Goal: Task Accomplishment & Management: Manage account settings

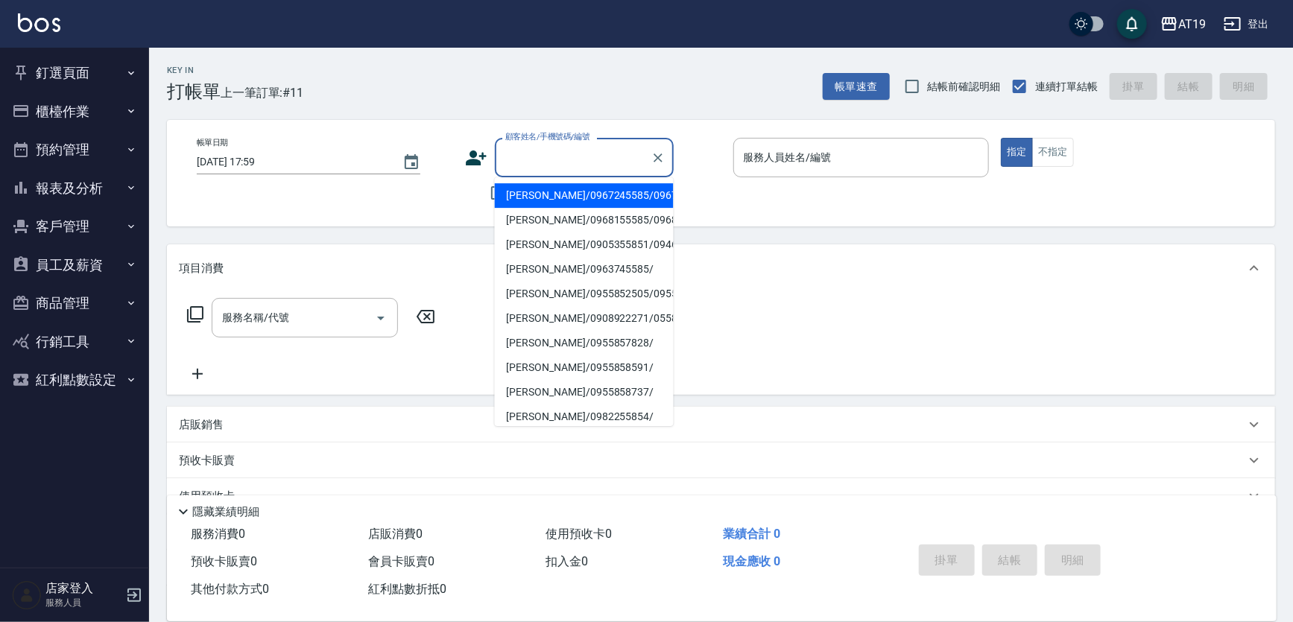
click at [592, 160] on input "顧客姓名/手機號碼/編號" at bounding box center [573, 158] width 143 height 26
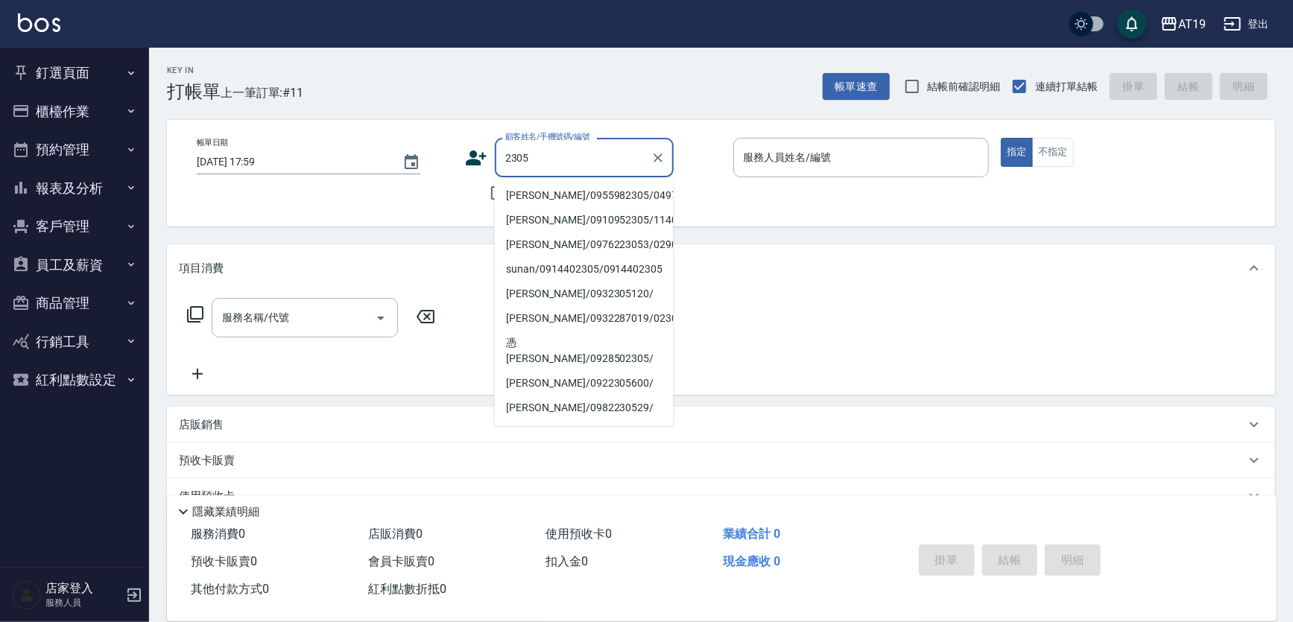
type input "林裕勝/0955982305/04978"
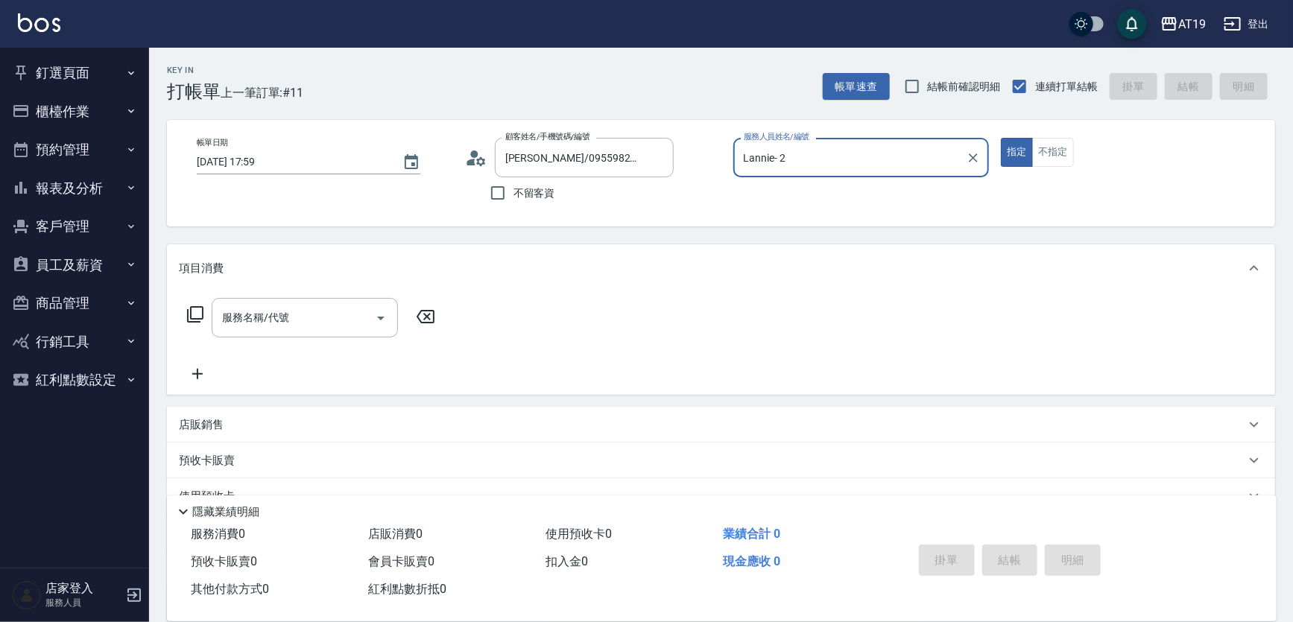
type input "Lannie- 2"
click at [1001, 138] on button "指定" at bounding box center [1017, 152] width 32 height 29
type button "true"
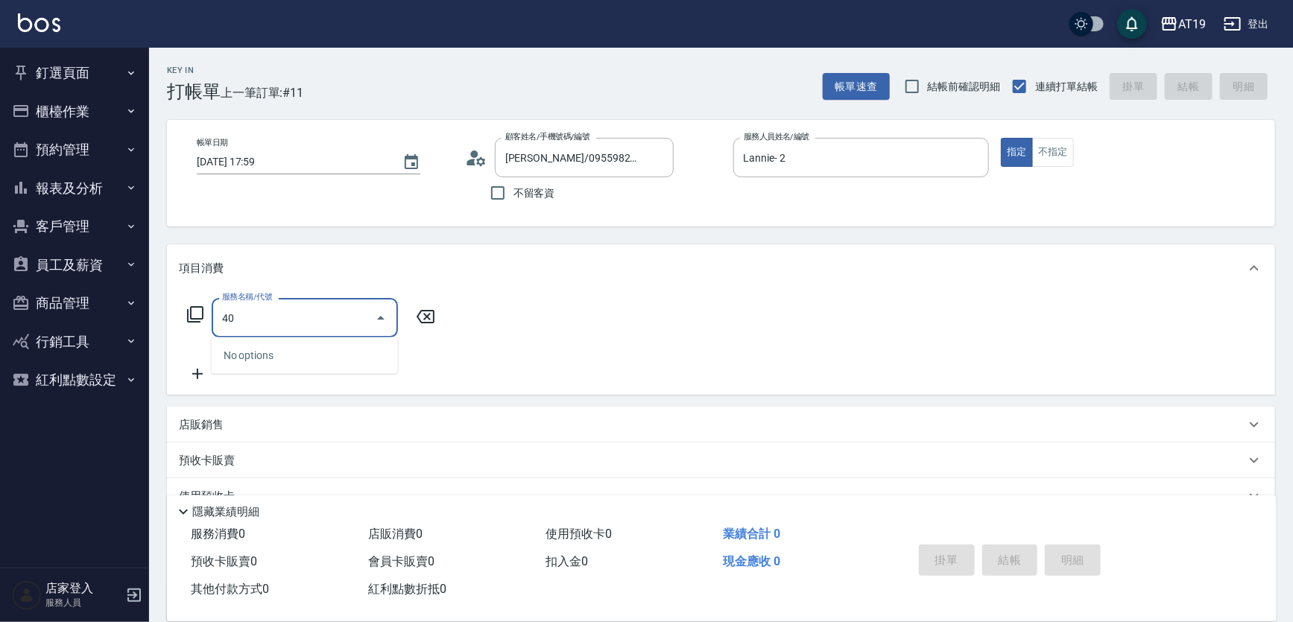
type input "401"
type input "30"
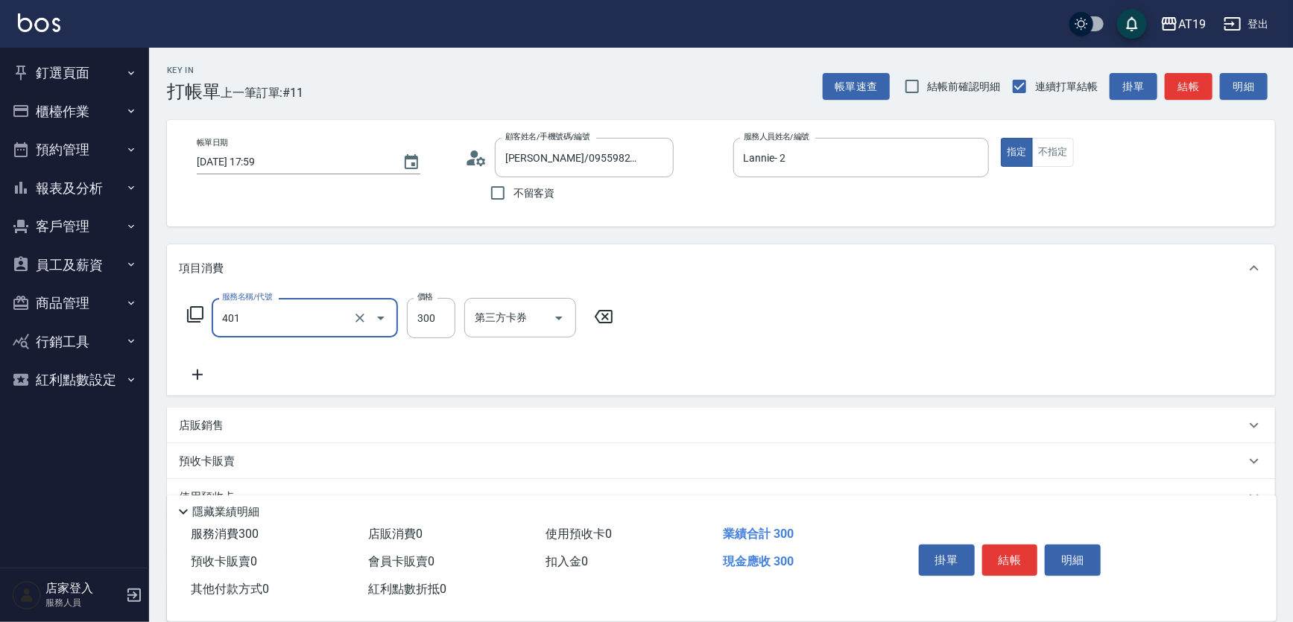
type input "剪髮(401)"
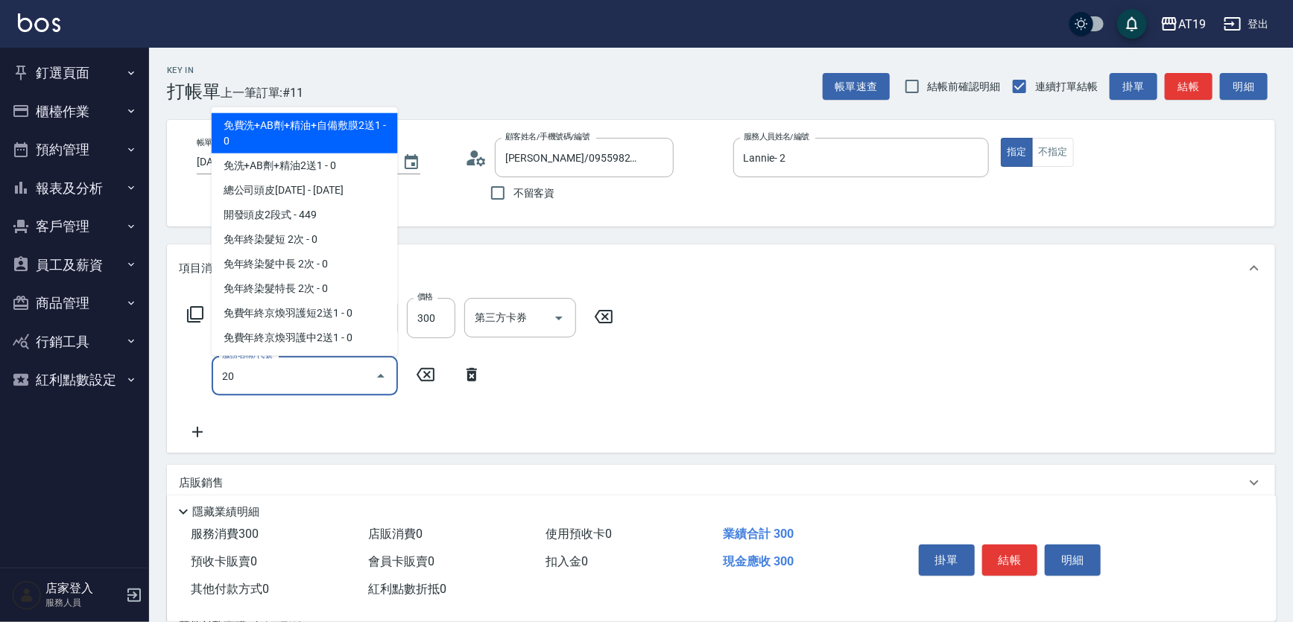
type input "201"
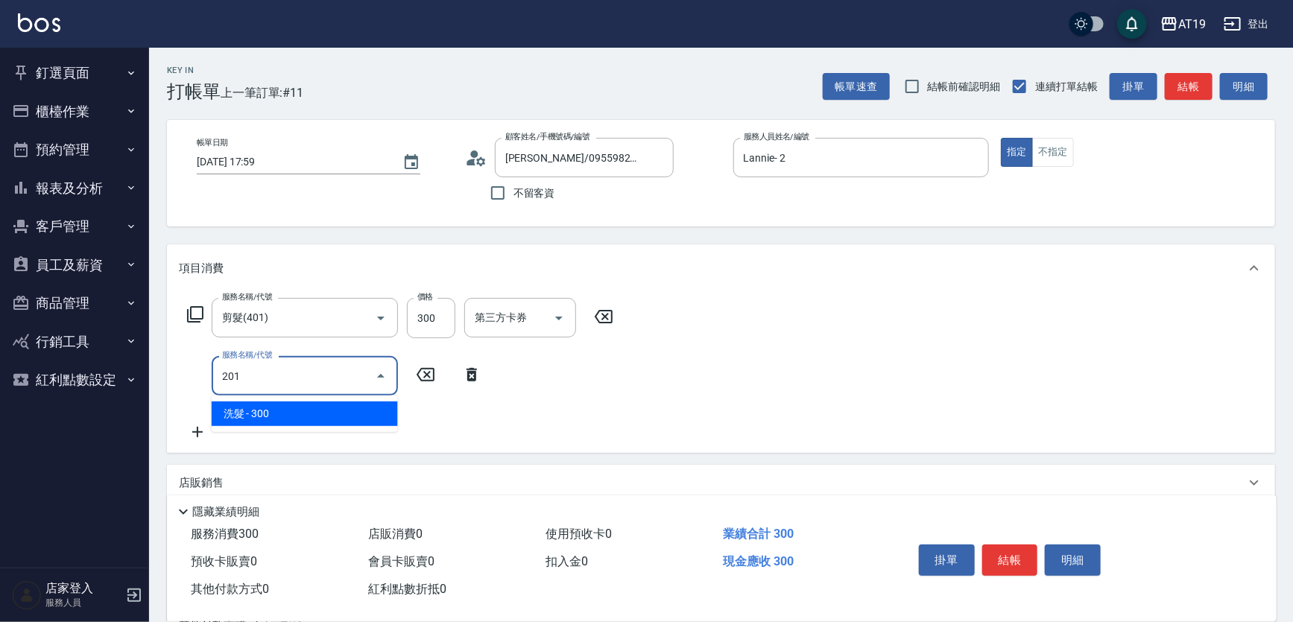
type input "60"
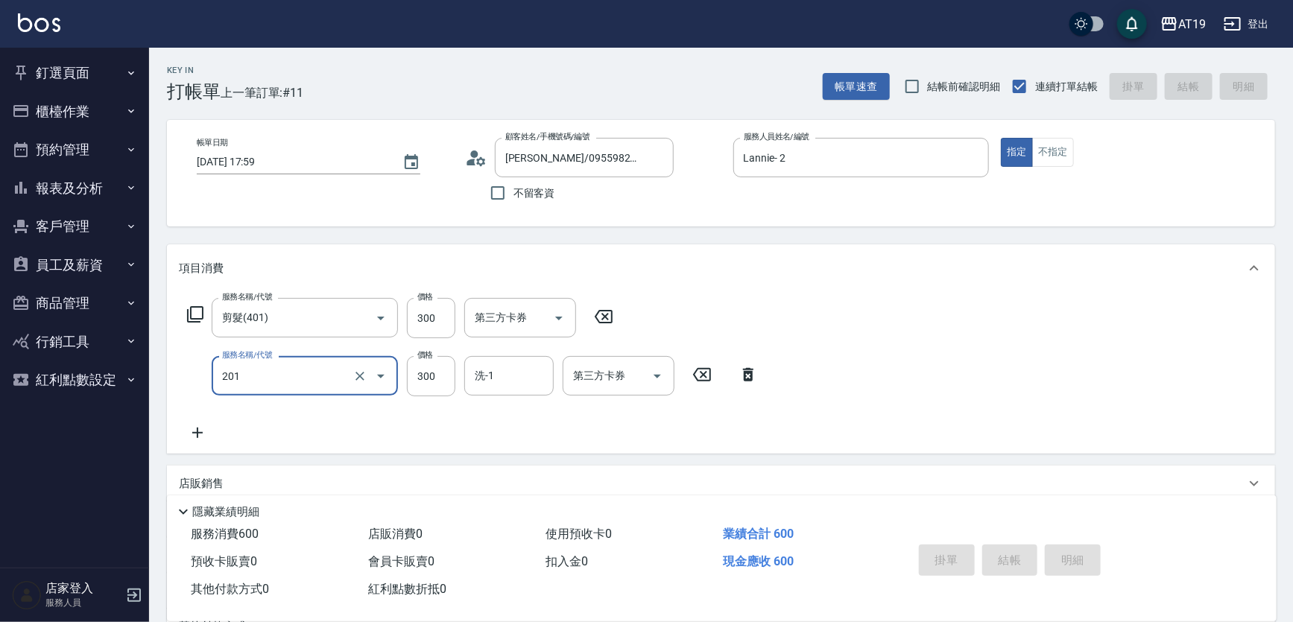
type input "2025/09/09 18:46"
type input "0"
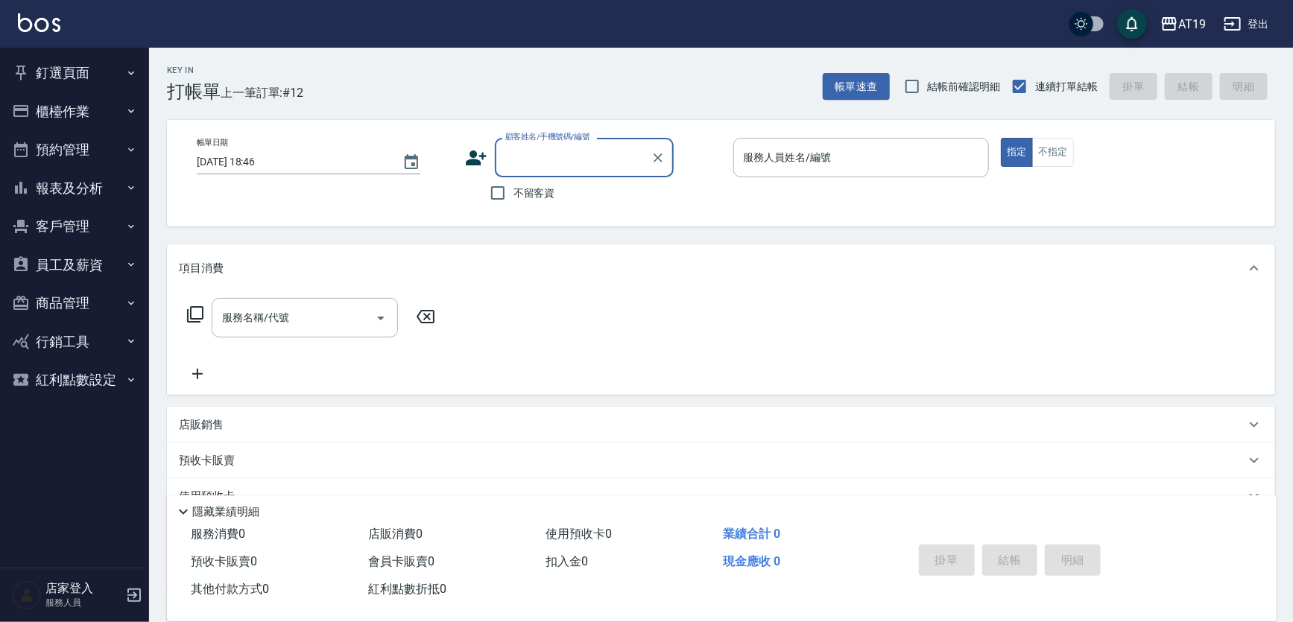
click at [44, 69] on button "釘選頁面" at bounding box center [74, 73] width 137 height 39
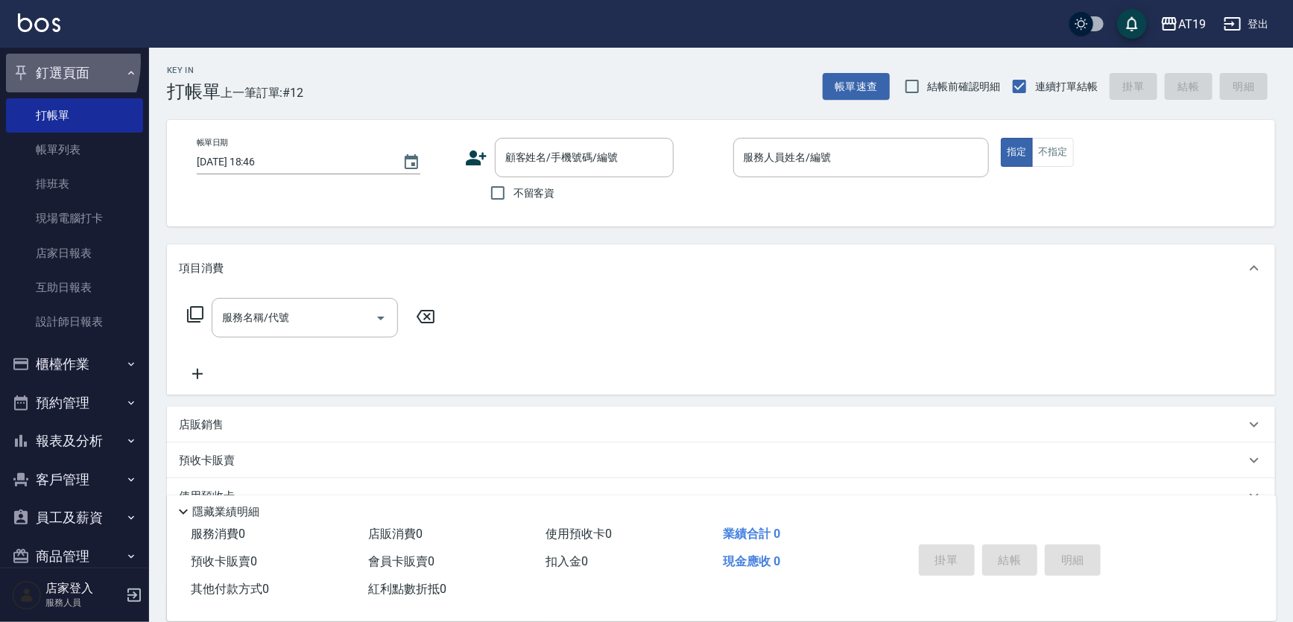
click at [34, 62] on button "釘選頁面" at bounding box center [74, 73] width 137 height 39
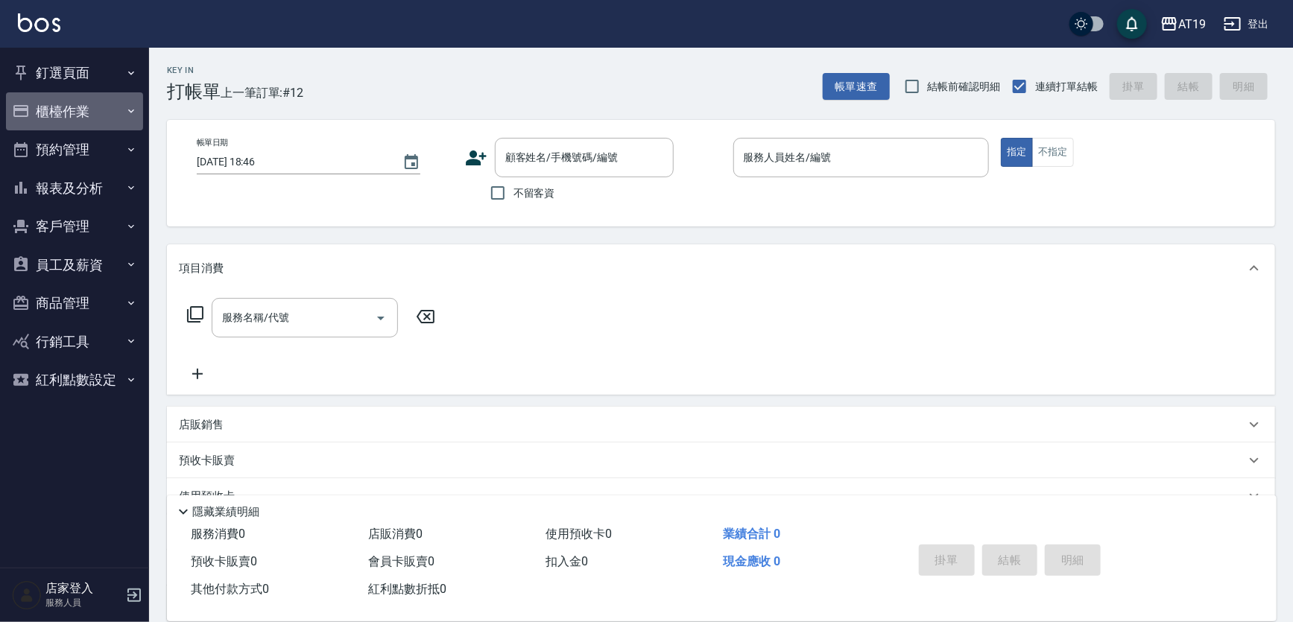
click at [58, 112] on button "櫃檯作業" at bounding box center [74, 111] width 137 height 39
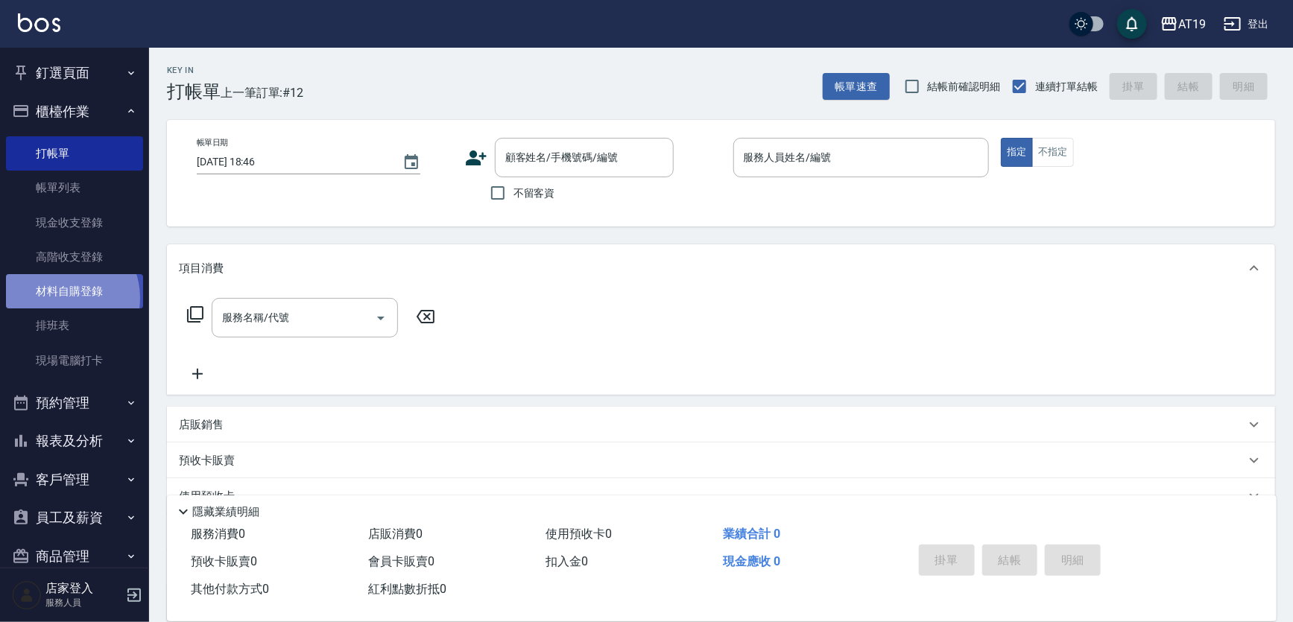
click at [60, 297] on link "材料自購登錄" at bounding box center [74, 291] width 137 height 34
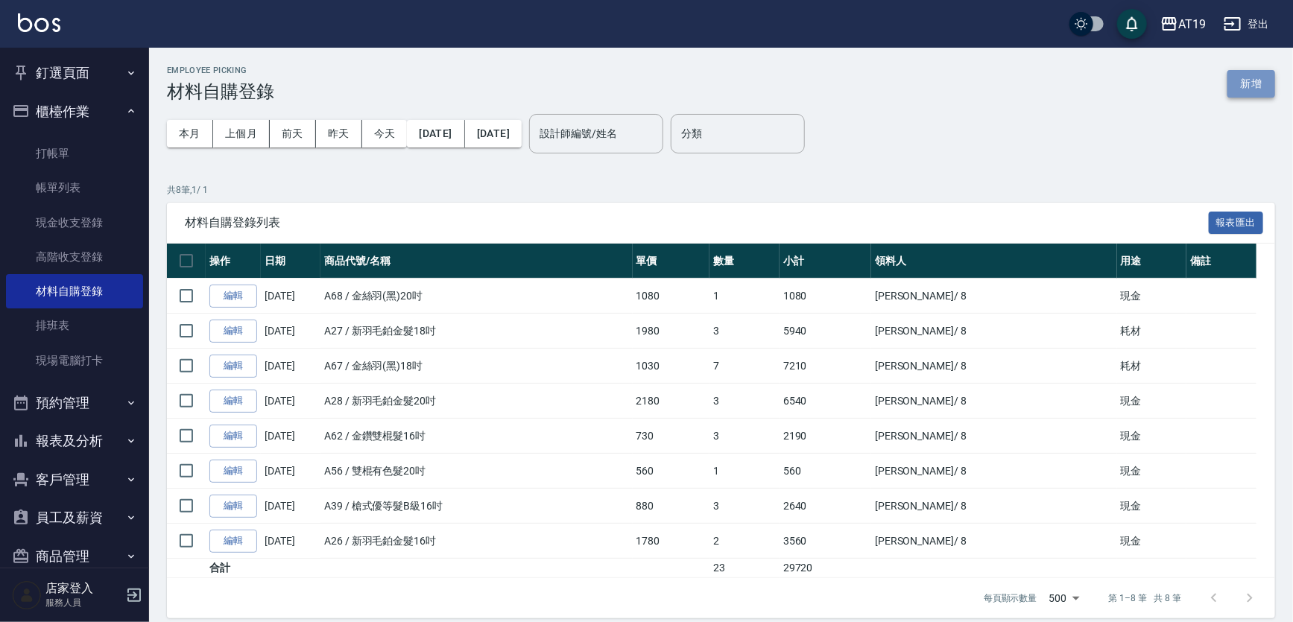
click at [1253, 85] on button "新增" at bounding box center [1252, 84] width 48 height 28
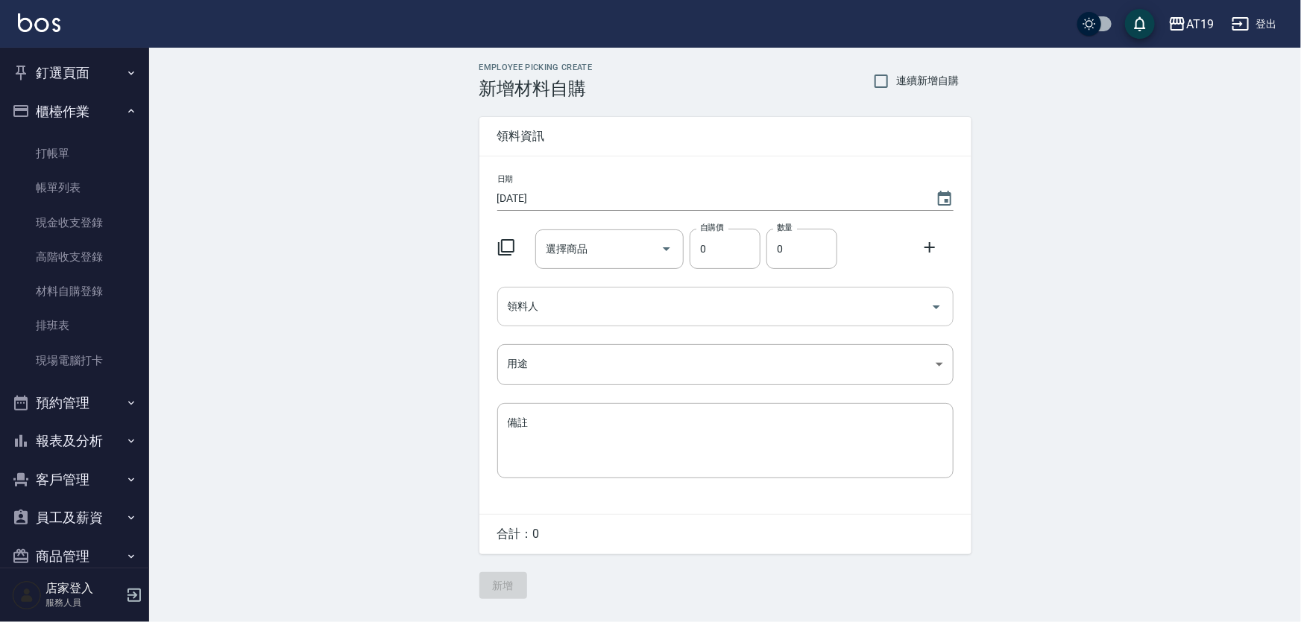
click at [550, 315] on input "領料人" at bounding box center [714, 307] width 420 height 26
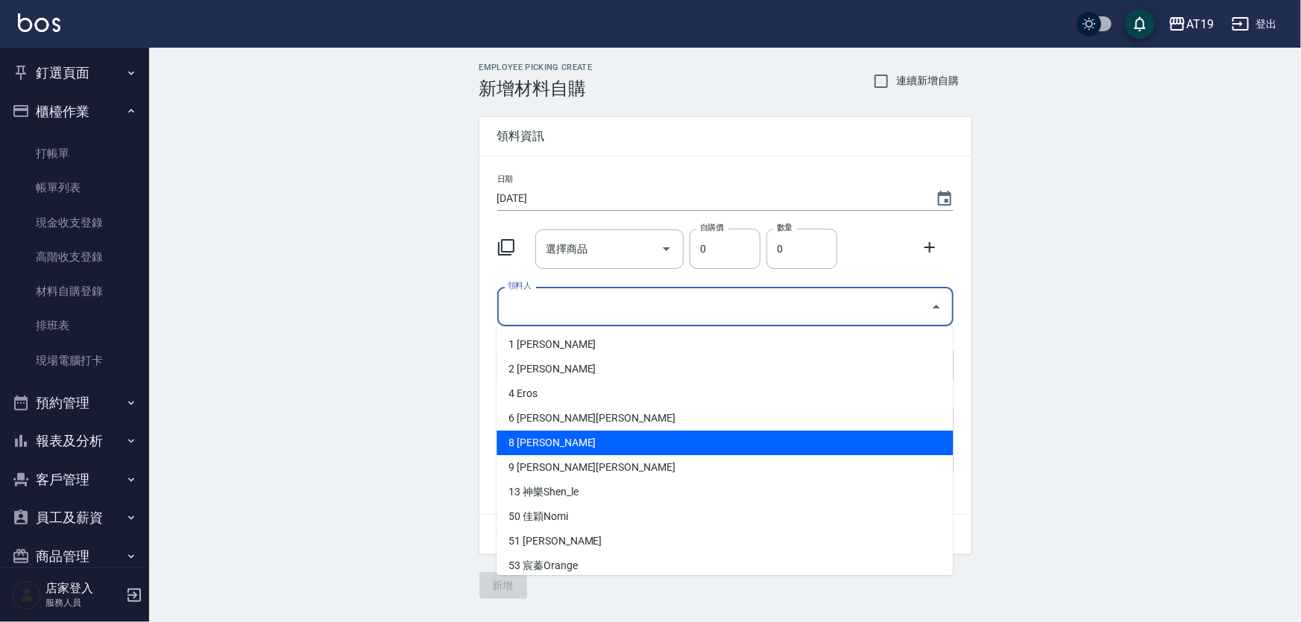
click at [556, 441] on li "8 Mika" at bounding box center [724, 443] width 456 height 25
type input "[PERSON_NAME]"
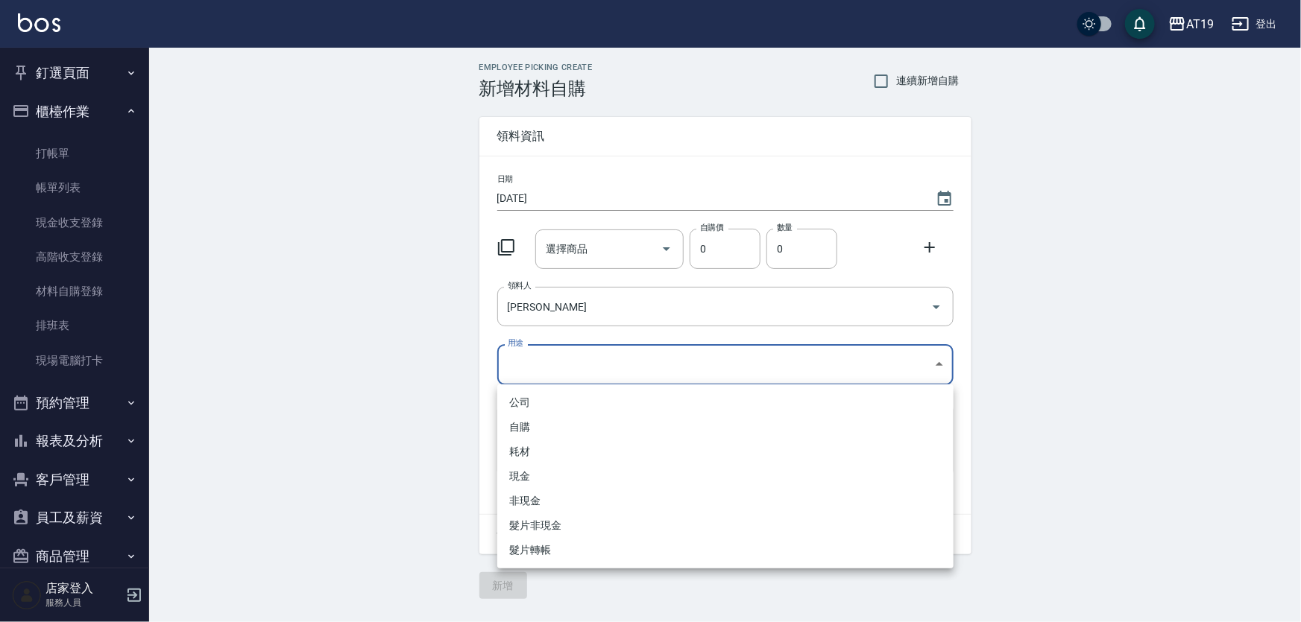
click at [550, 372] on body "AT19 登出 釘選頁面 打帳單 帳單列表 排班表 現場電腦打卡 店家日報表 互助日報表 設計師日報表 櫃檯作業 打帳單 帳單列表 現金收支登錄 高階收支登錄…" at bounding box center [650, 311] width 1301 height 622
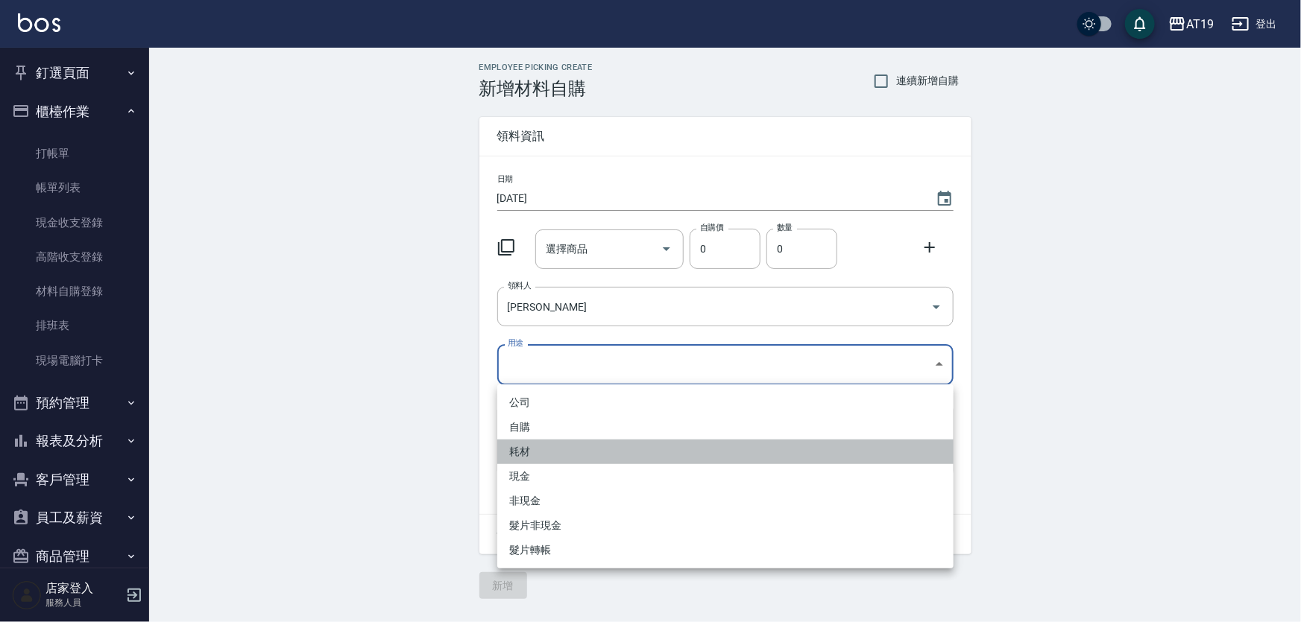
click at [552, 455] on li "耗材" at bounding box center [725, 452] width 456 height 25
type input "耗材"
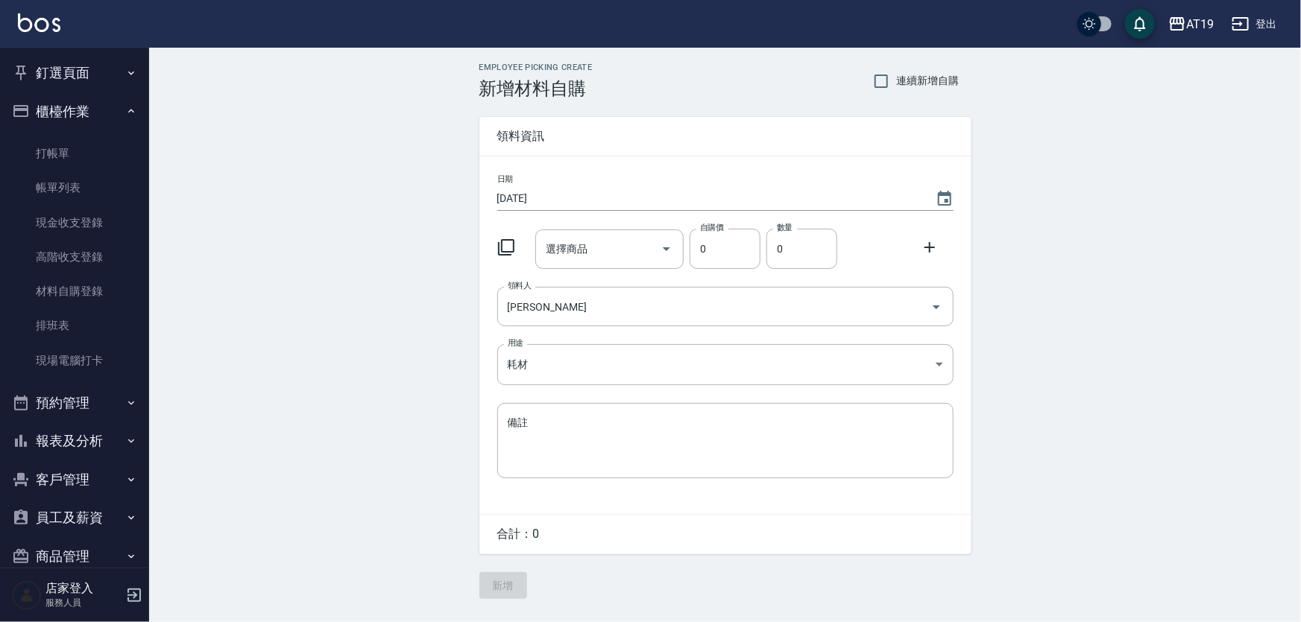
click at [510, 245] on icon at bounding box center [506, 248] width 18 height 18
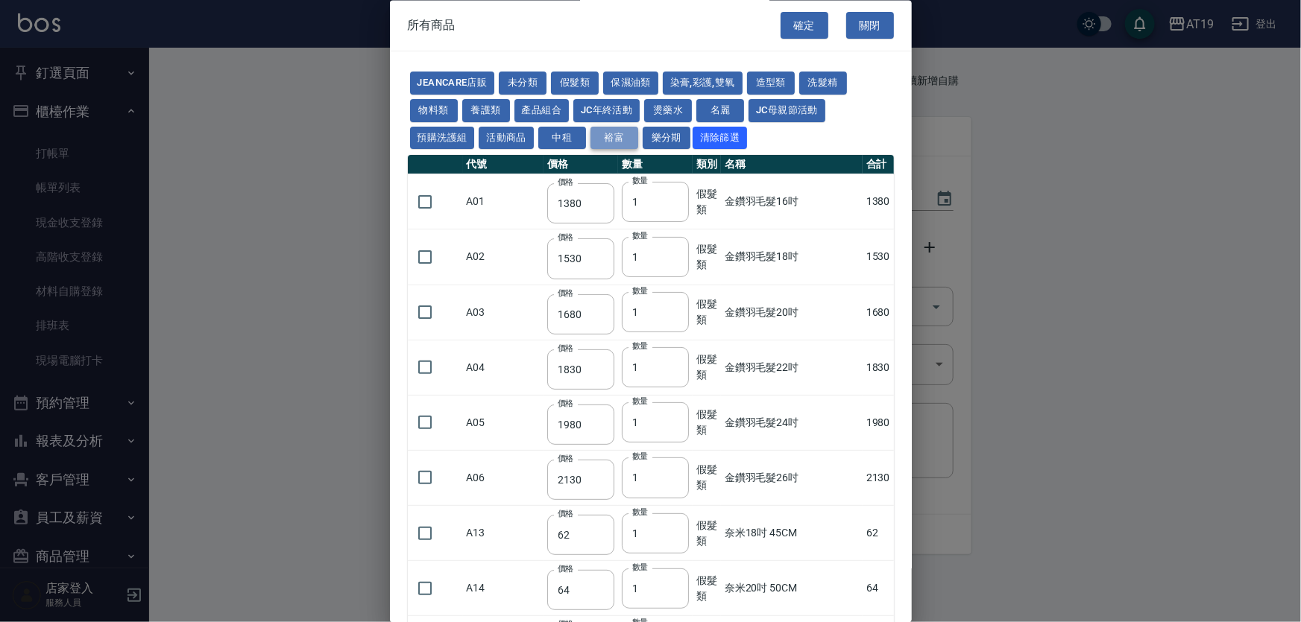
click at [617, 135] on button "裕富" at bounding box center [614, 138] width 48 height 23
type input "2180"
type input "2380"
type input "2580"
type input "2780"
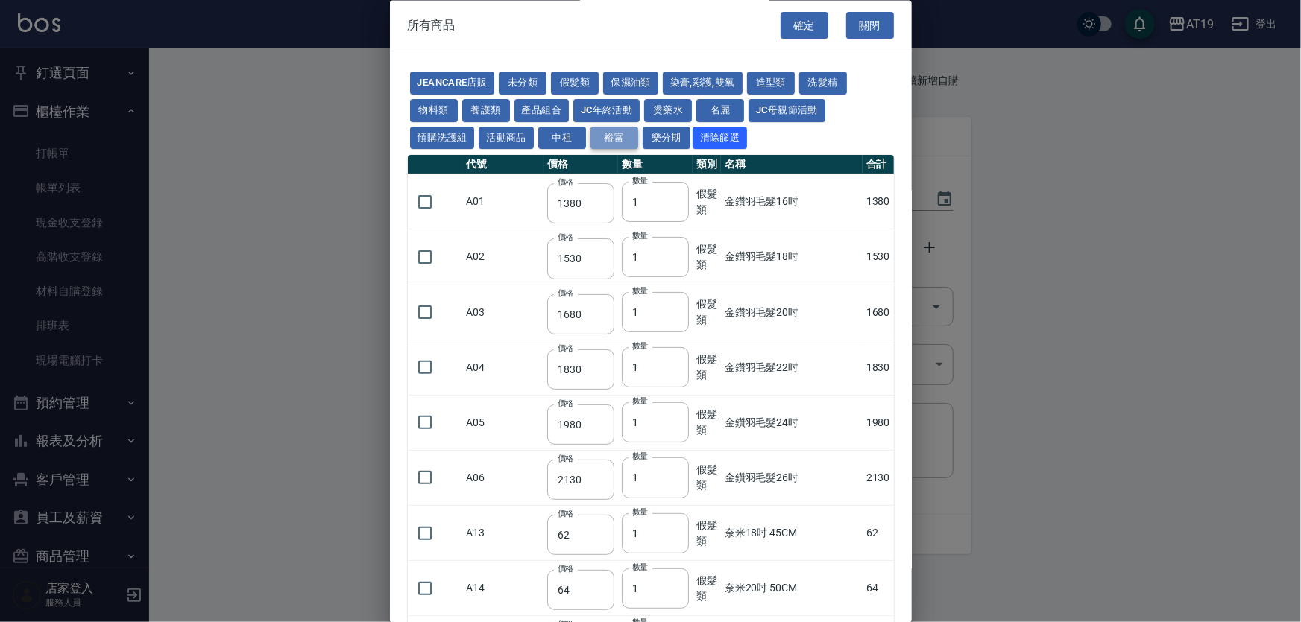
type input "2980"
type input "1780"
type input "1980"
type input "1380"
type input "1530"
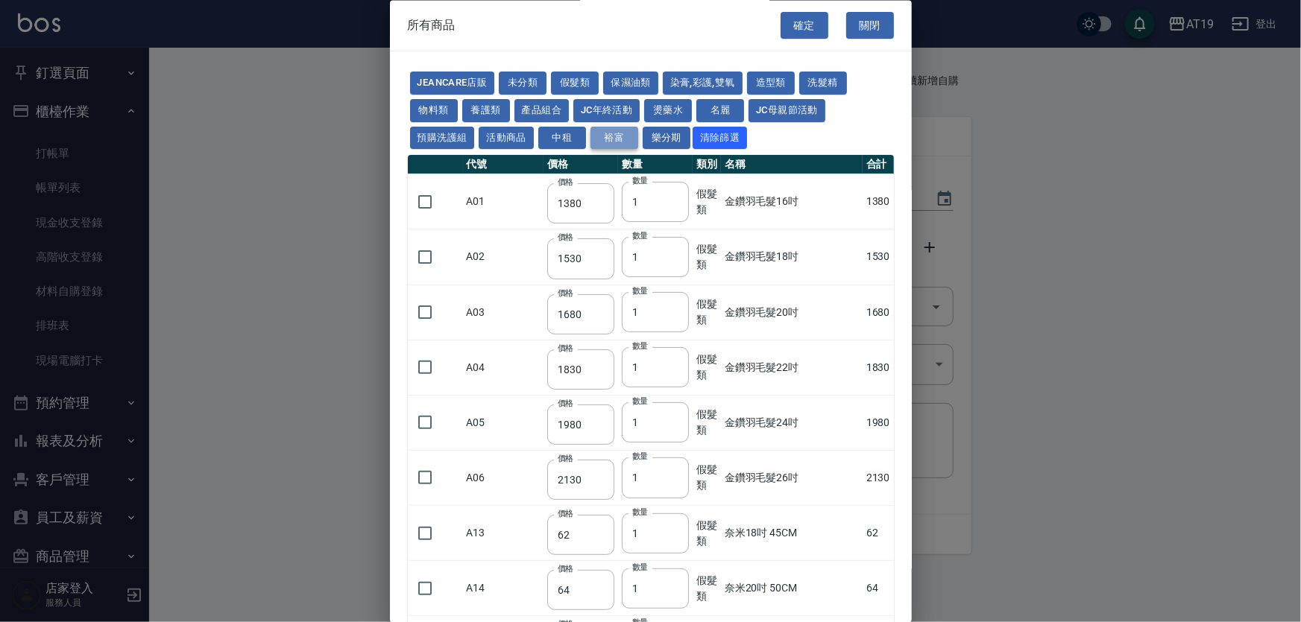
type input "1680"
type input "1830"
type input "1980"
type input "2380"
type input "2580"
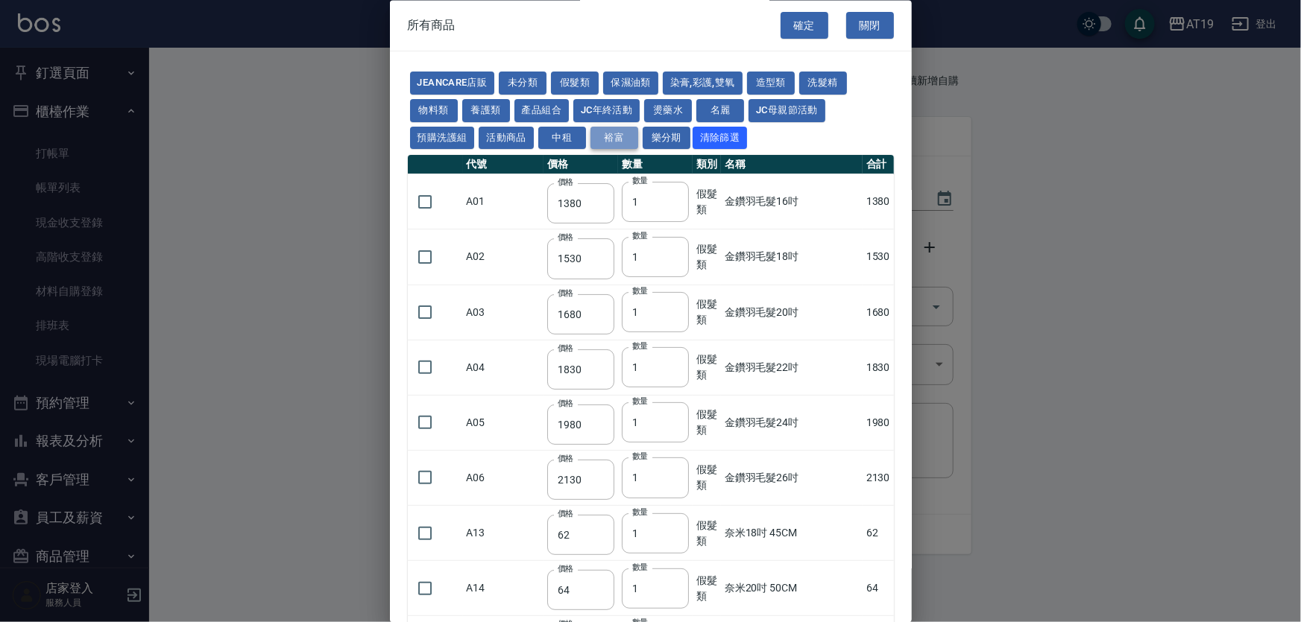
type input "2780"
type input "2980"
type input "3180"
type input "1130"
type input "1180"
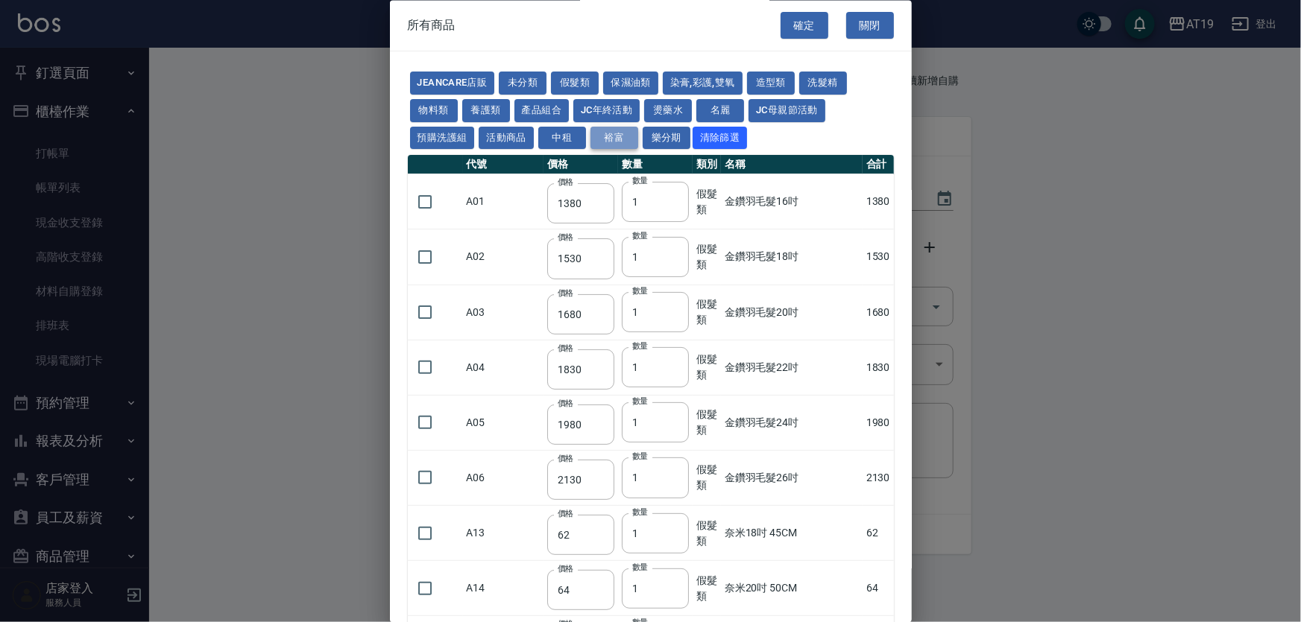
type input "1230"
type input "1030"
type input "1080"
type input "1130"
type input "1930"
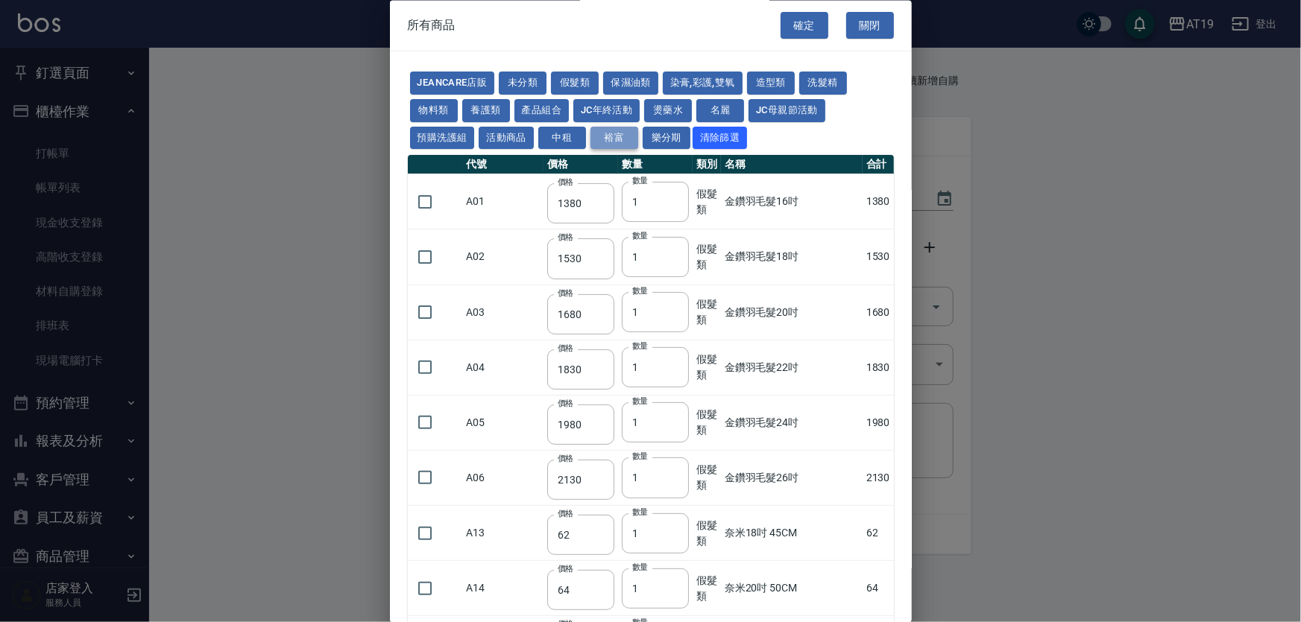
type input "2130"
type input "2330"
type input "2530"
type input "2730"
type input "730"
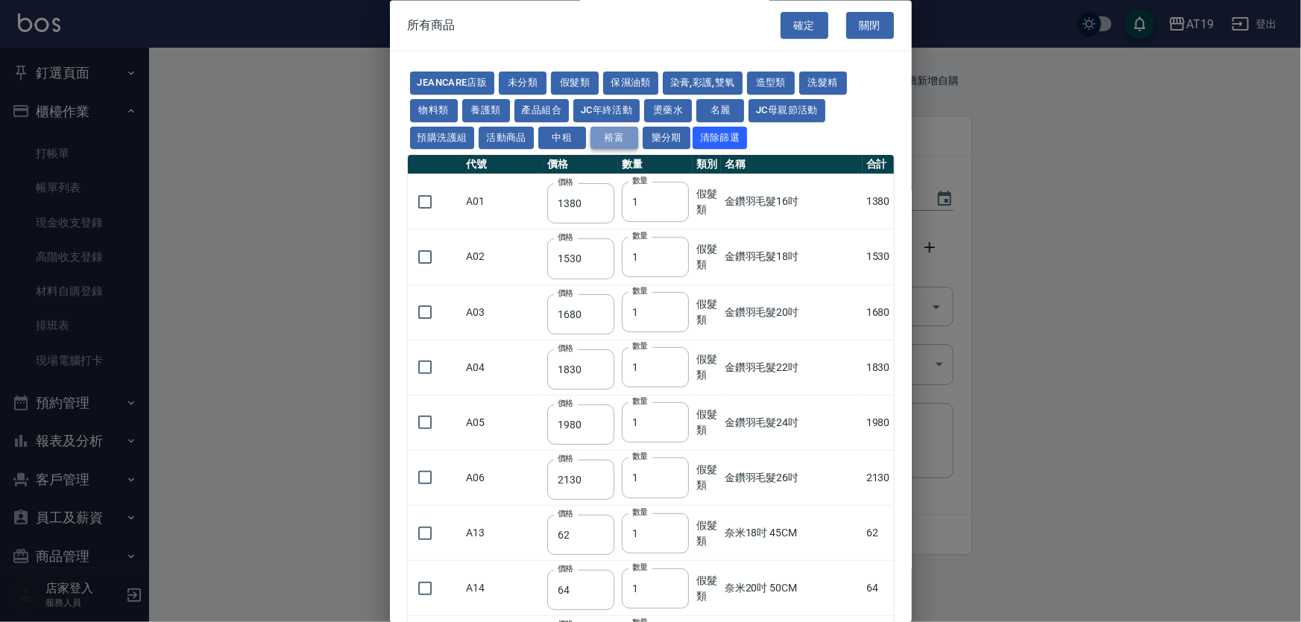
type input "780"
type input "830"
type input "930"
type input "980"
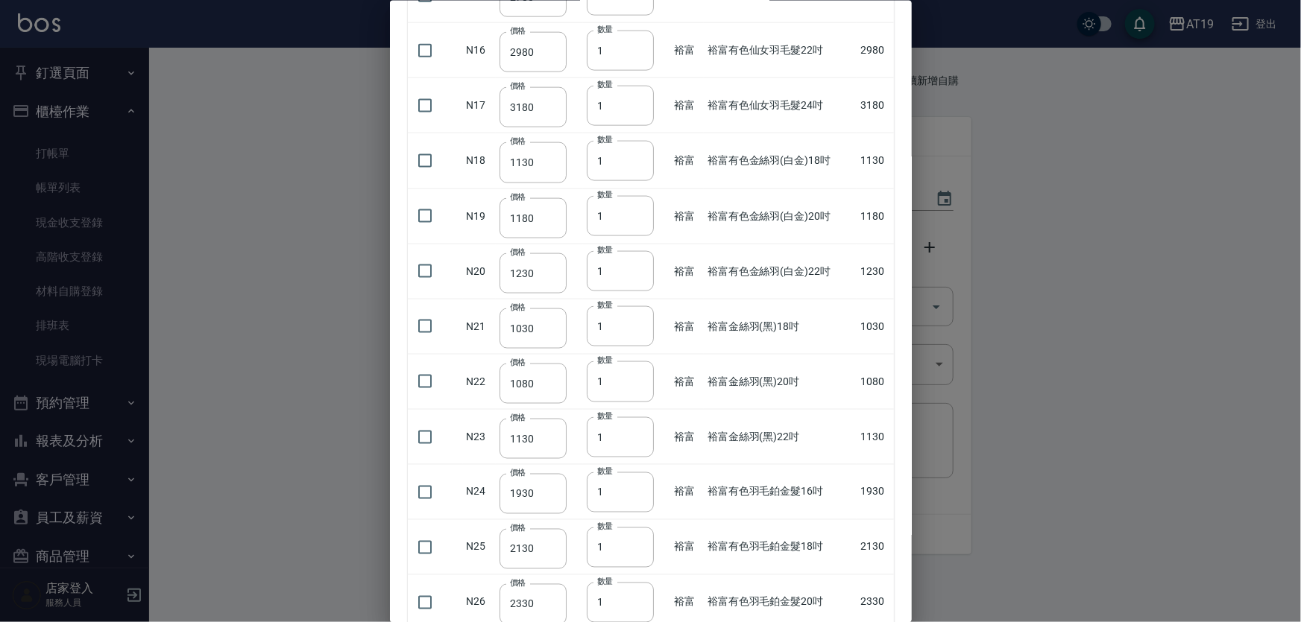
scroll to position [880, 0]
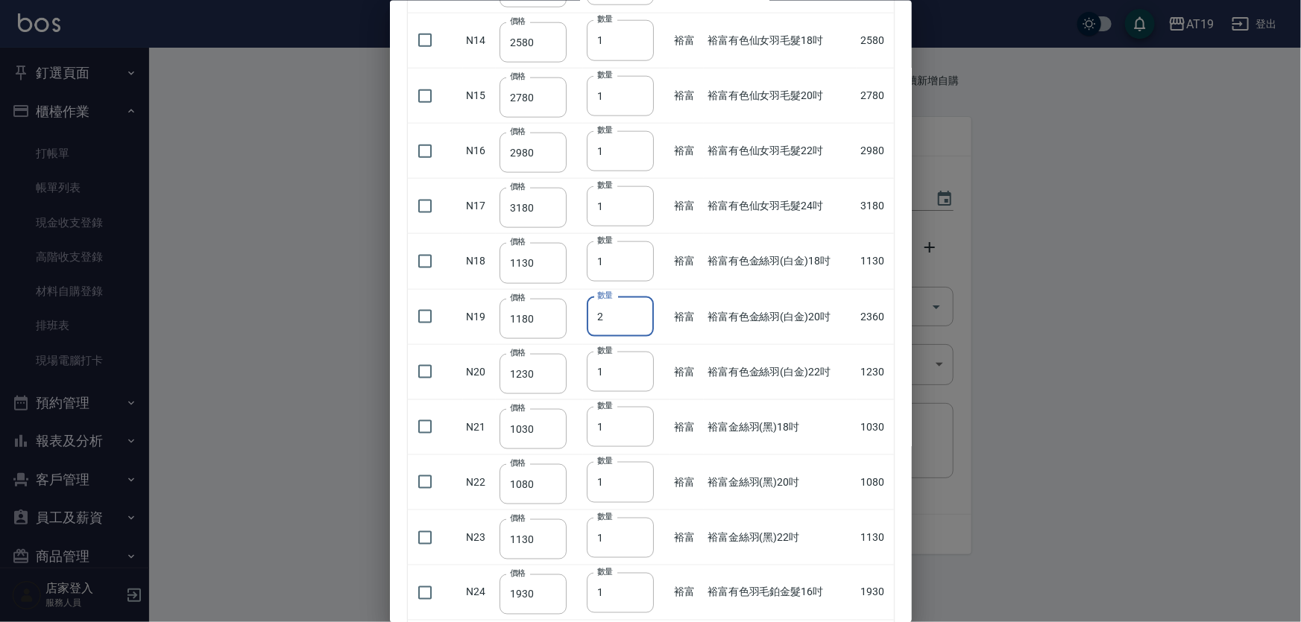
type input "2"
click at [636, 310] on input "2" at bounding box center [620, 317] width 67 height 40
click at [422, 312] on input "checkbox" at bounding box center [424, 316] width 31 height 31
checkbox input "true"
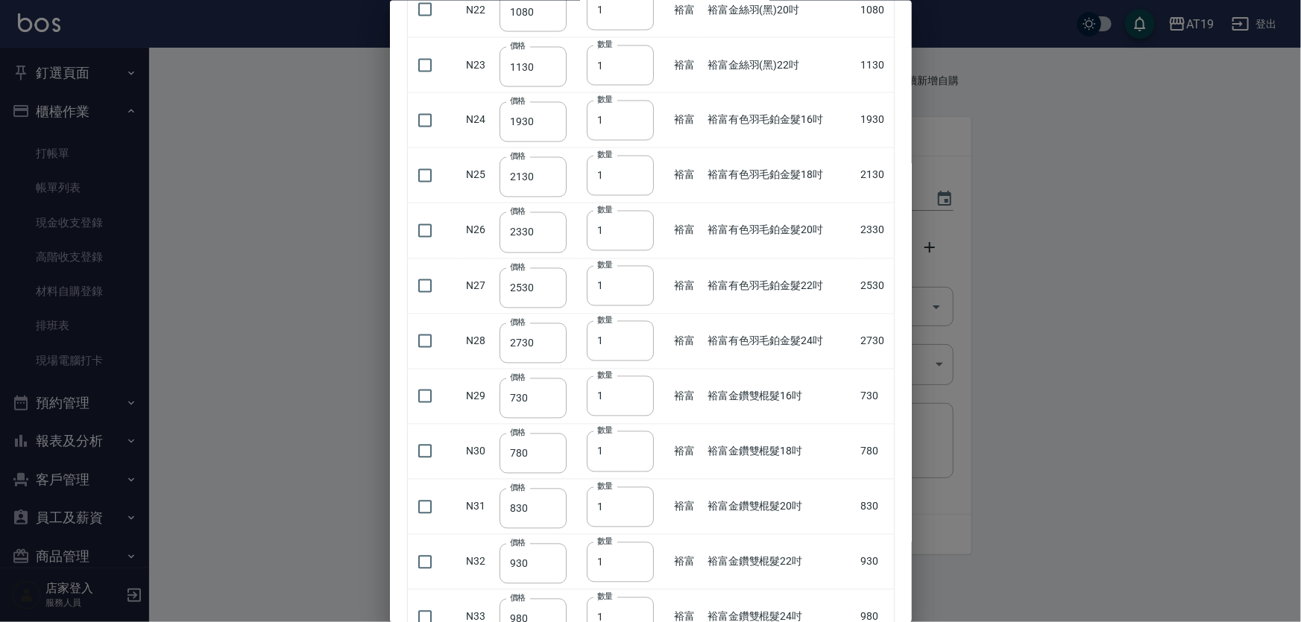
scroll to position [1355, 0]
click at [635, 165] on input "2" at bounding box center [620, 173] width 67 height 40
type input "3"
click at [635, 165] on input "3" at bounding box center [620, 173] width 67 height 40
click at [426, 171] on input "checkbox" at bounding box center [424, 172] width 31 height 31
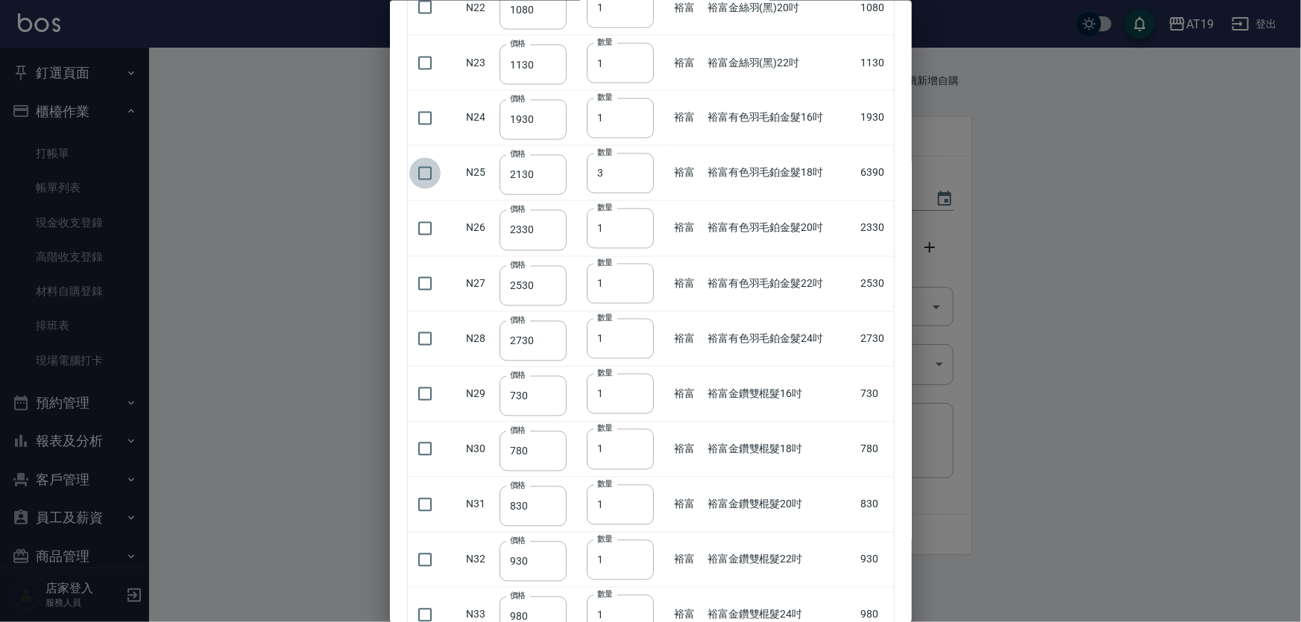
checkbox input "true"
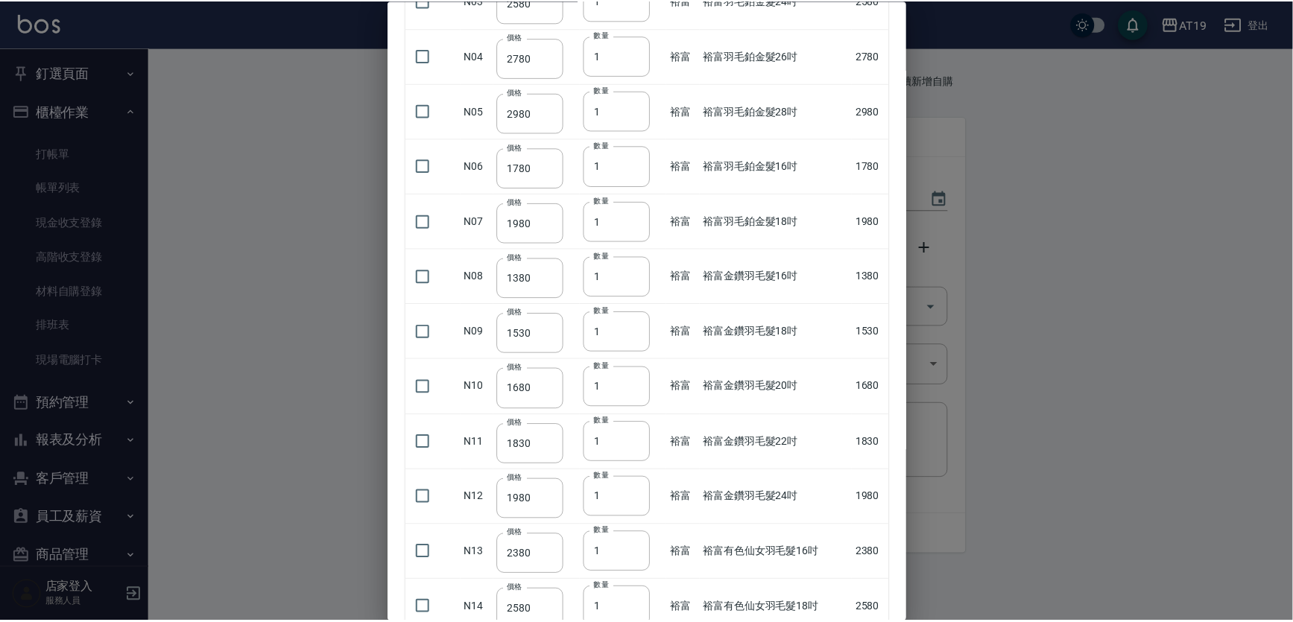
scroll to position [0, 0]
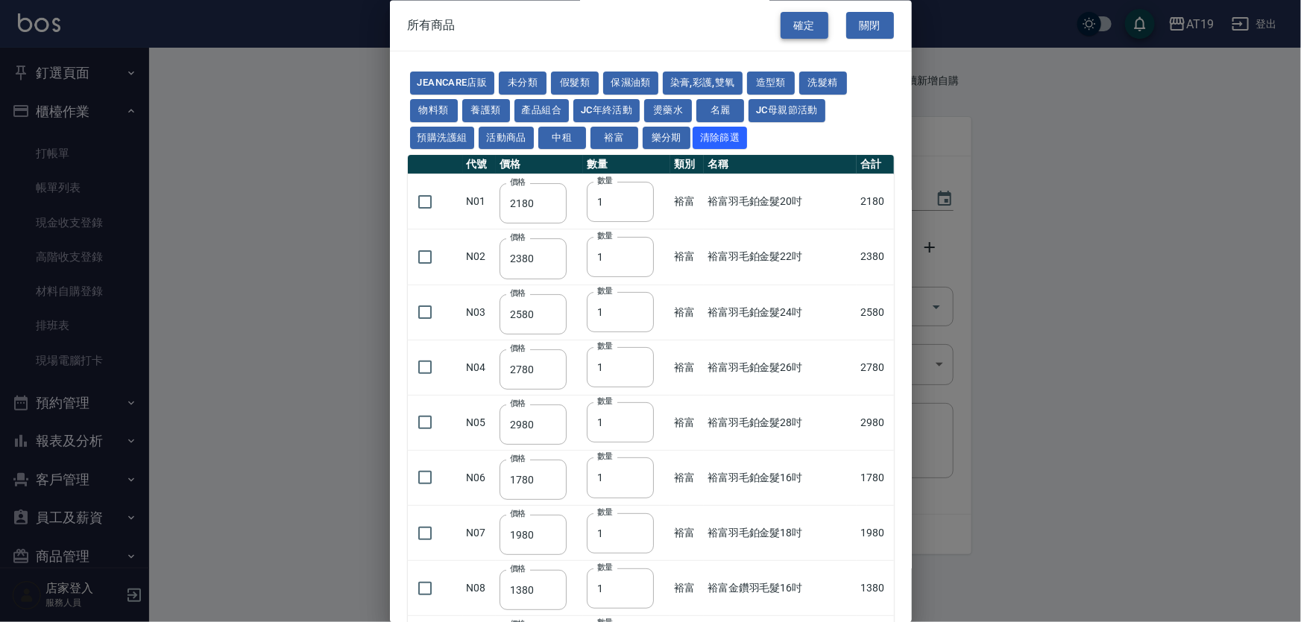
click at [801, 22] on button "確定" at bounding box center [804, 26] width 48 height 28
type input "裕富有色金絲羽(白金)20吋"
type input "1180"
type input "2"
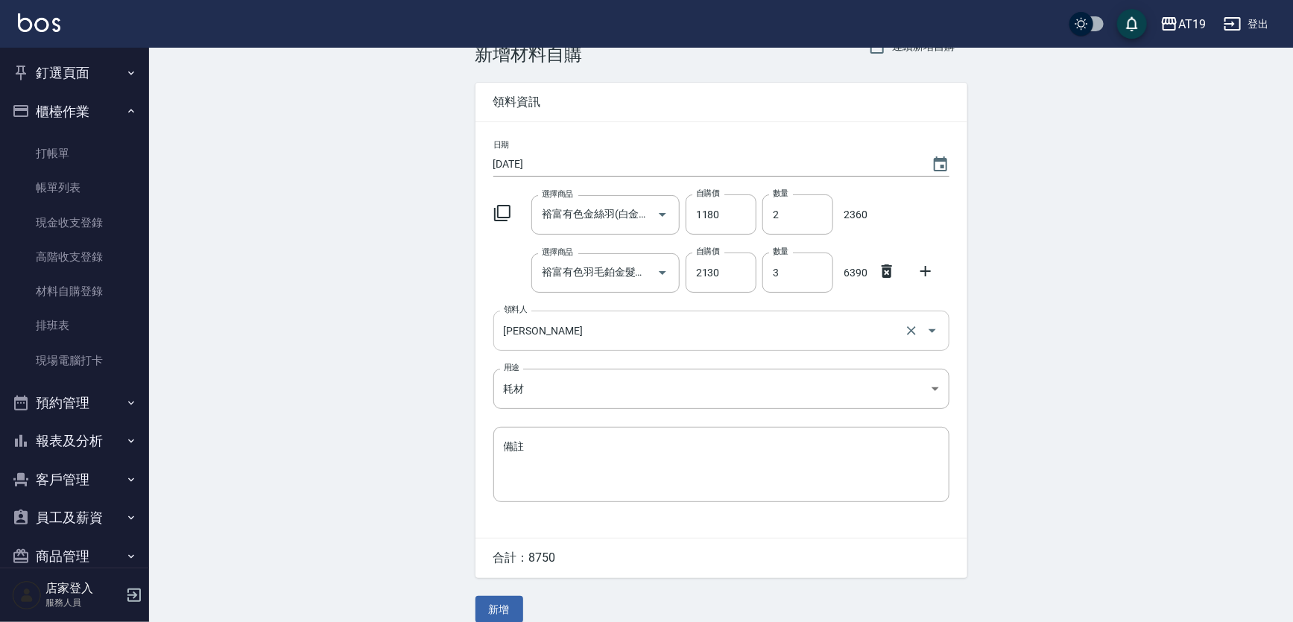
scroll to position [51, 0]
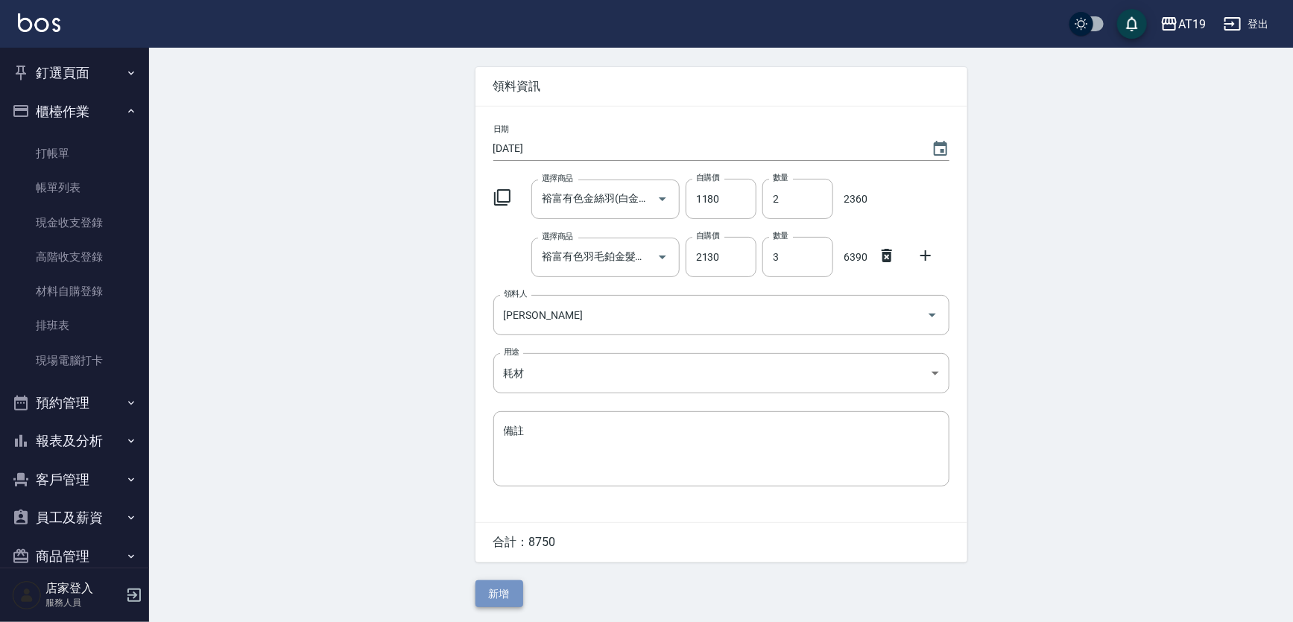
click at [501, 596] on button "新增" at bounding box center [500, 595] width 48 height 28
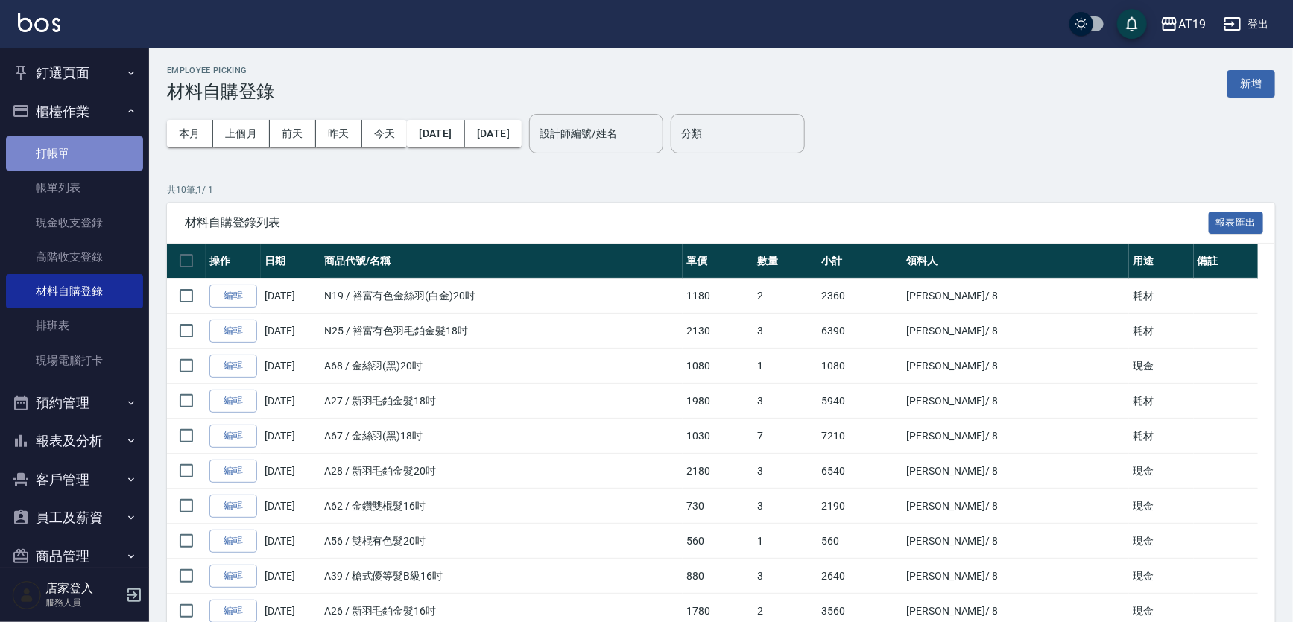
click at [77, 149] on link "打帳單" at bounding box center [74, 153] width 137 height 34
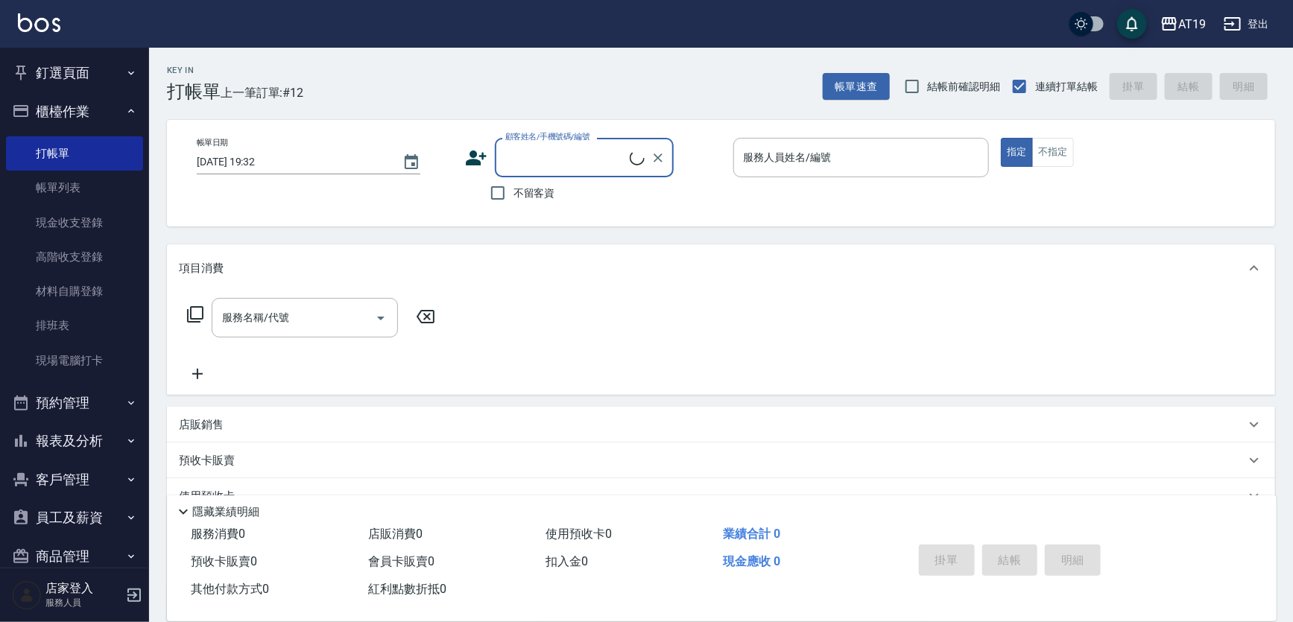
click at [76, 97] on button "櫃檯作業" at bounding box center [74, 111] width 137 height 39
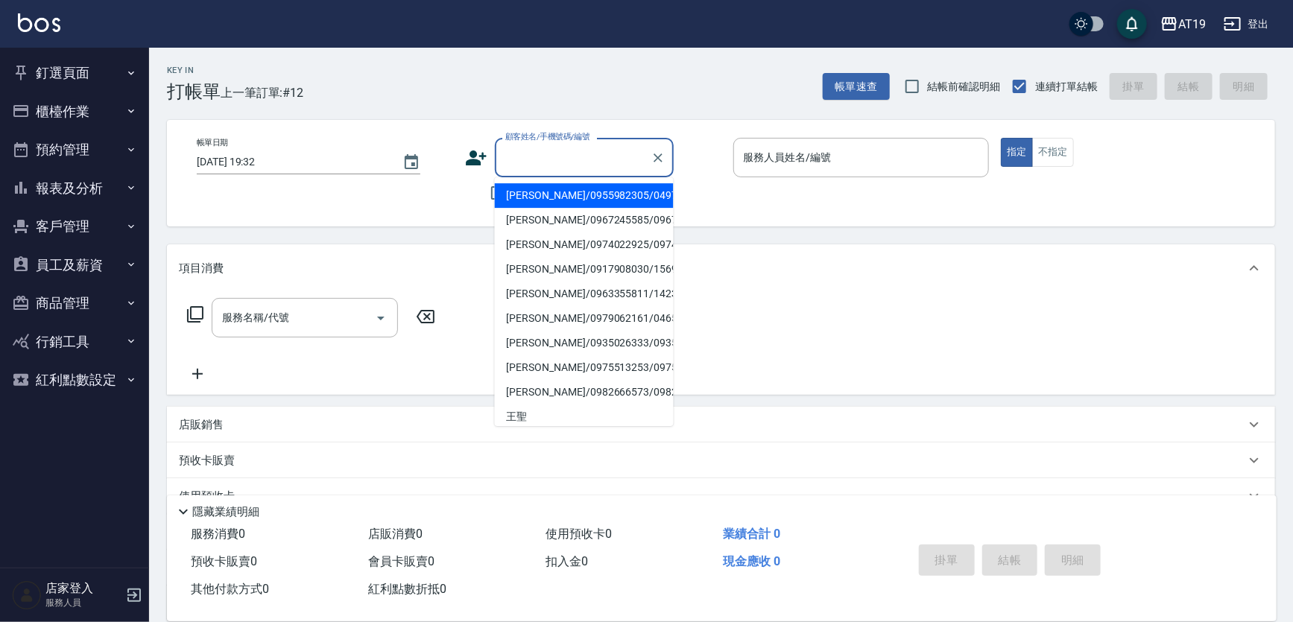
click at [559, 164] on input "顧客姓名/手機號碼/編號" at bounding box center [573, 158] width 143 height 26
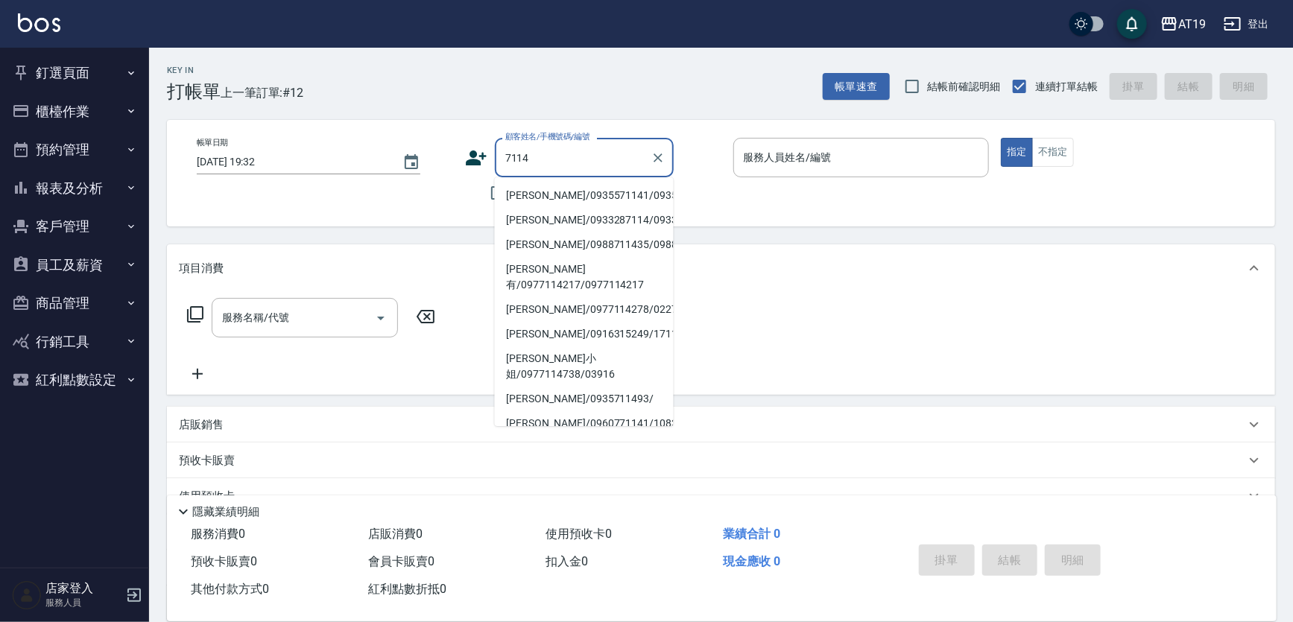
type input "莊明/0935571141/0935571141"
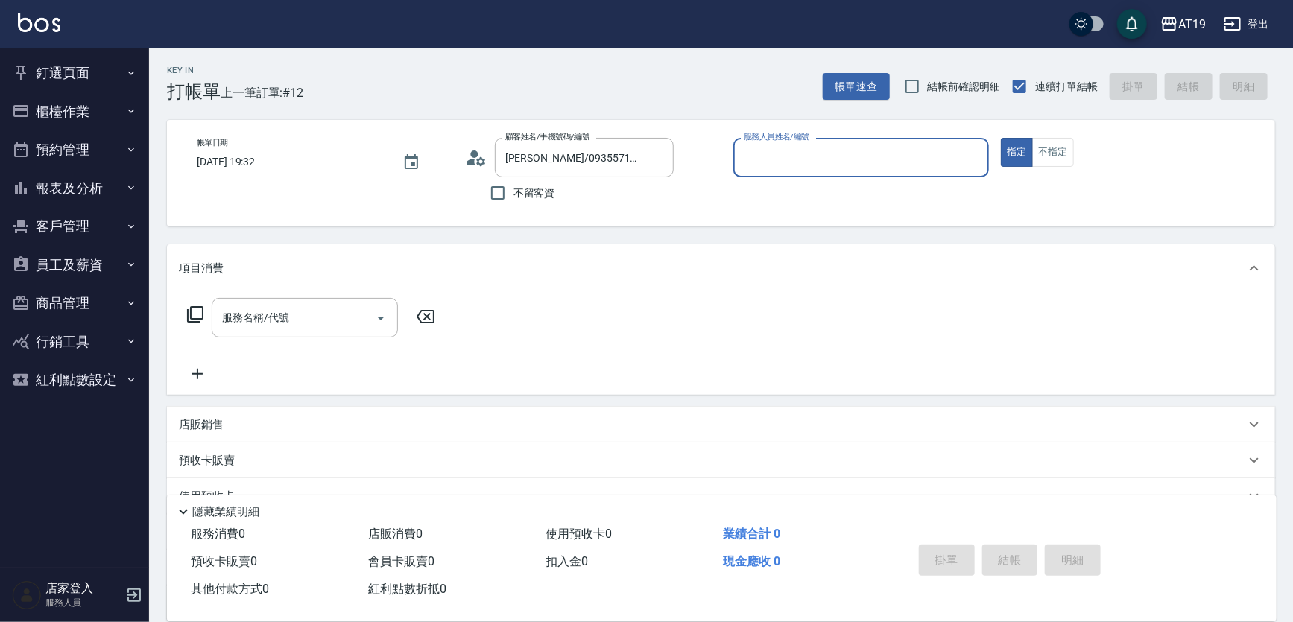
type input "Lannie- 2"
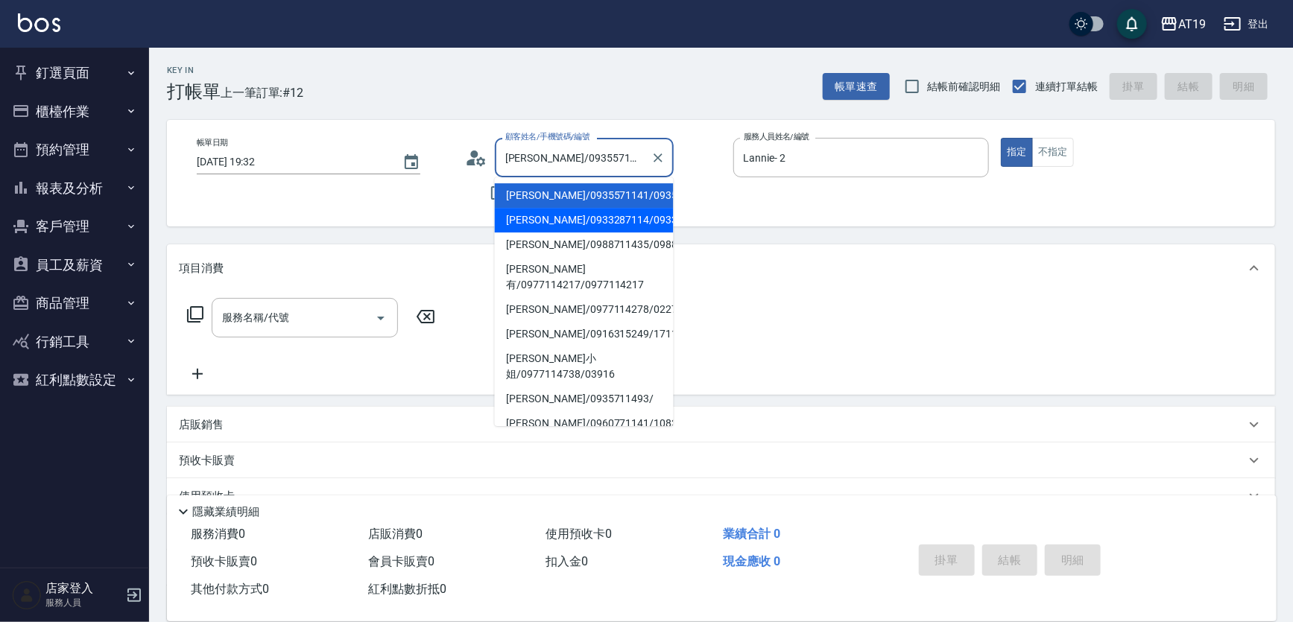
type input "王傑生/0933287114/0933287114"
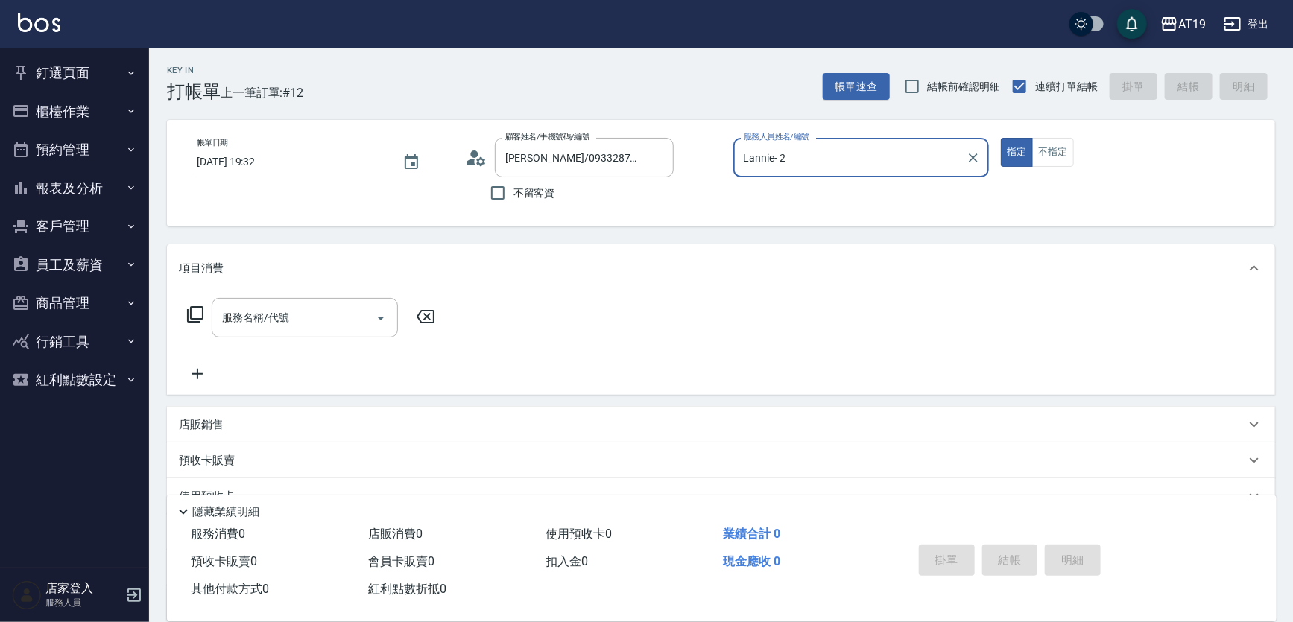
type input "Shen_le- 13"
click at [1001, 138] on button "指定" at bounding box center [1017, 152] width 32 height 29
type button "true"
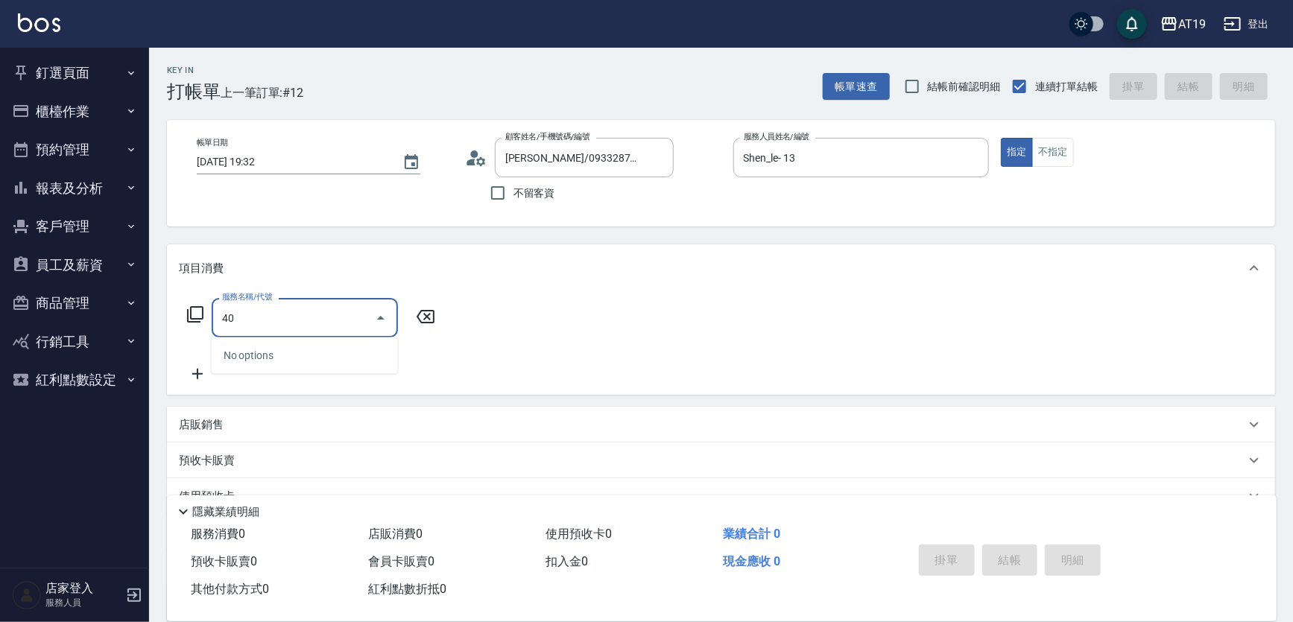
type input "401"
type input "30"
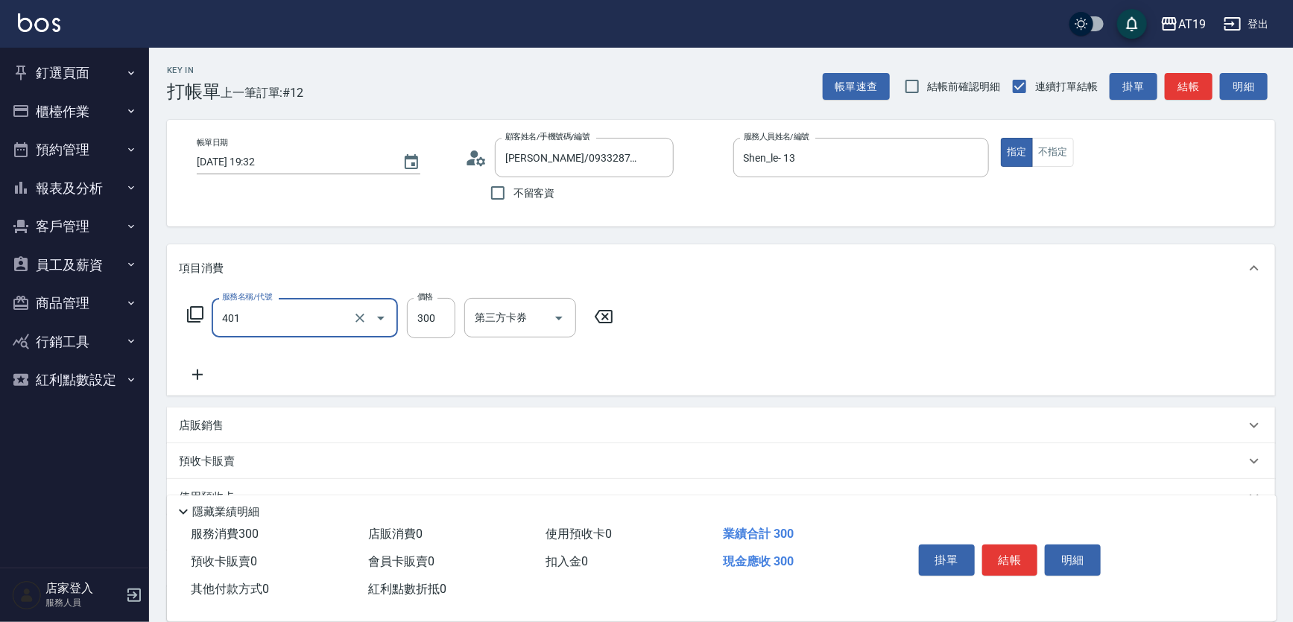
type input "剪髮(401)"
type input "0"
type input "40"
type input "400"
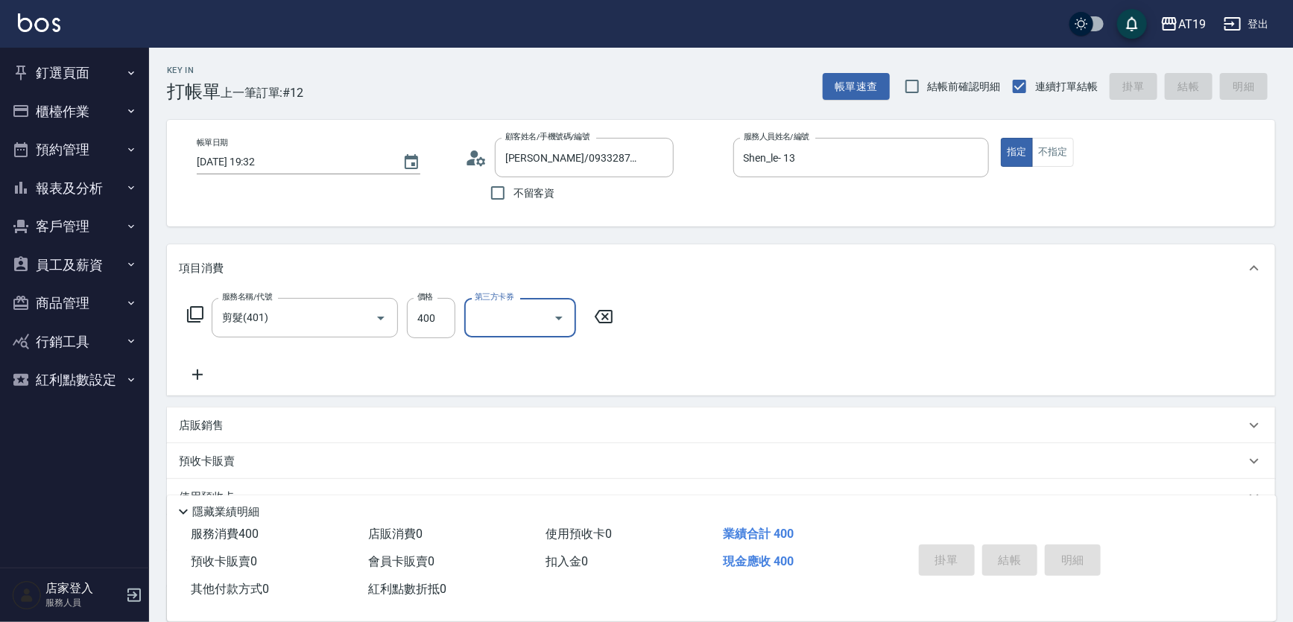
type input "2025/09/09 19:55"
type input "0"
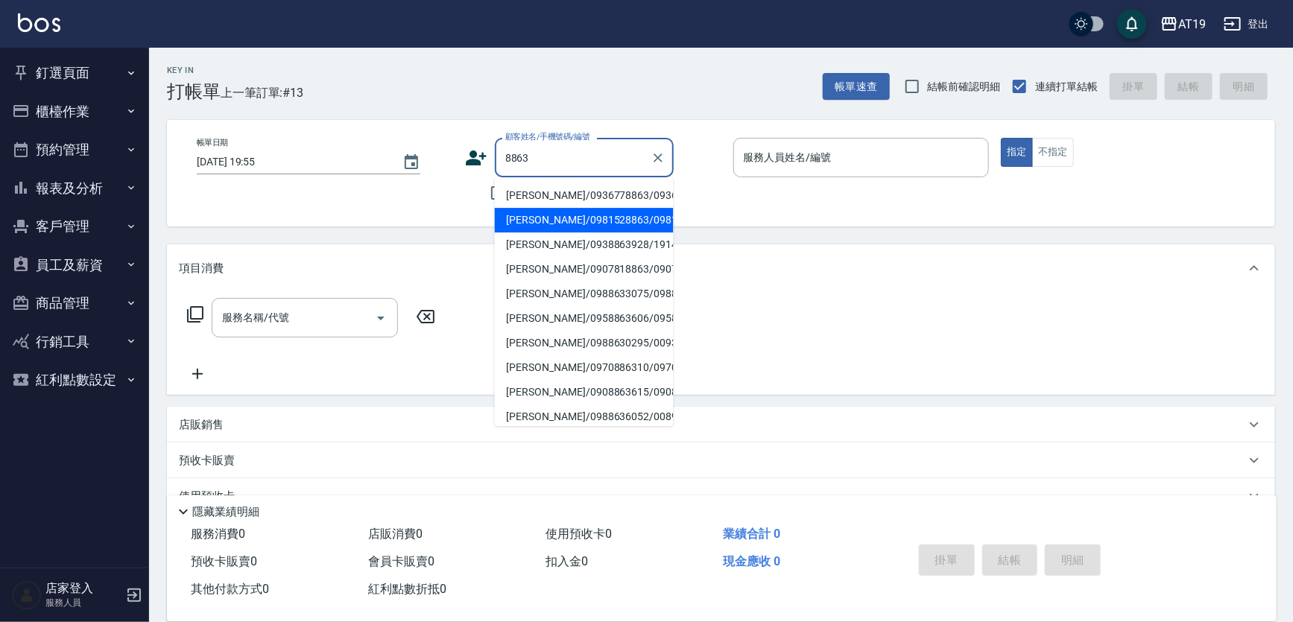
type input "魏淑蕾/0981528863/0981528863"
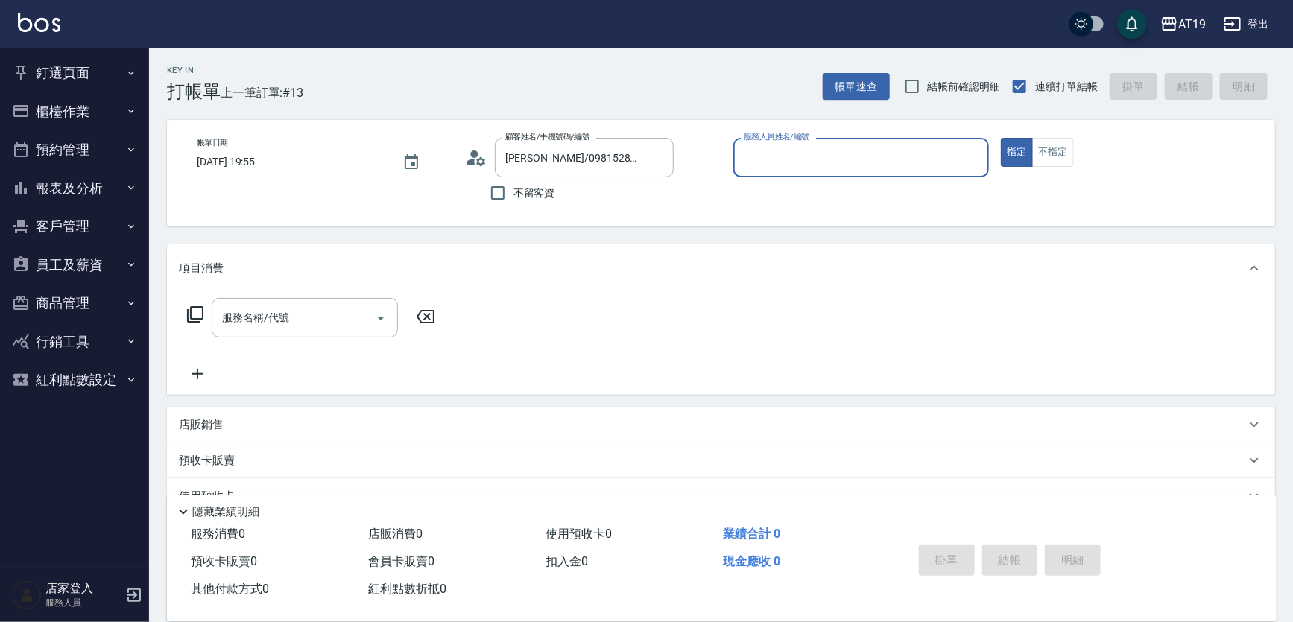
type input "Mika- 8"
click at [1001, 138] on button "指定" at bounding box center [1017, 152] width 32 height 29
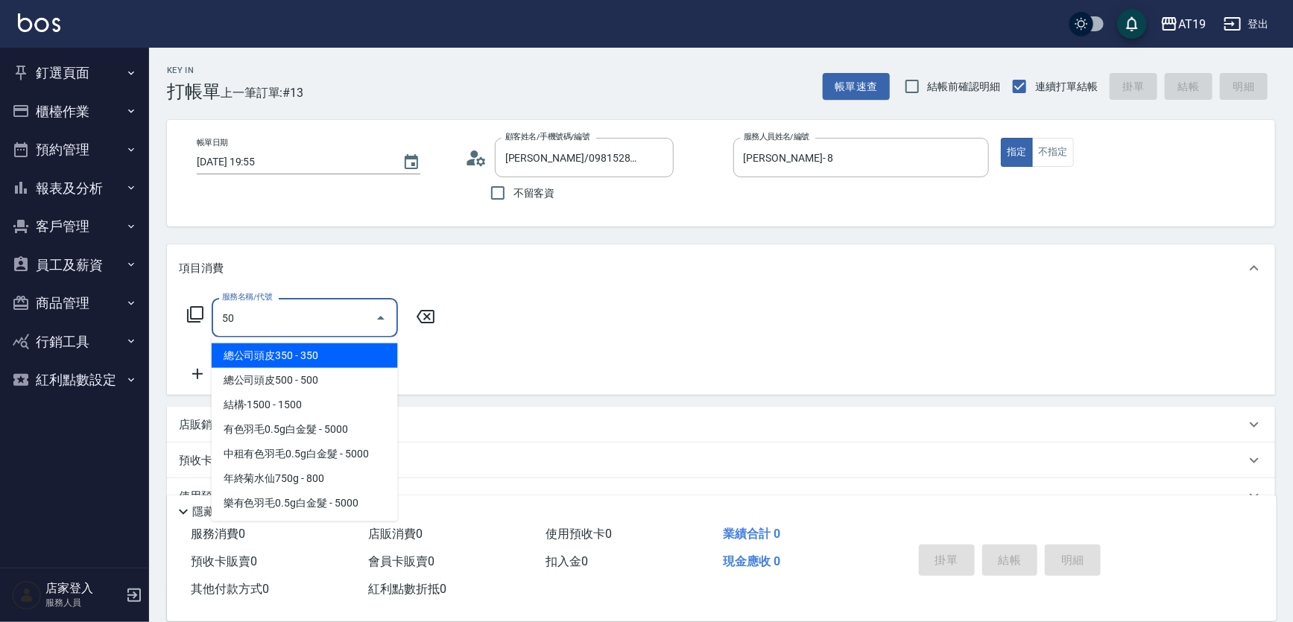
type input "501"
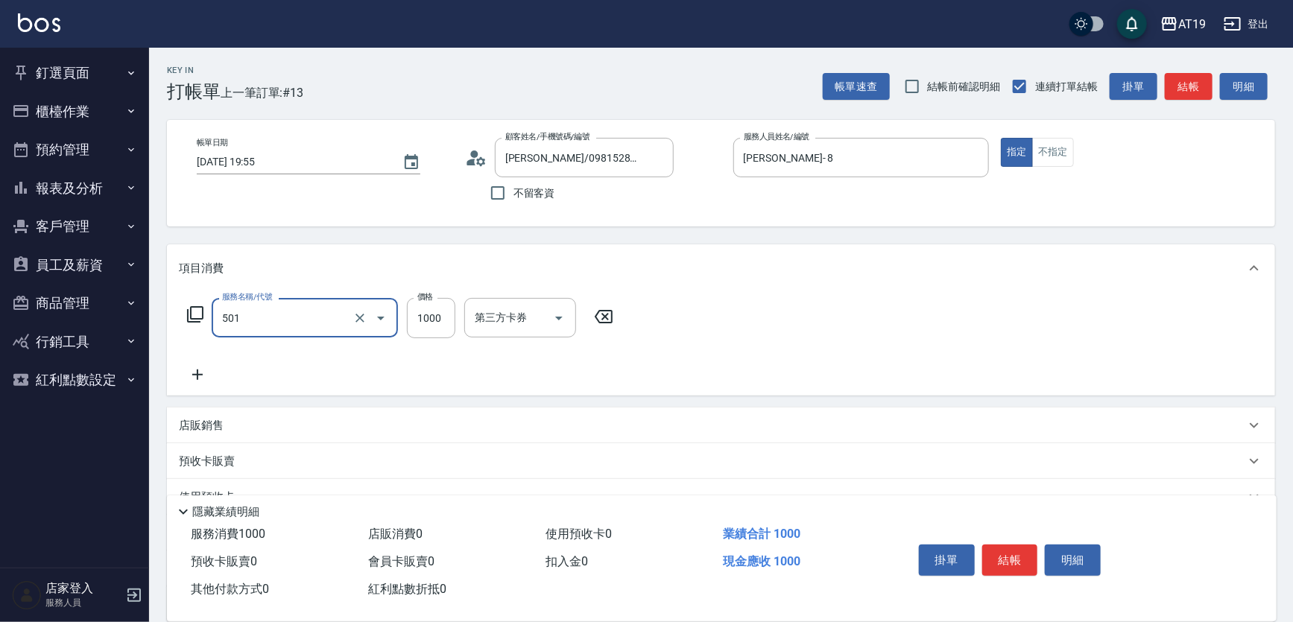
type input "100"
type input "染髮(501)"
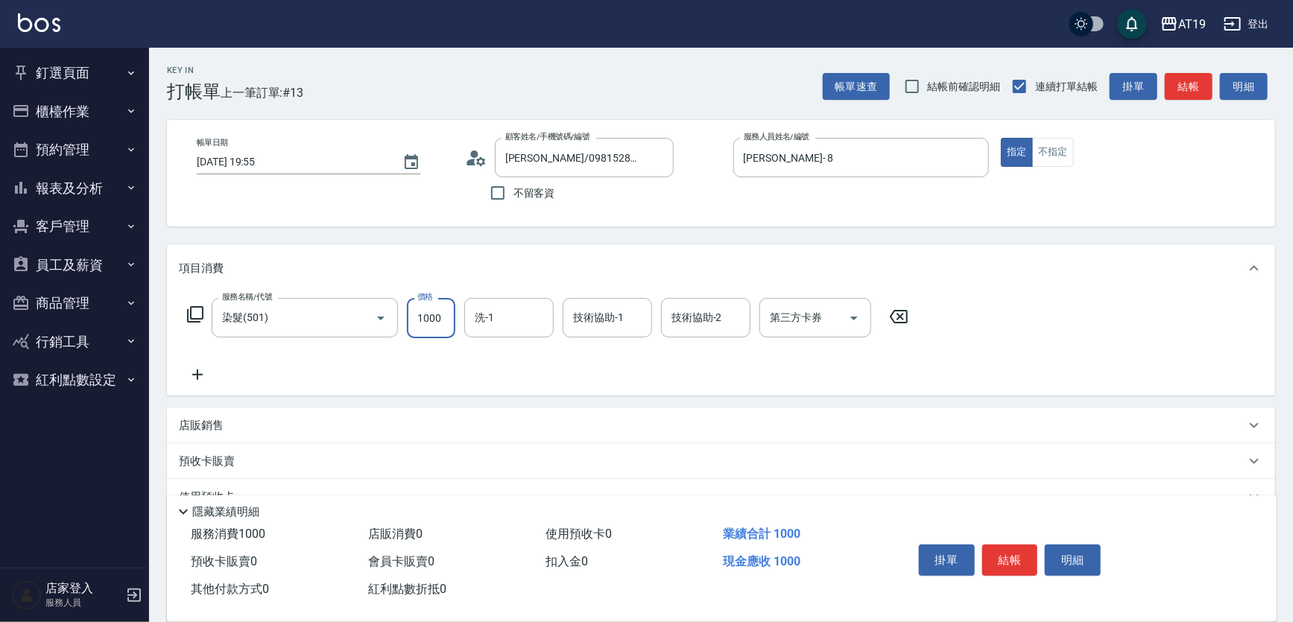
type input "0"
type input "90"
type input "900"
type input "Nomi-50"
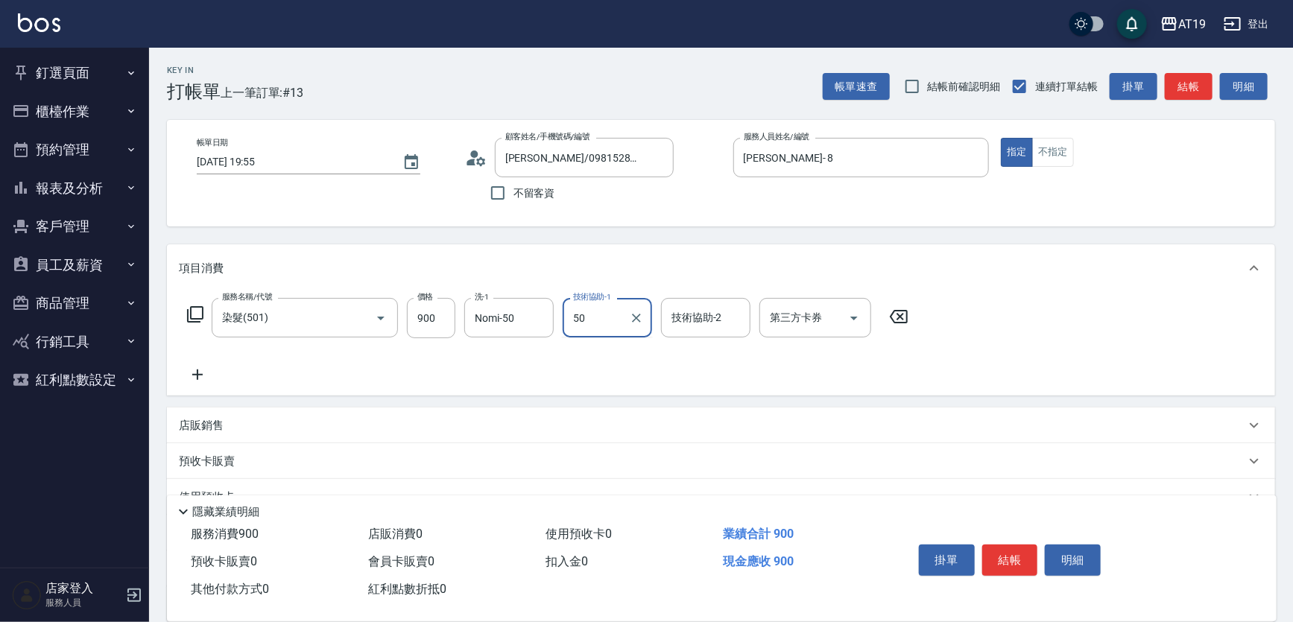
type input "Nomi-50"
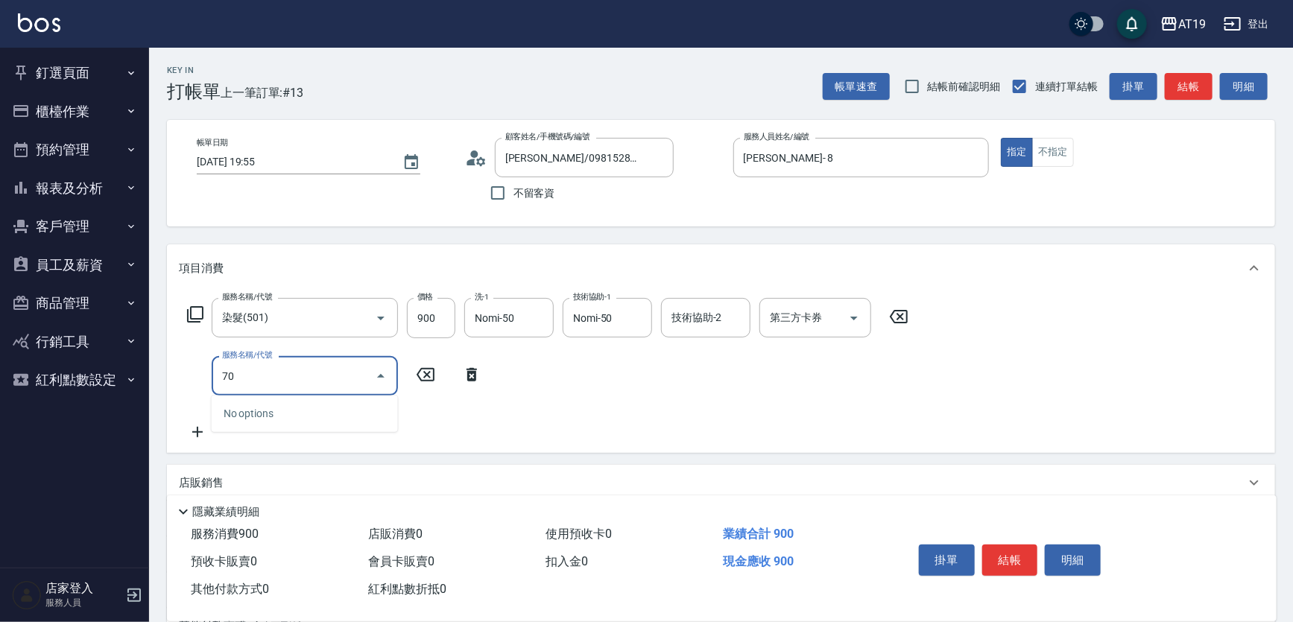
type input "704"
type input "590"
type input "新羽毛鉑金接髮調整(704)"
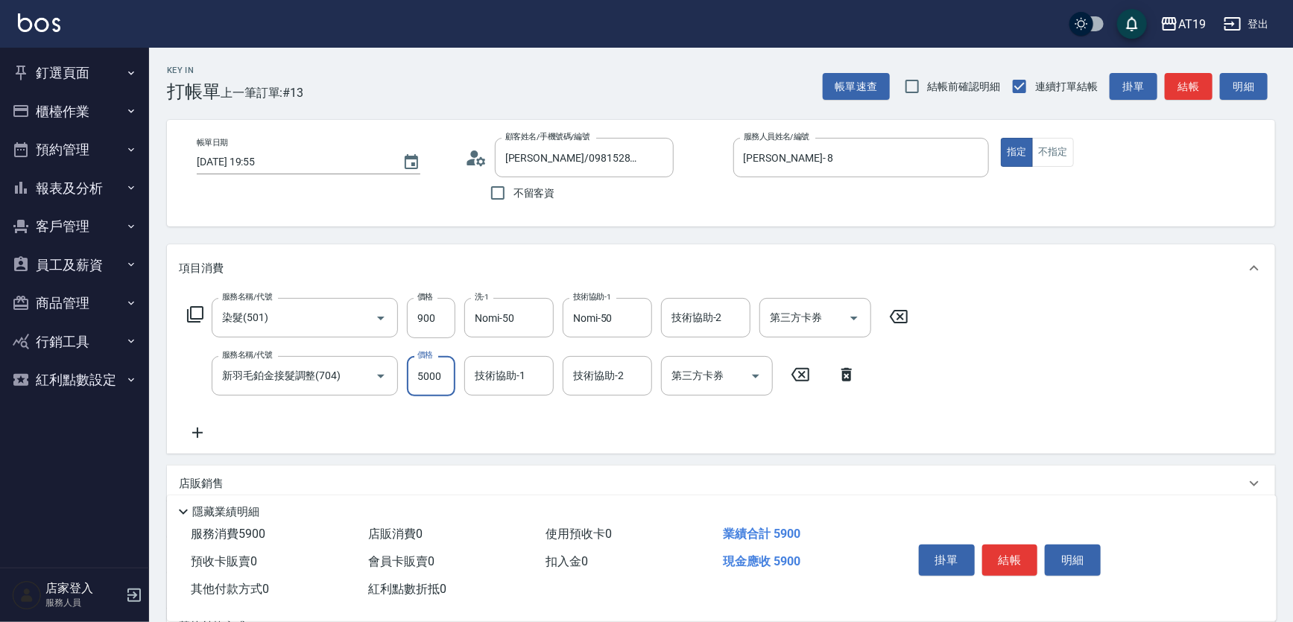
type input "90"
type input "400"
type input "130"
type input "4"
type input "90"
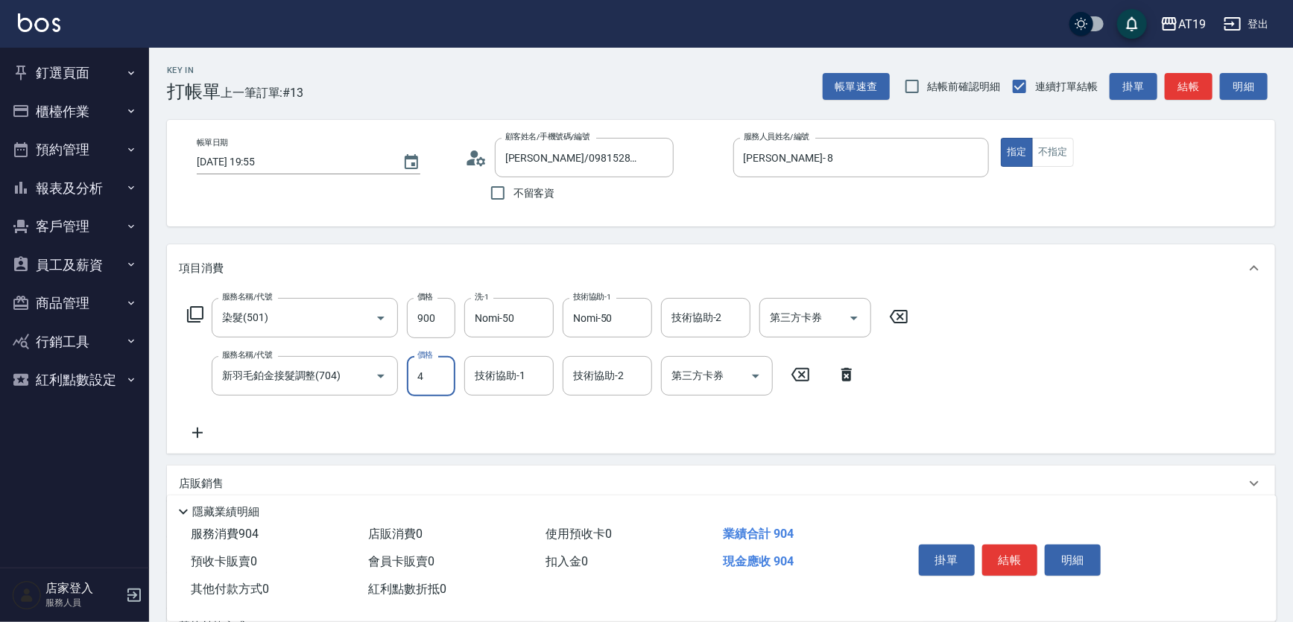
type input "40"
type input "130"
type input "400"
type input "490"
type input "4000"
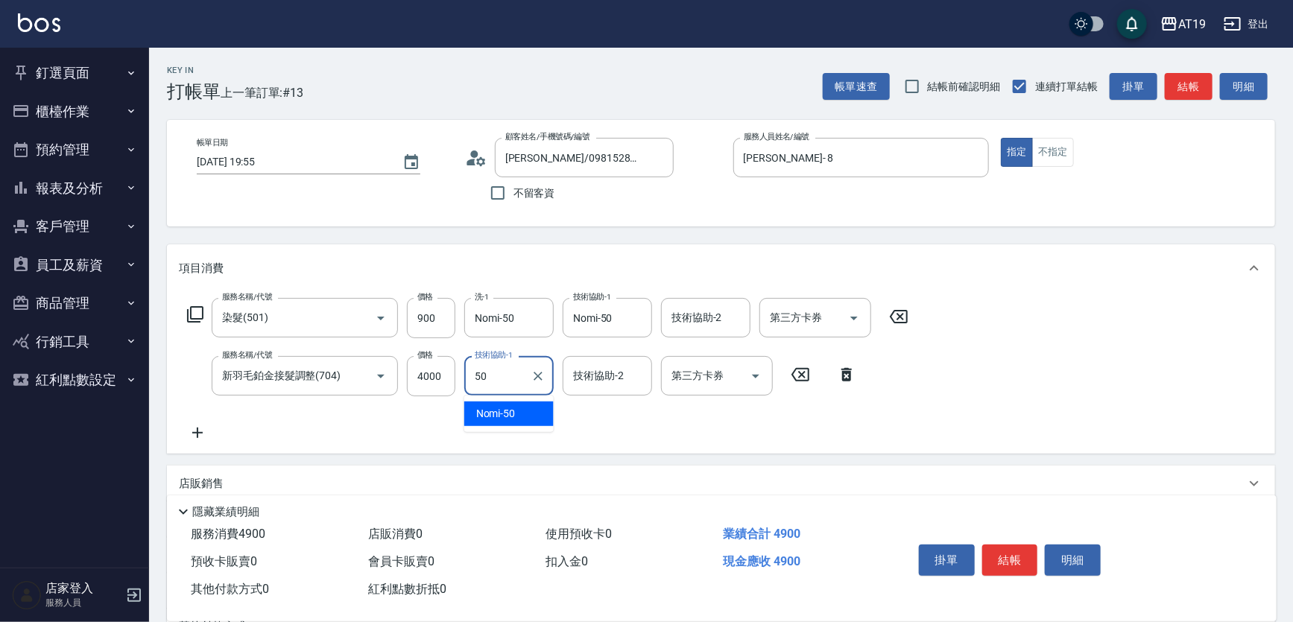
type input "Nomi-50"
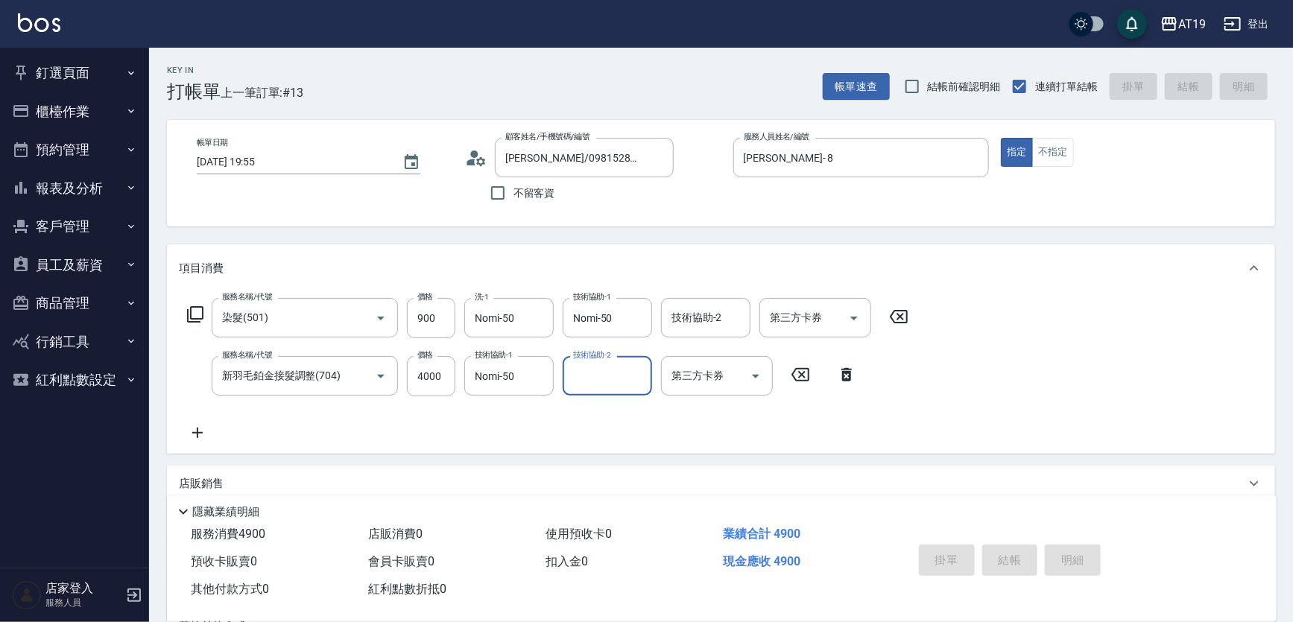
type input "2025/09/09 19:56"
type input "0"
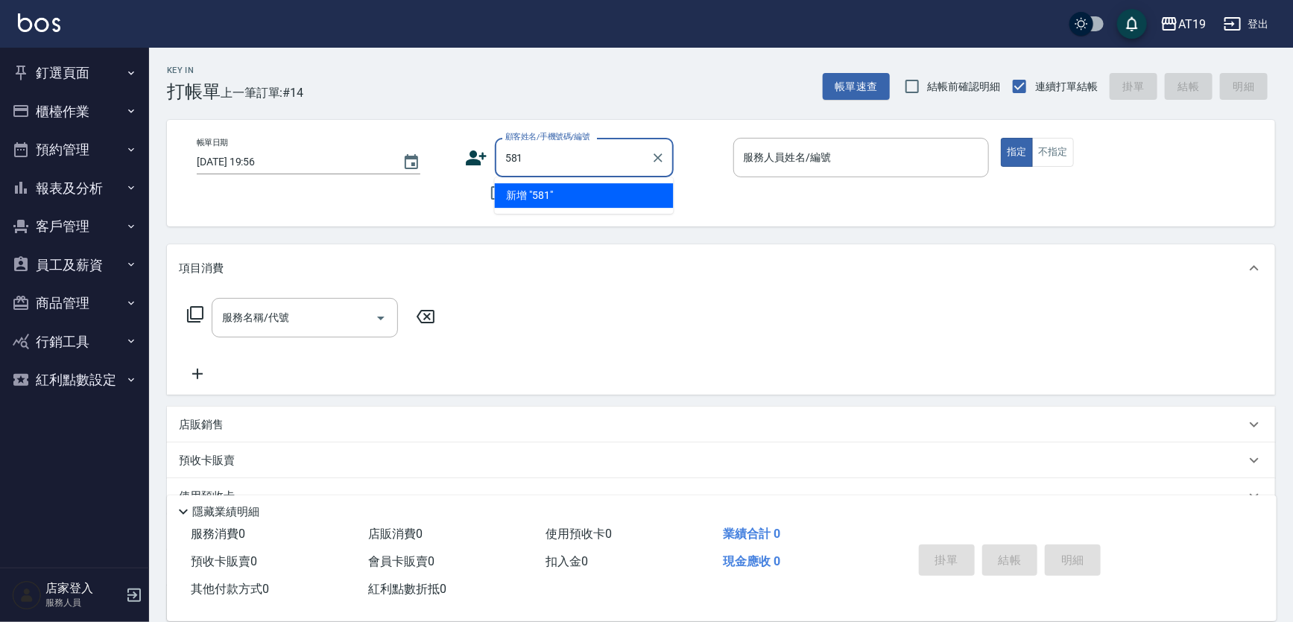
type input "5811"
type input "tp6"
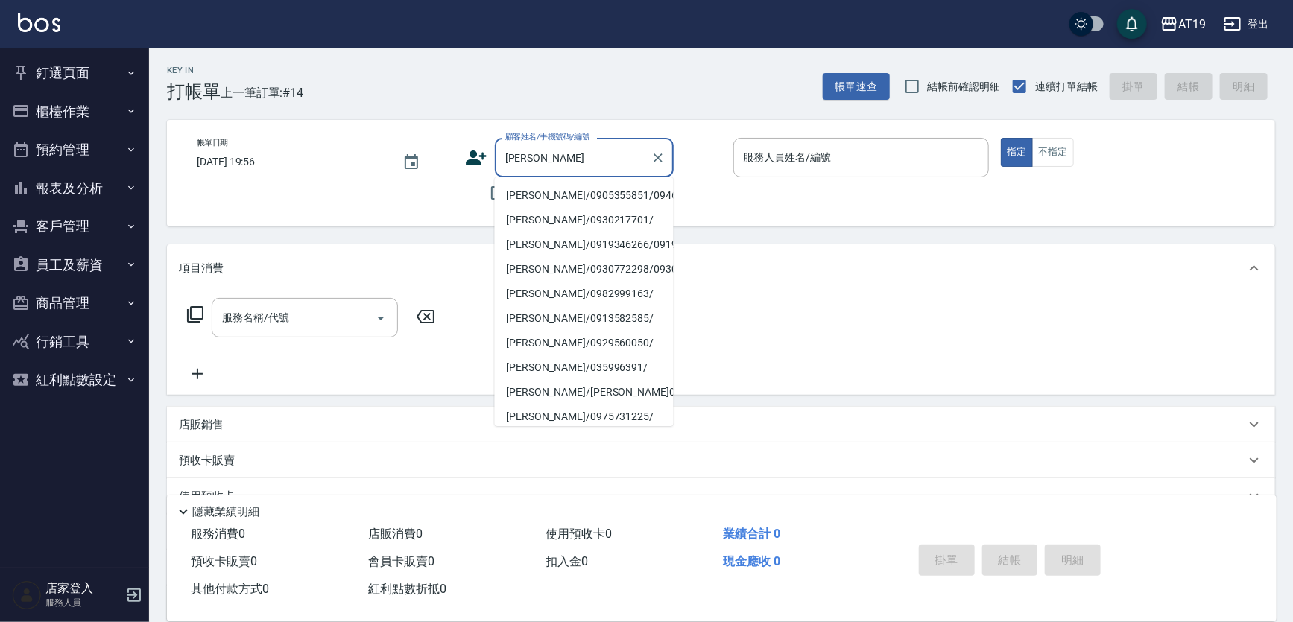
type input "陳盈宇/0905355851/09466"
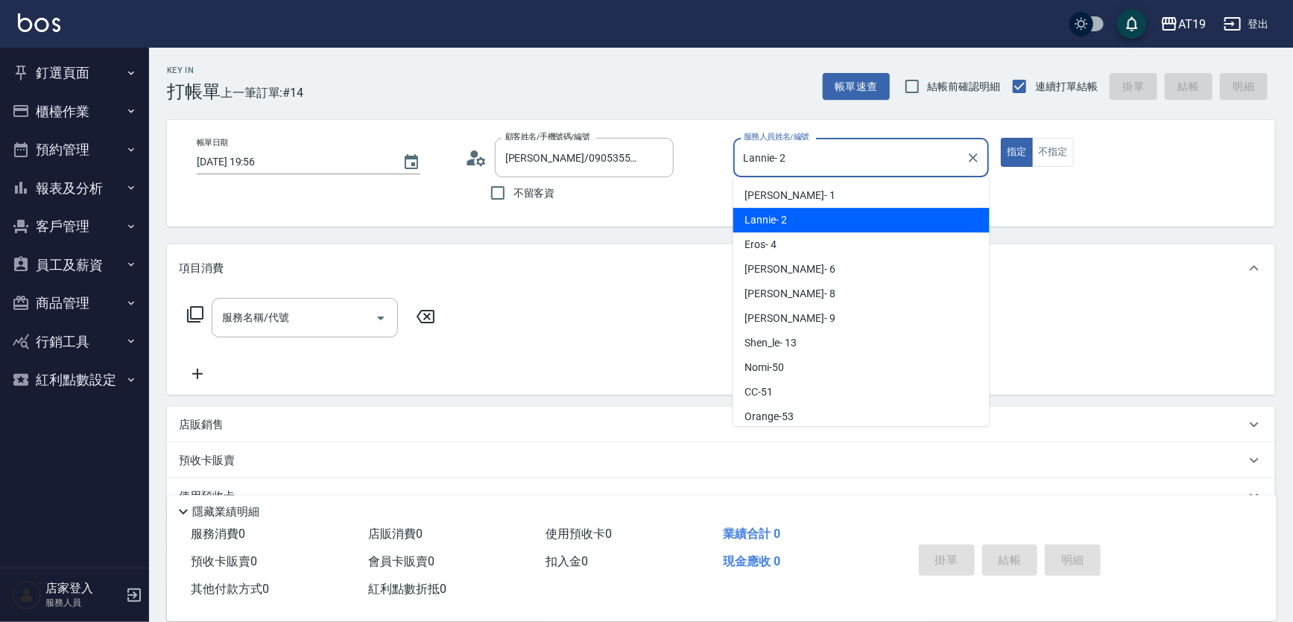
click at [806, 168] on input "Lannie- 2" at bounding box center [850, 158] width 221 height 26
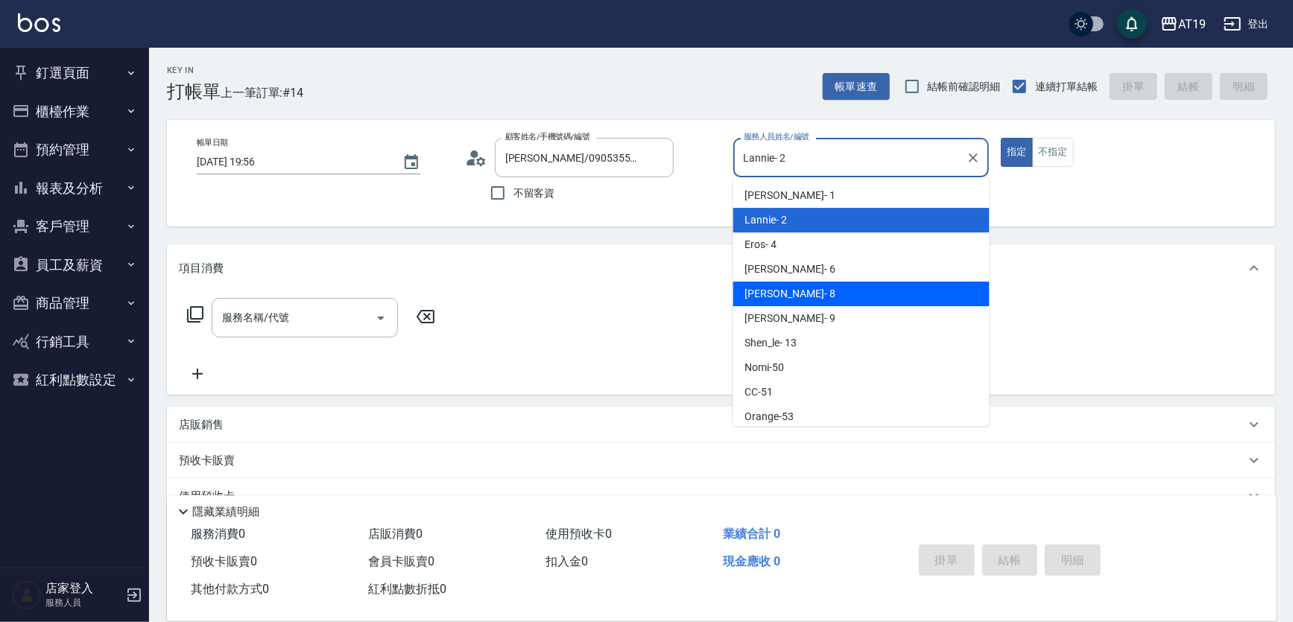
click at [795, 301] on div "Mika - 8" at bounding box center [862, 294] width 256 height 25
type input "Mika- 8"
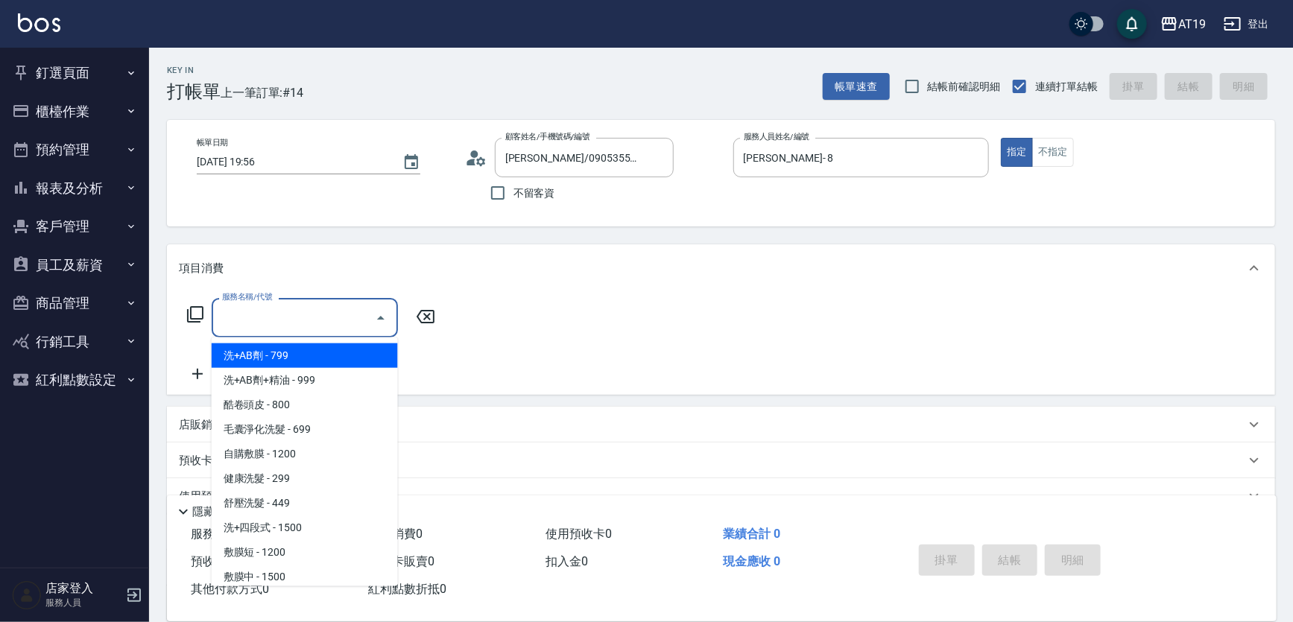
drag, startPoint x: 300, startPoint y: 313, endPoint x: 310, endPoint y: 300, distance: 16.6
click at [300, 314] on input "服務名稱/代號" at bounding box center [293, 318] width 151 height 26
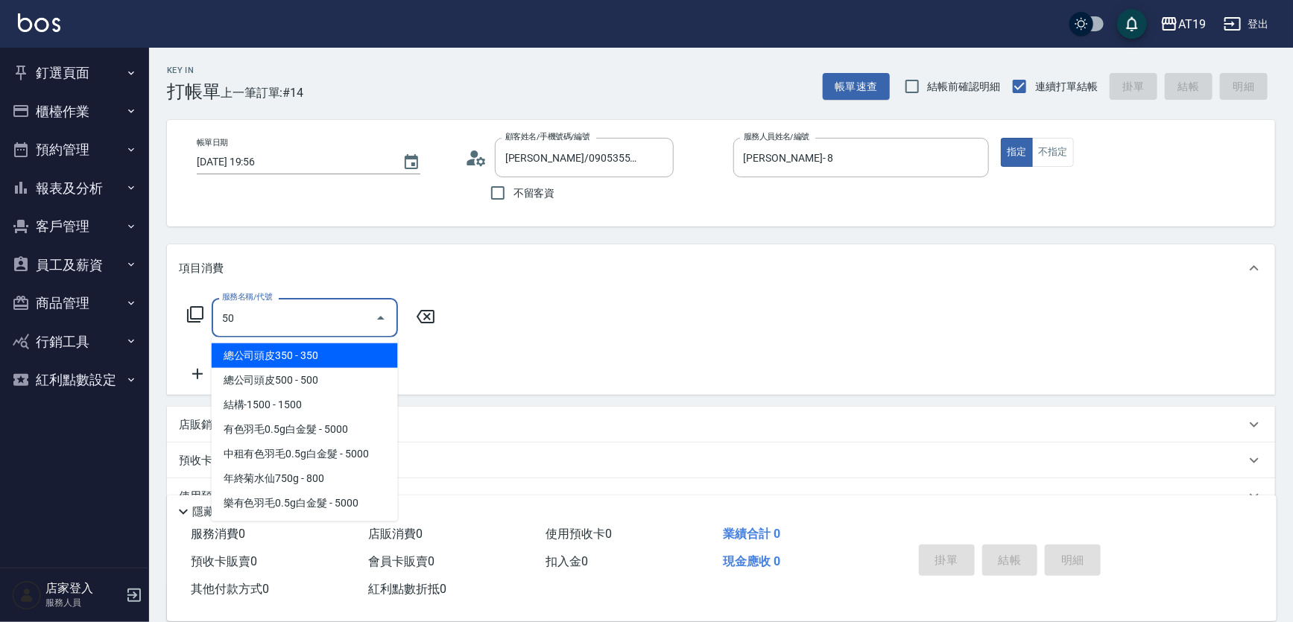
type input "501"
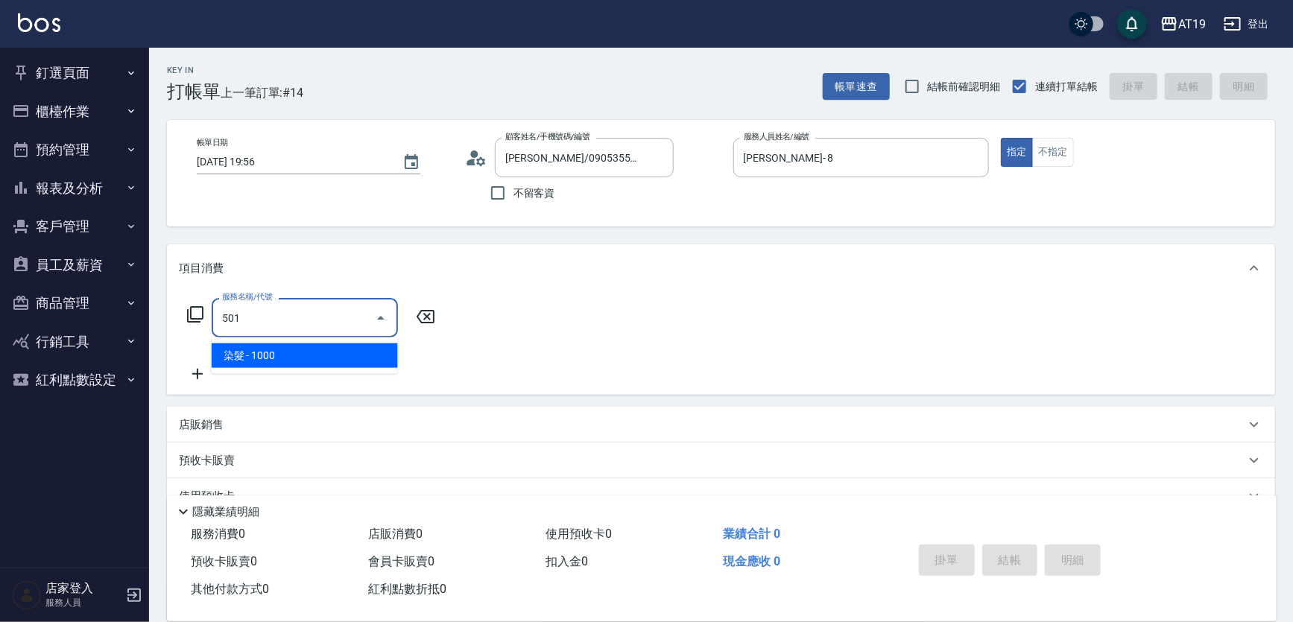
type input "100"
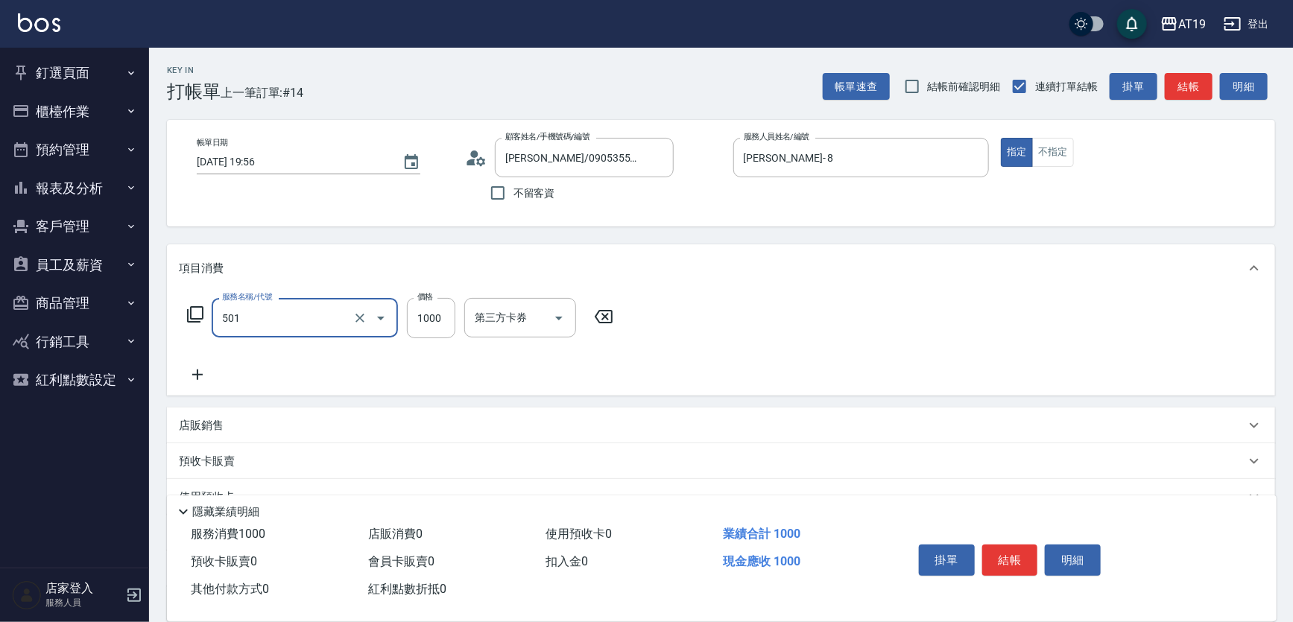
type input "染髮(501)"
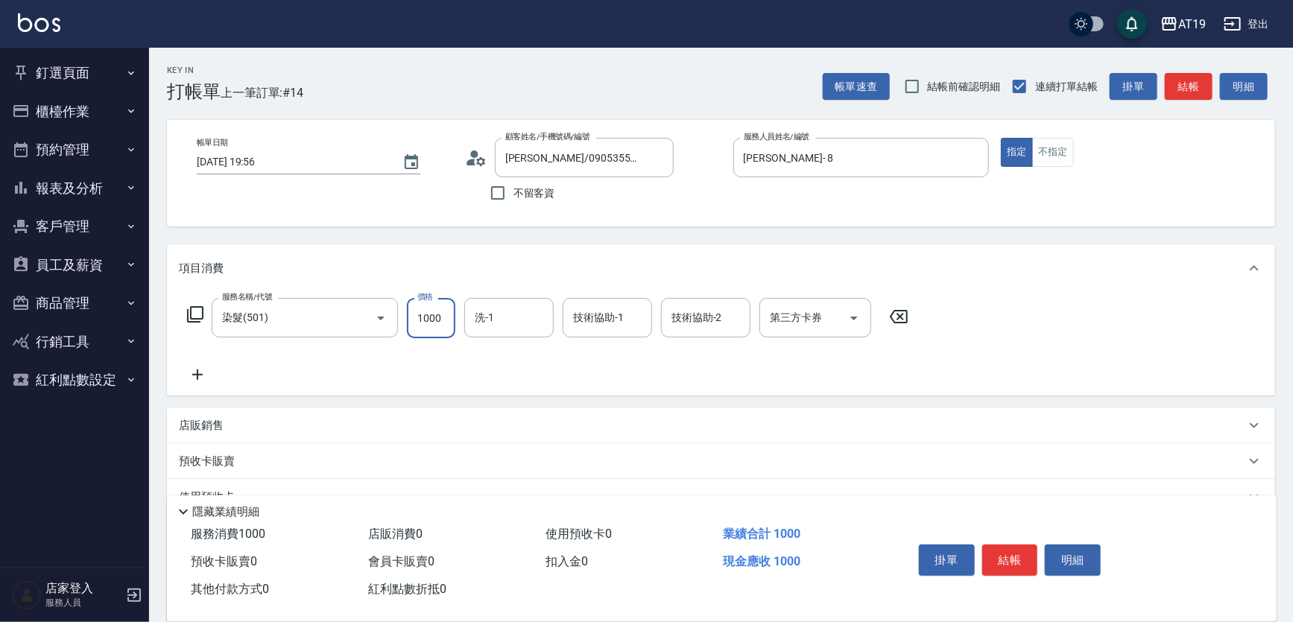
type input "1"
type input "0"
type input "174"
type input "170"
type input "1740"
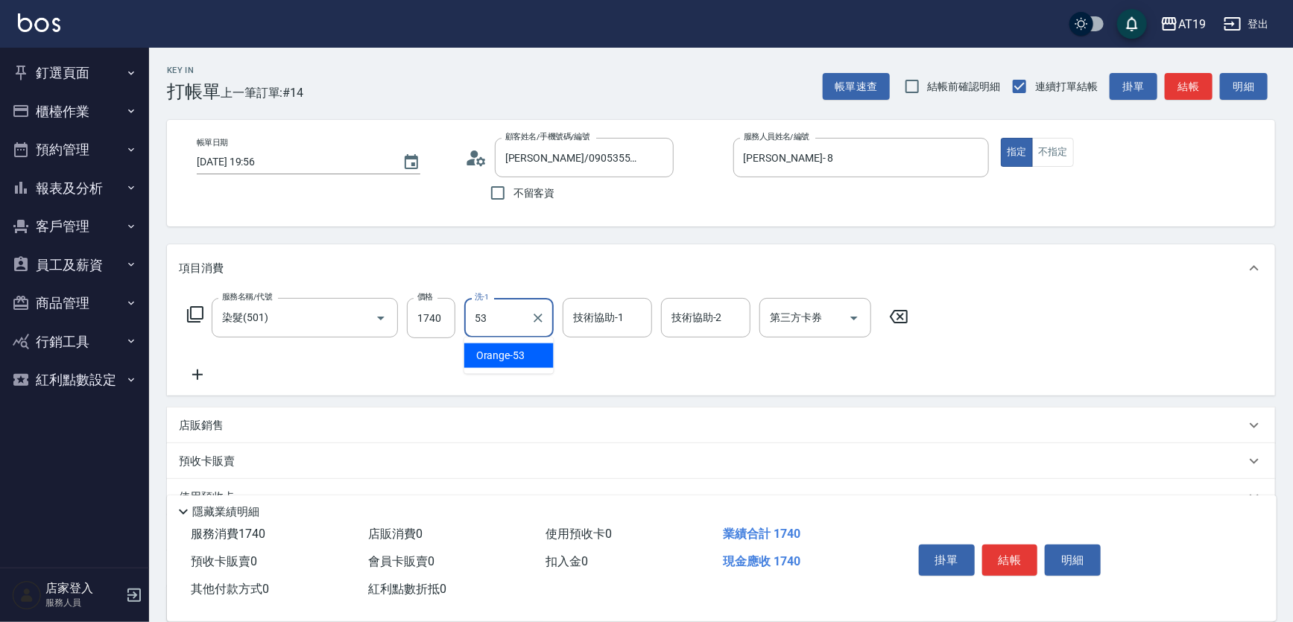
type input "Orange-53"
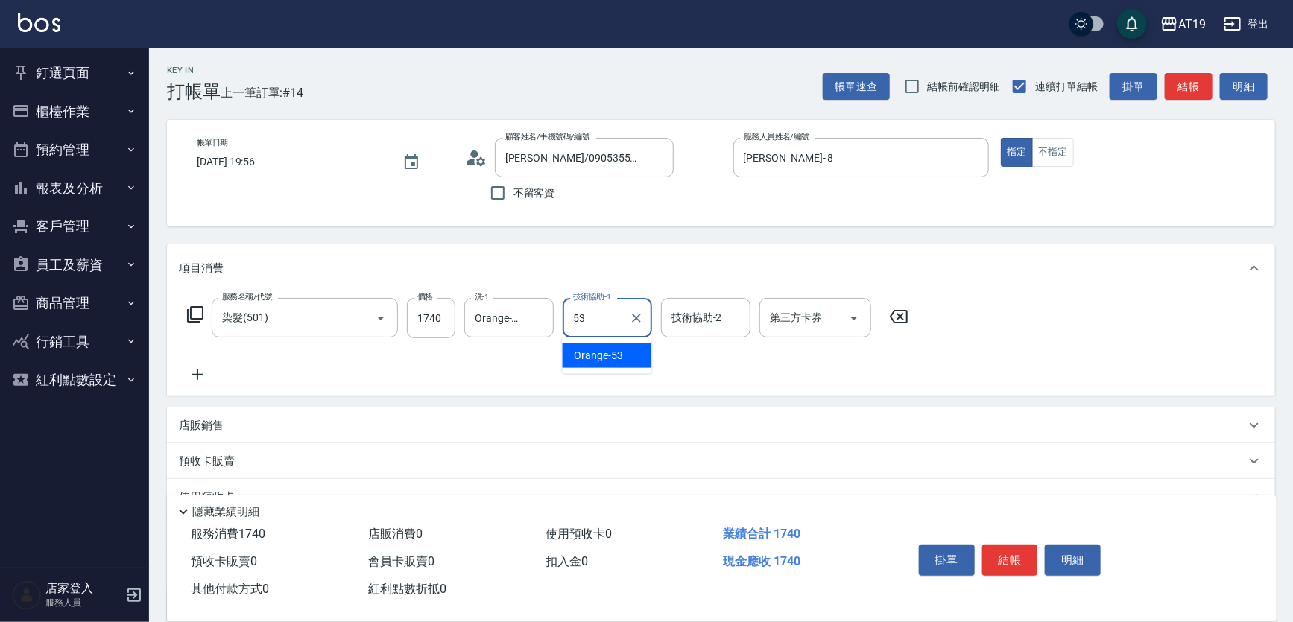
type input "Orange-53"
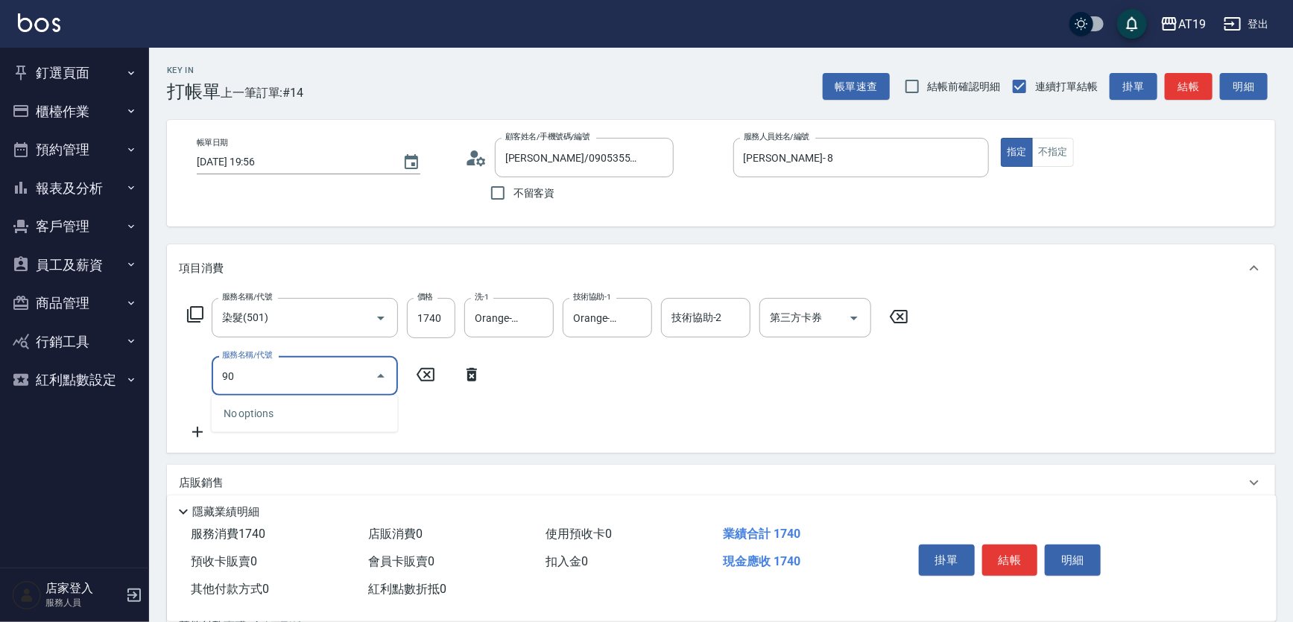
type input "901"
type input "190"
type input "中租洗髮(901)"
click at [751, 379] on icon at bounding box center [748, 374] width 10 height 13
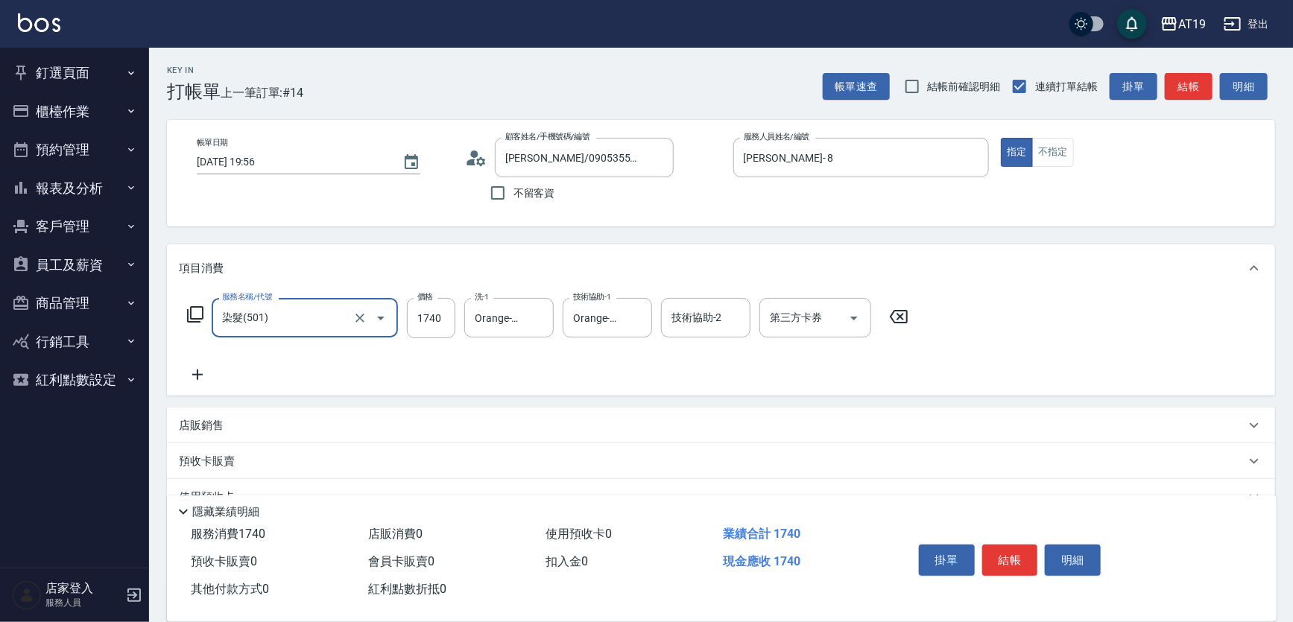
click at [197, 314] on icon at bounding box center [195, 315] width 18 height 18
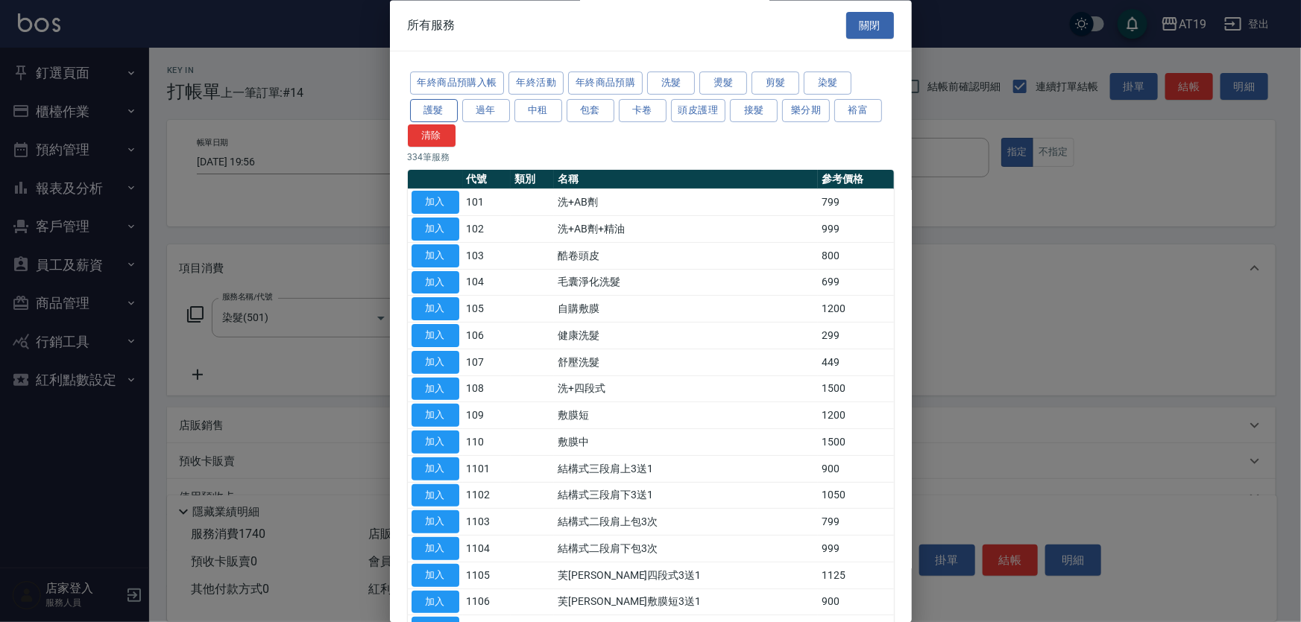
click at [429, 112] on button "護髮" at bounding box center [434, 110] width 48 height 23
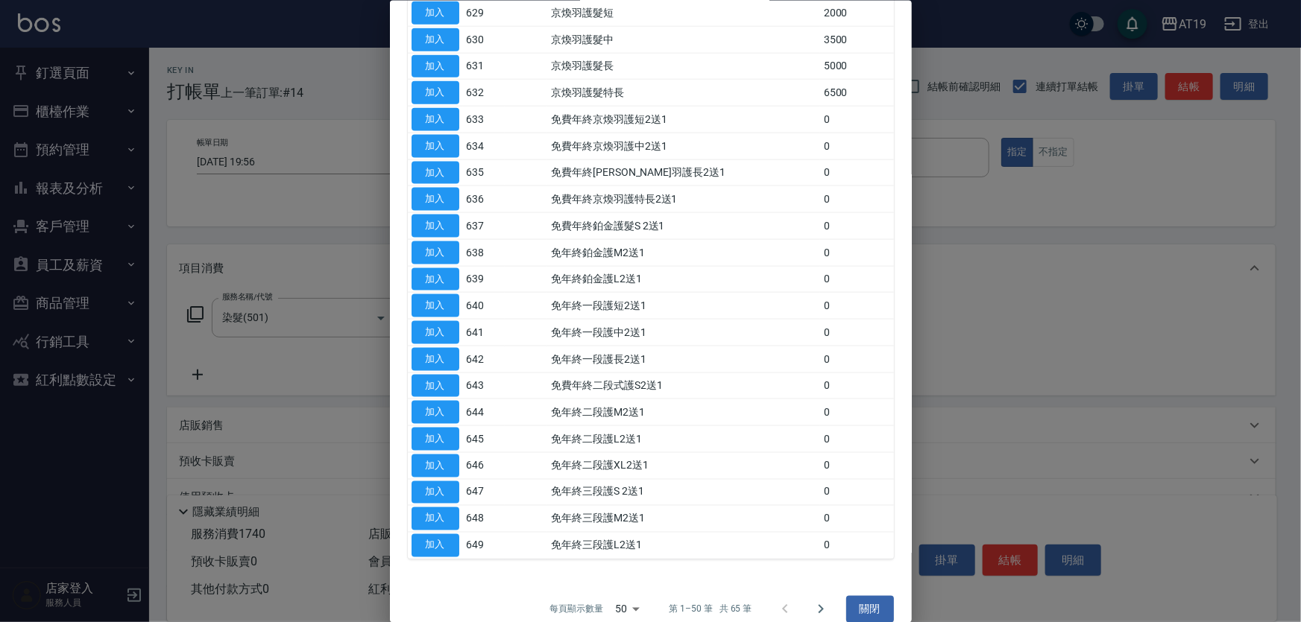
scroll to position [976, 0]
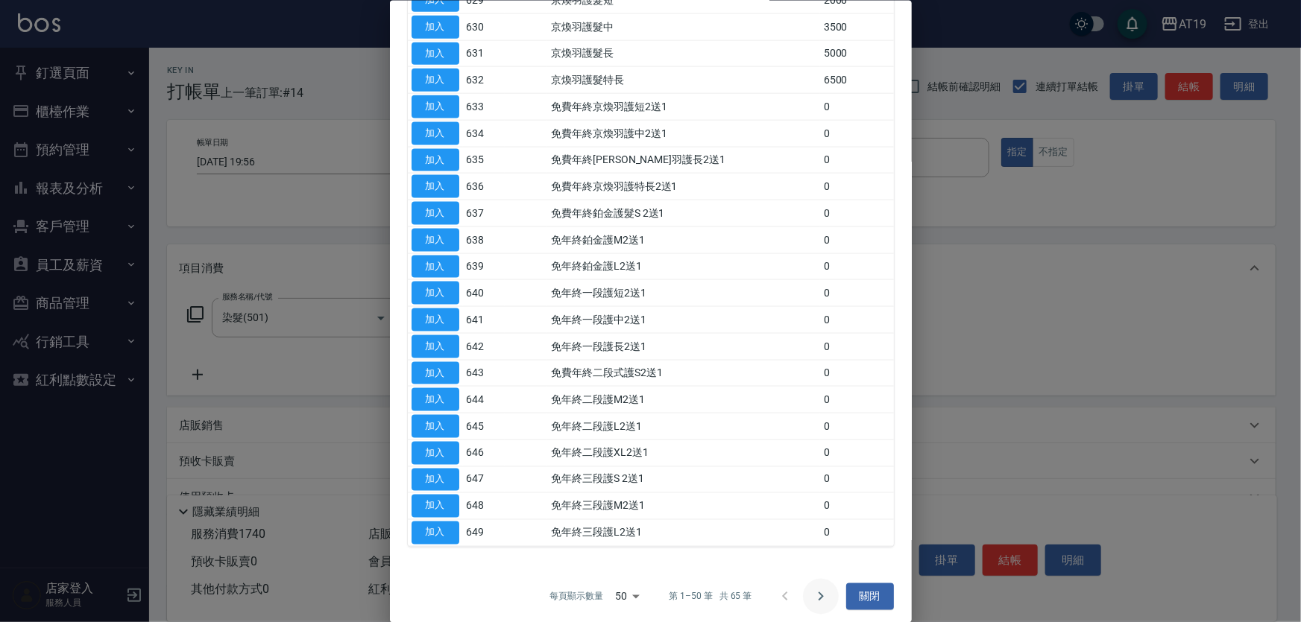
click at [812, 587] on icon "Go to next page" at bounding box center [821, 596] width 18 height 18
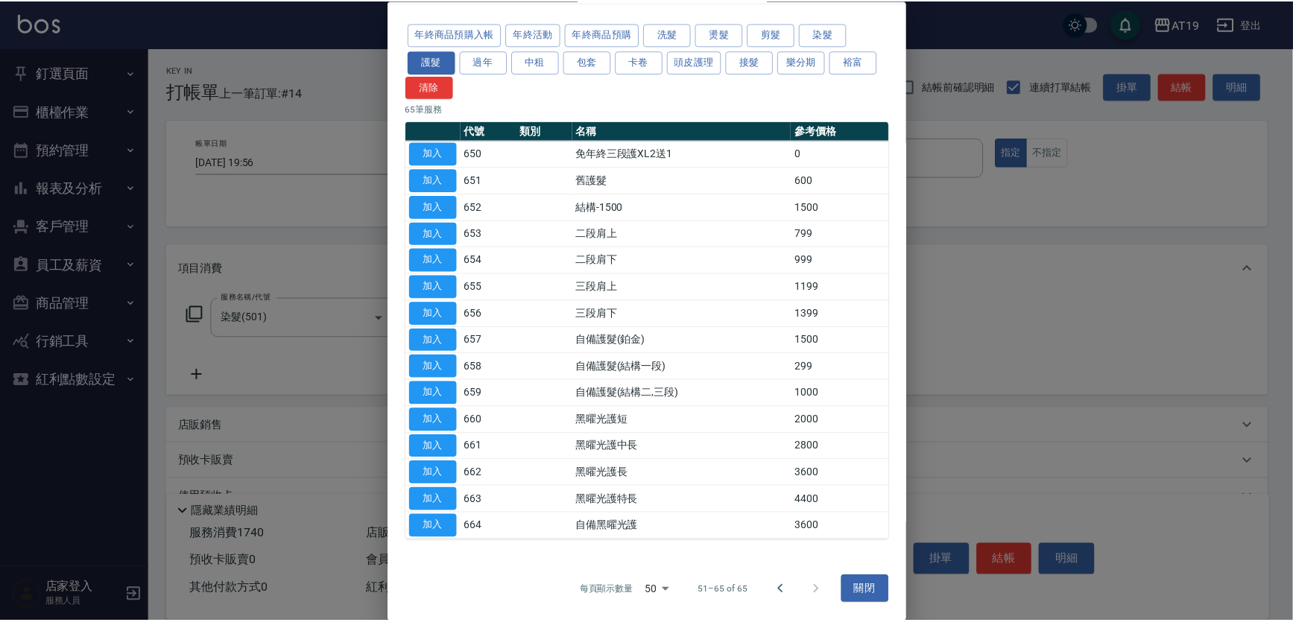
scroll to position [46, 0]
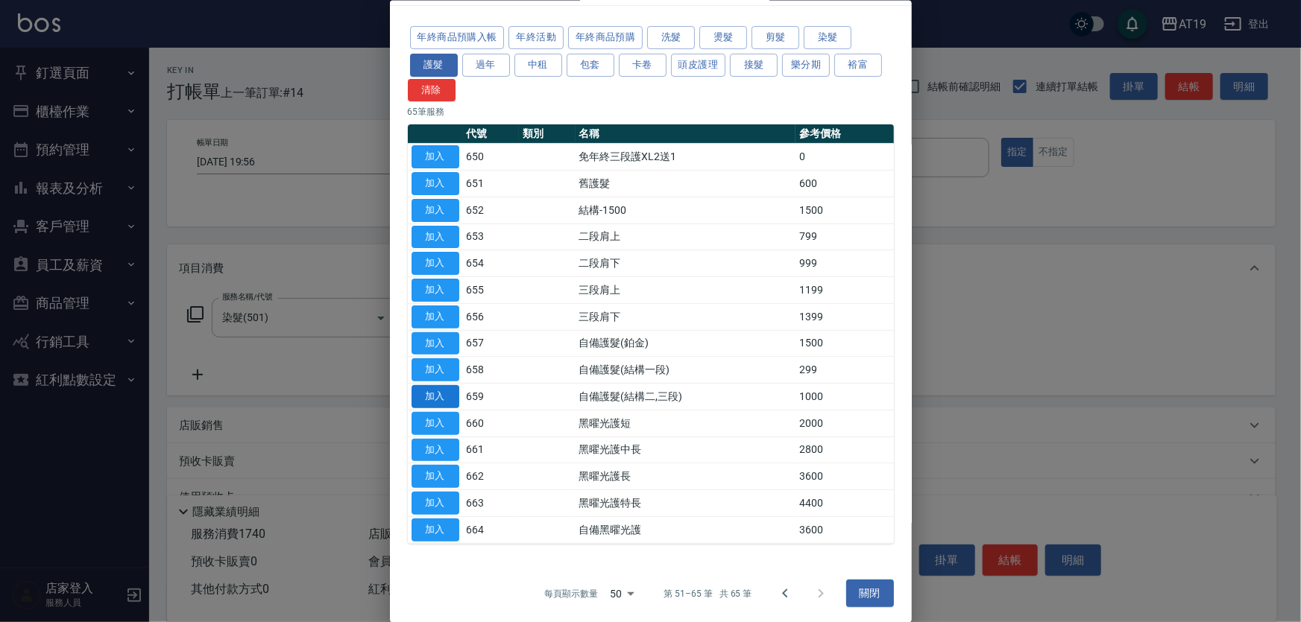
click at [431, 396] on button "加入" at bounding box center [435, 396] width 48 height 23
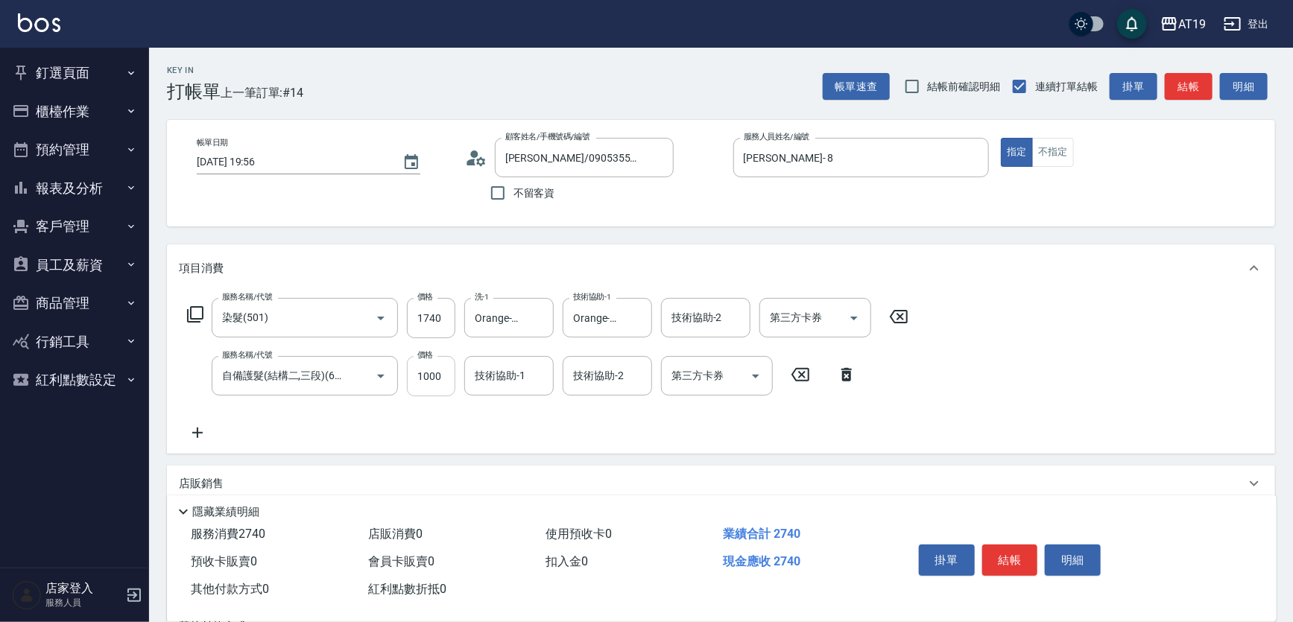
click at [444, 376] on input "1000" at bounding box center [431, 376] width 48 height 40
type input "170"
type input "120"
type input "180"
type input "1200"
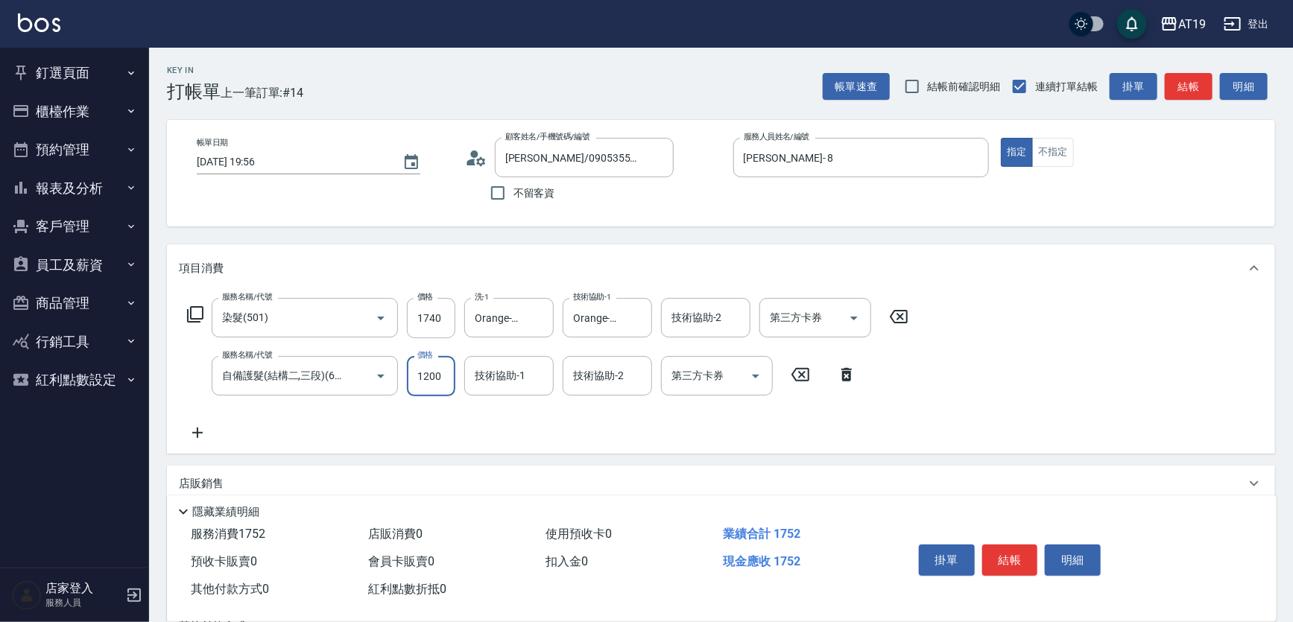
type input "290"
type input "1200"
type input "Orange-53"
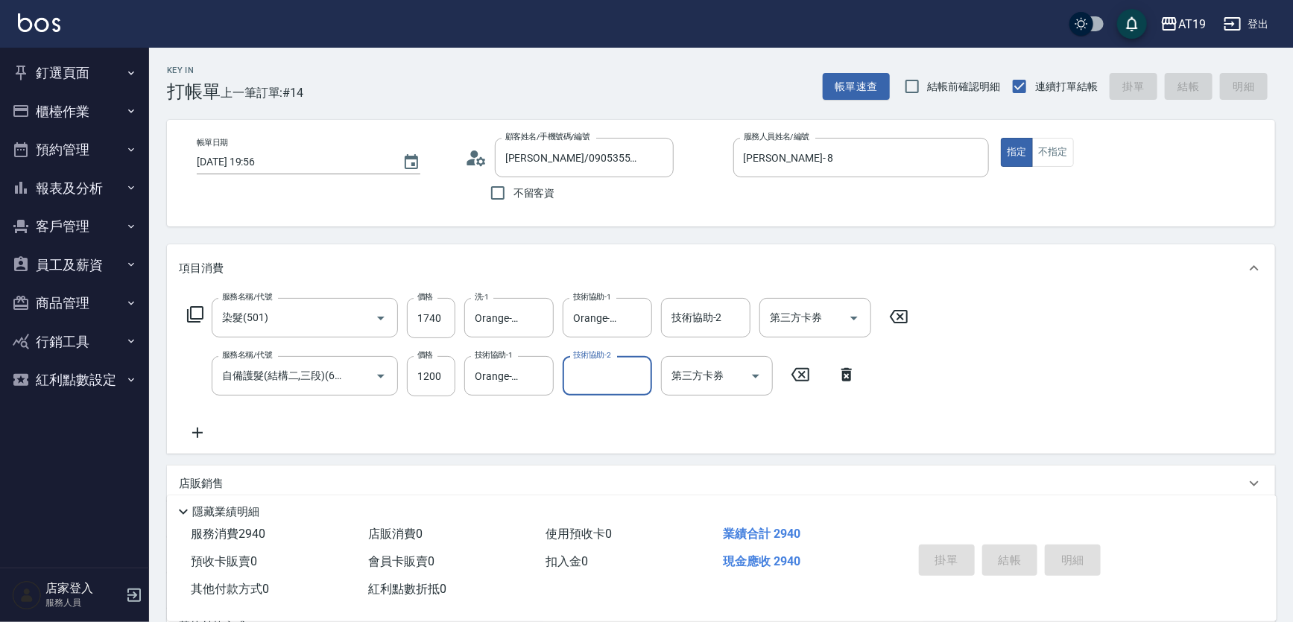
type input "2025/09/09 19:58"
type input "0"
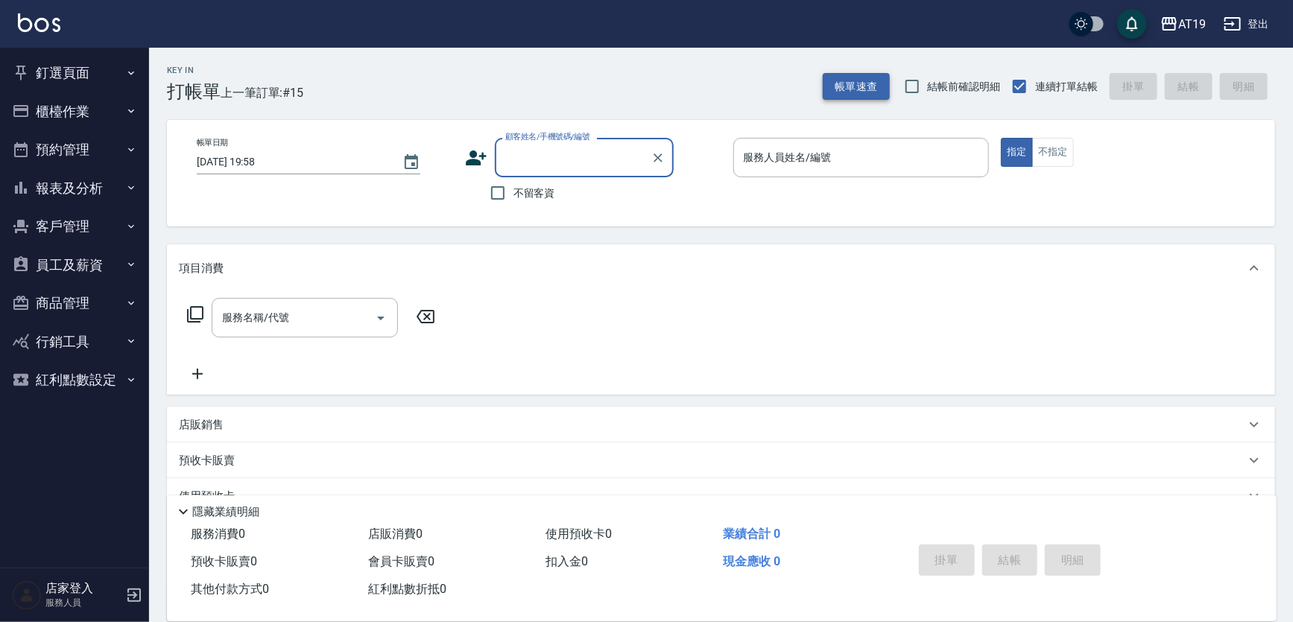
click at [862, 88] on button "帳單速查" at bounding box center [856, 87] width 67 height 28
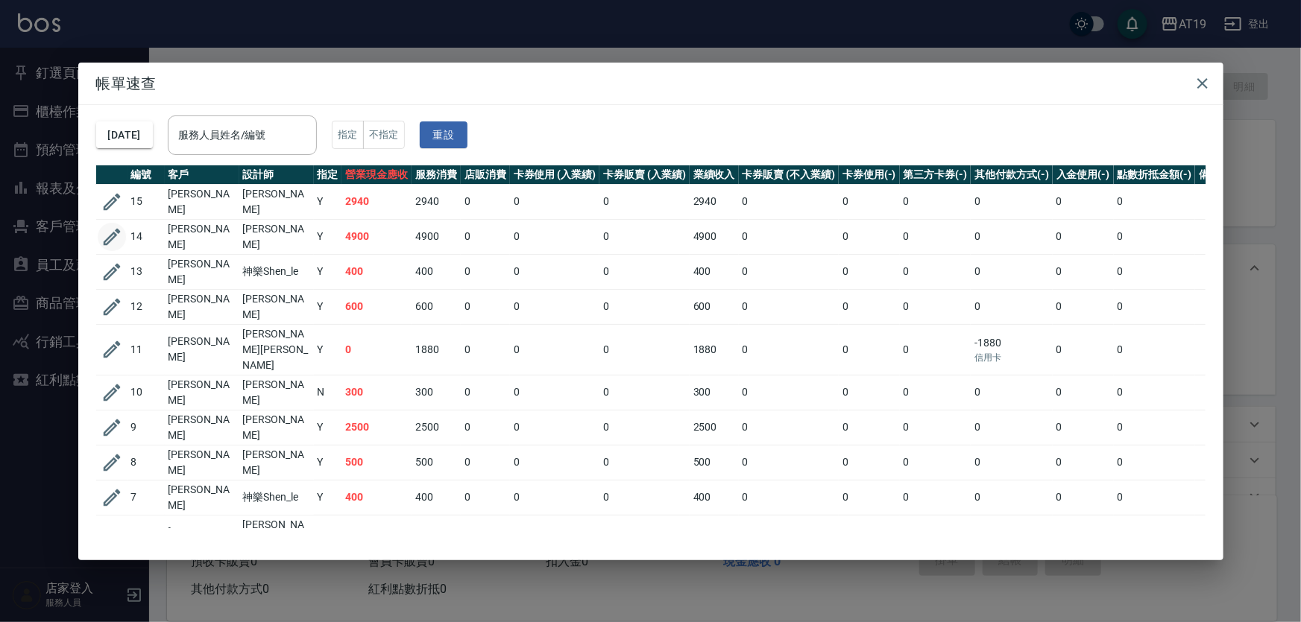
click at [111, 235] on icon "button" at bounding box center [111, 236] width 17 height 17
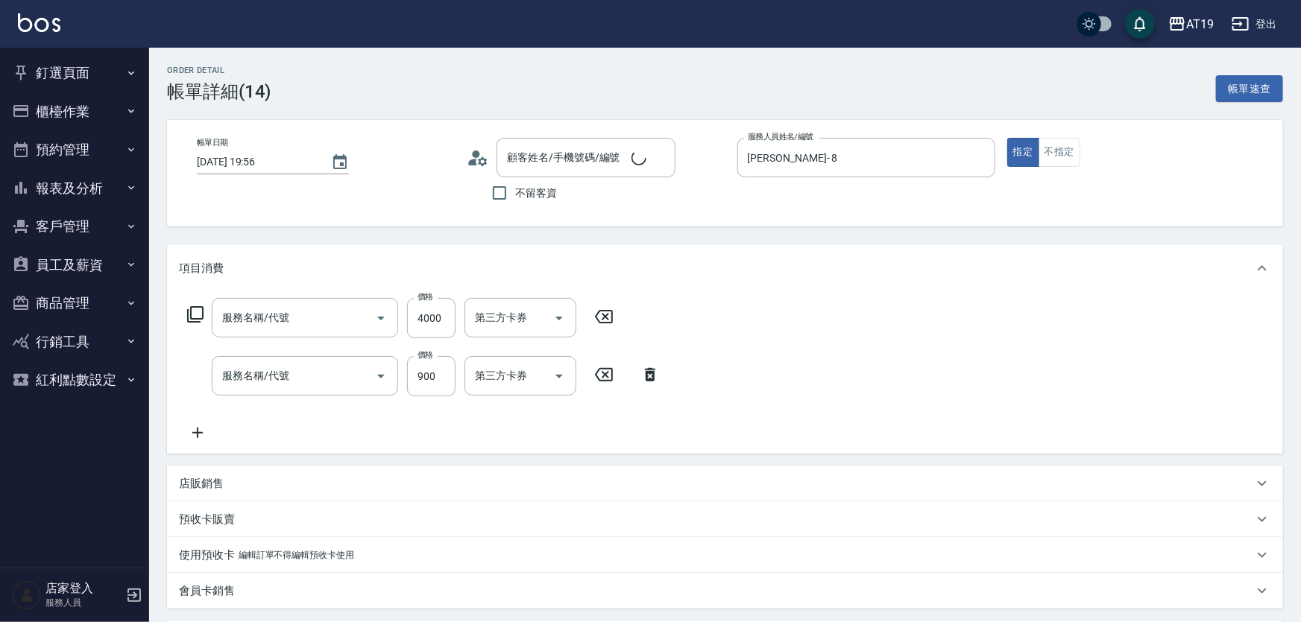
type input "2025/09/09 19:56"
type input "Mika- 8"
type input "490"
type input "魏淑蕾/0981528863/0981528863"
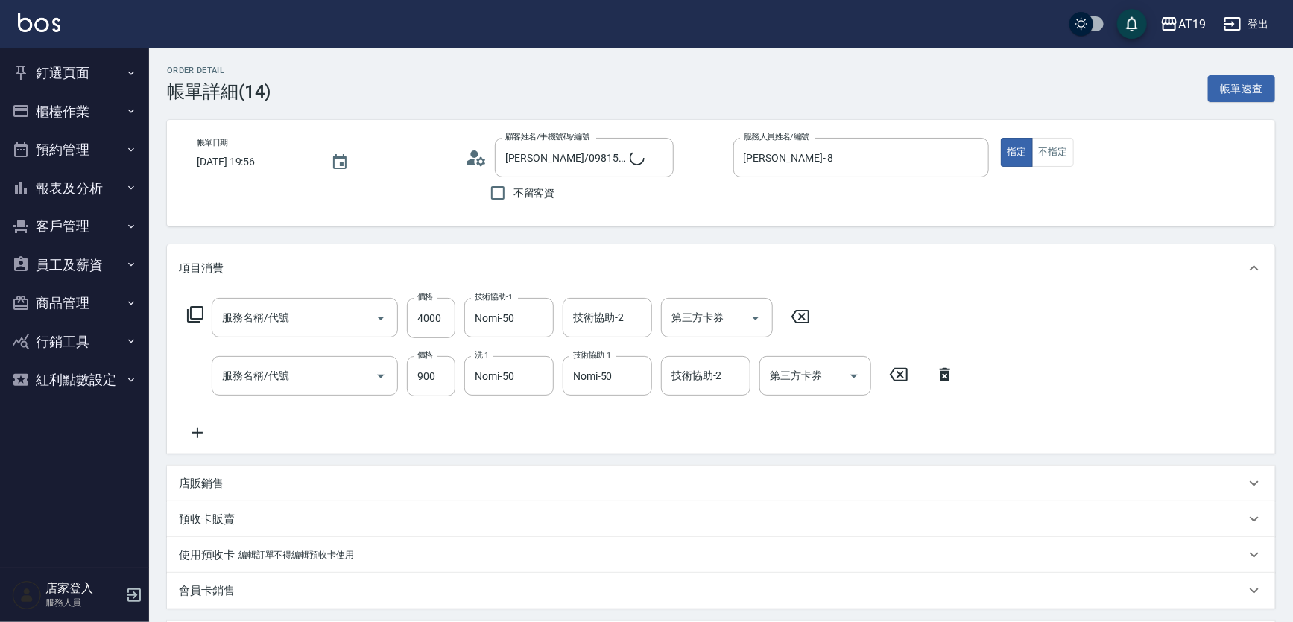
type input "新羽毛鉑金接髮調整(704)"
type input "染髮(501)"
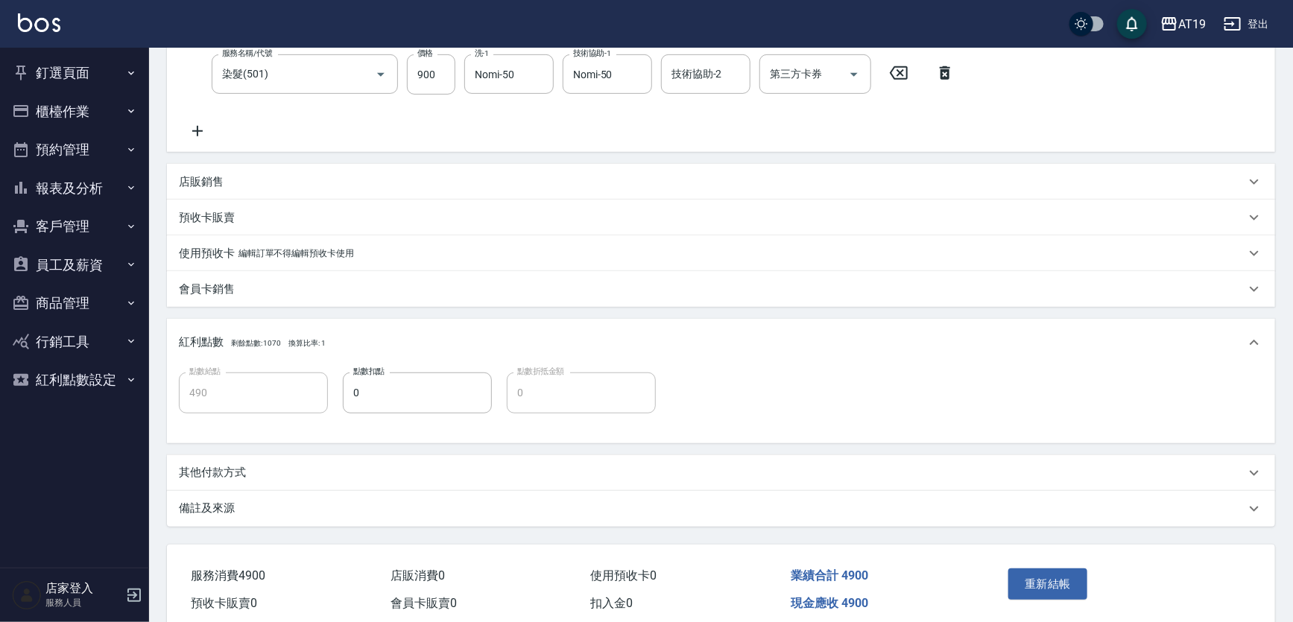
scroll to position [338, 0]
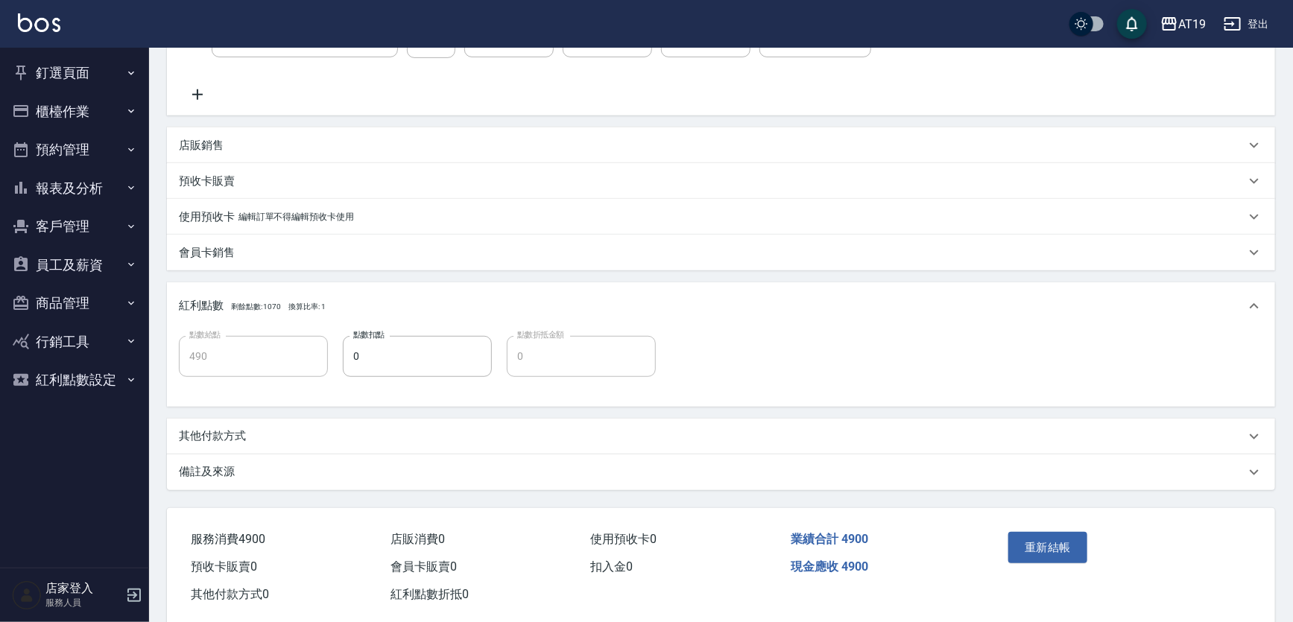
click at [222, 435] on p "其他付款方式" at bounding box center [212, 437] width 67 height 16
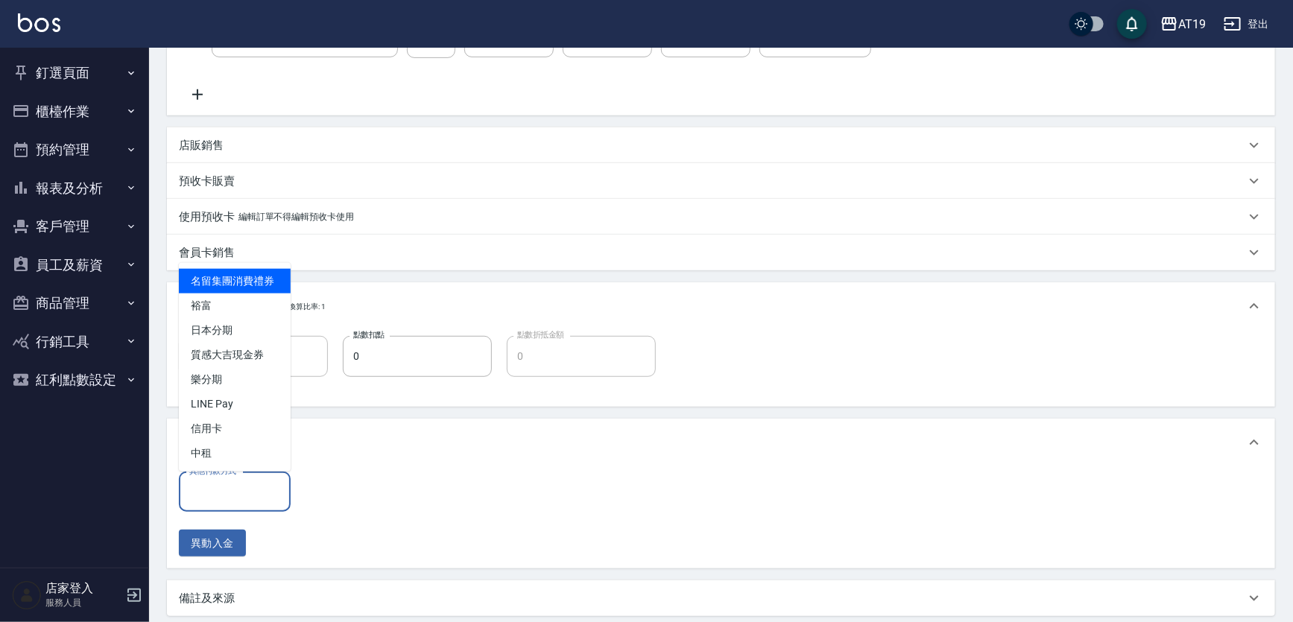
click at [234, 498] on input "其他付款方式" at bounding box center [235, 492] width 98 height 26
click at [228, 429] on span "信用卡" at bounding box center [235, 429] width 112 height 25
type input "信用卡"
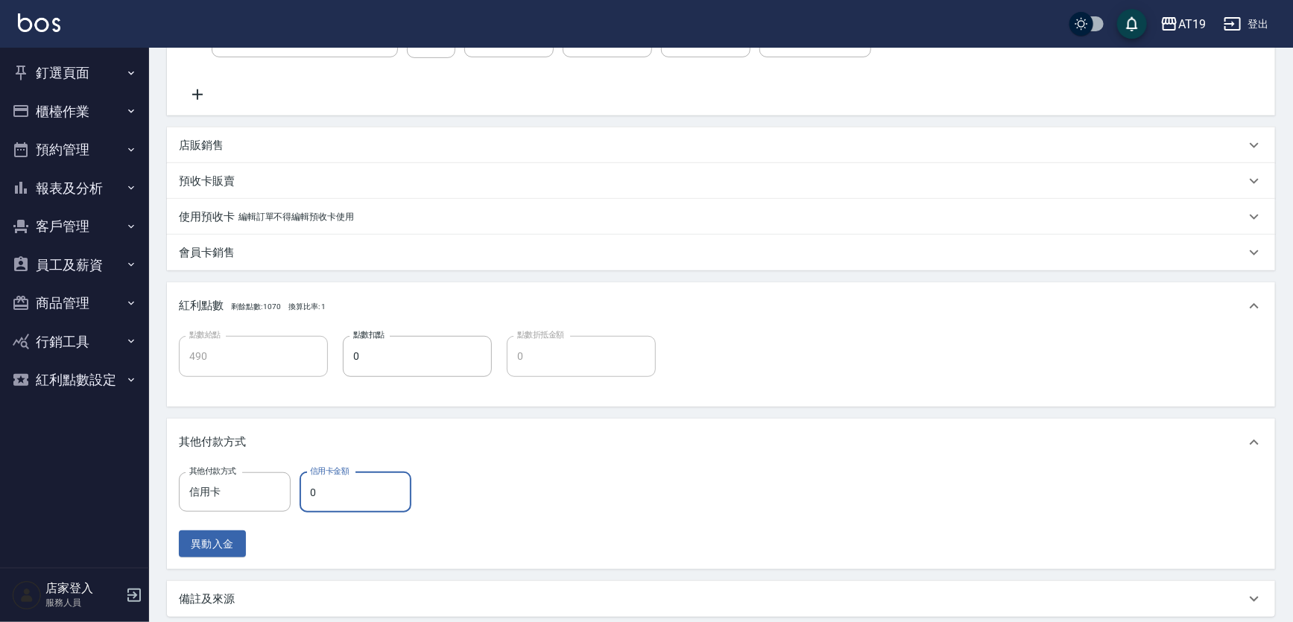
type input "4"
type input "480"
type input "490"
type input "0"
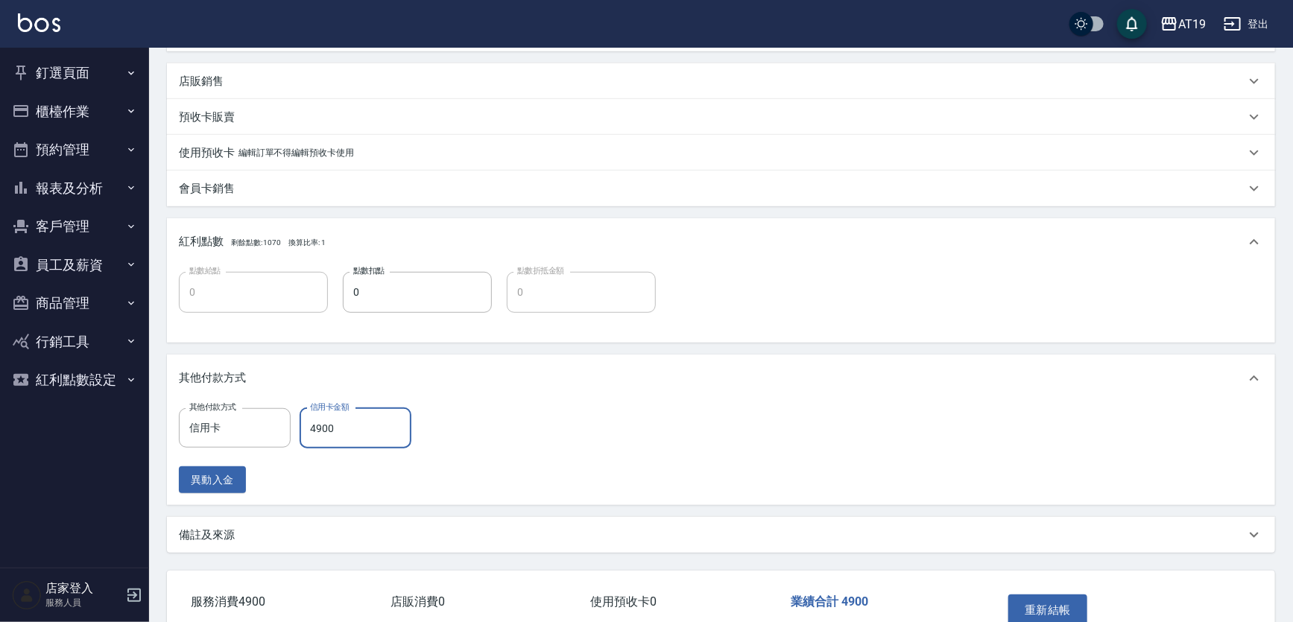
scroll to position [490, 0]
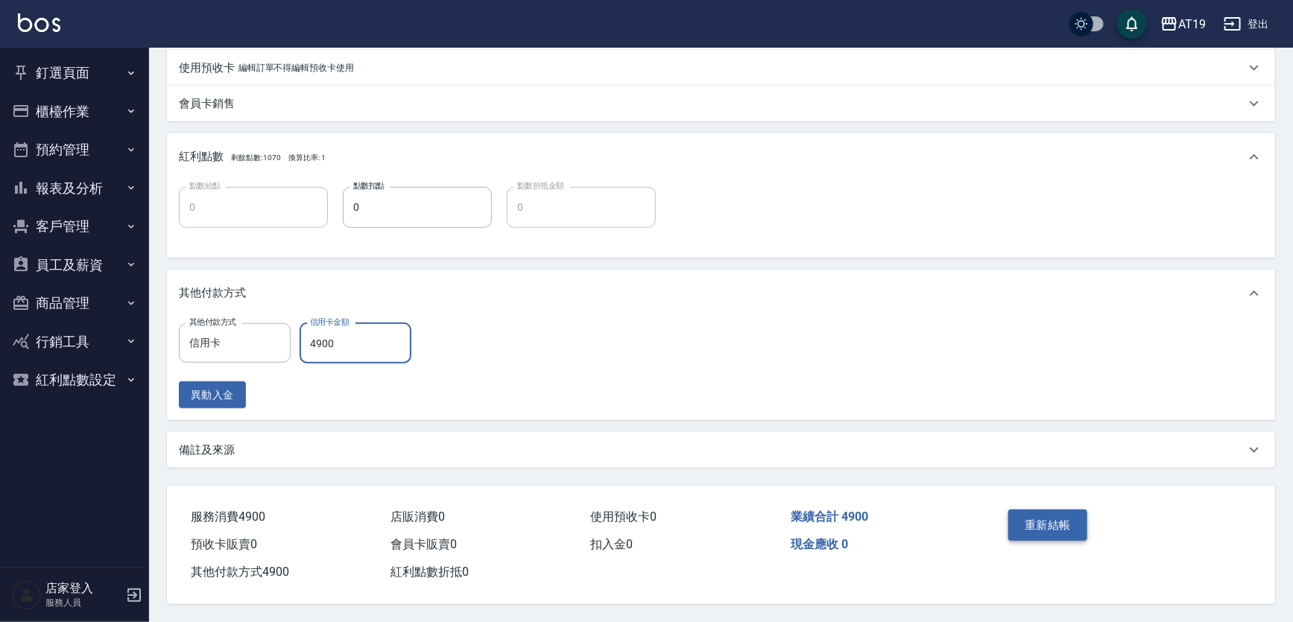
type input "4900"
click at [1044, 517] on button "重新結帳" at bounding box center [1048, 525] width 79 height 31
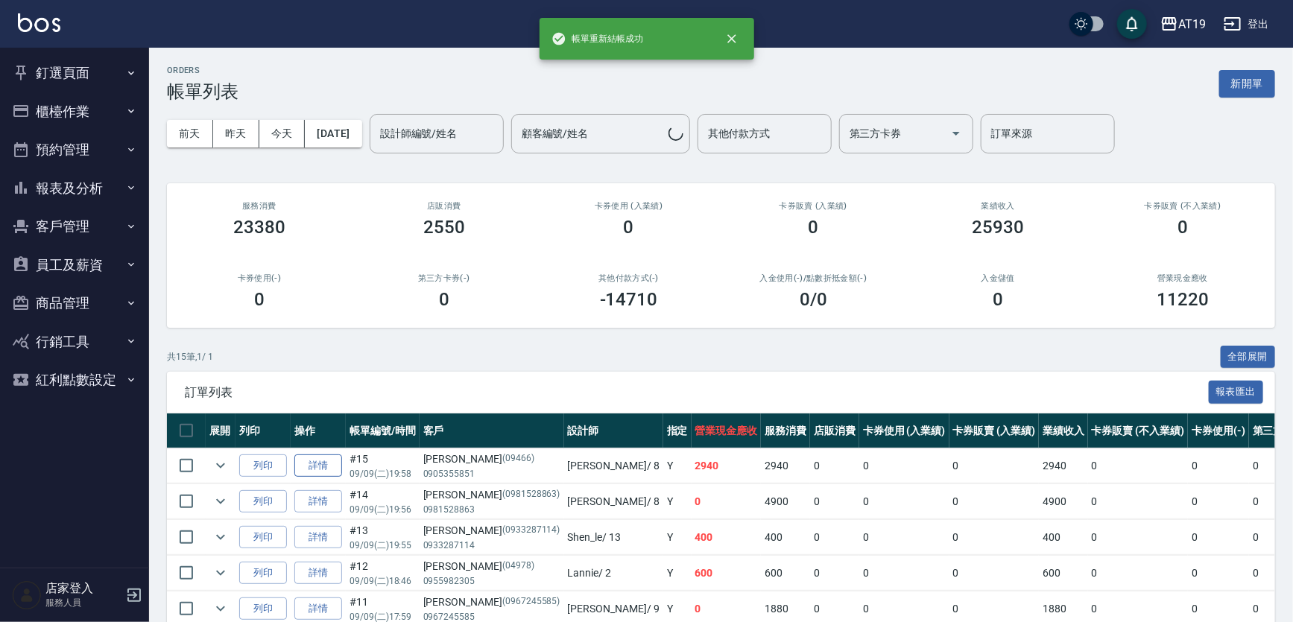
click at [313, 463] on link "詳情" at bounding box center [318, 466] width 48 height 23
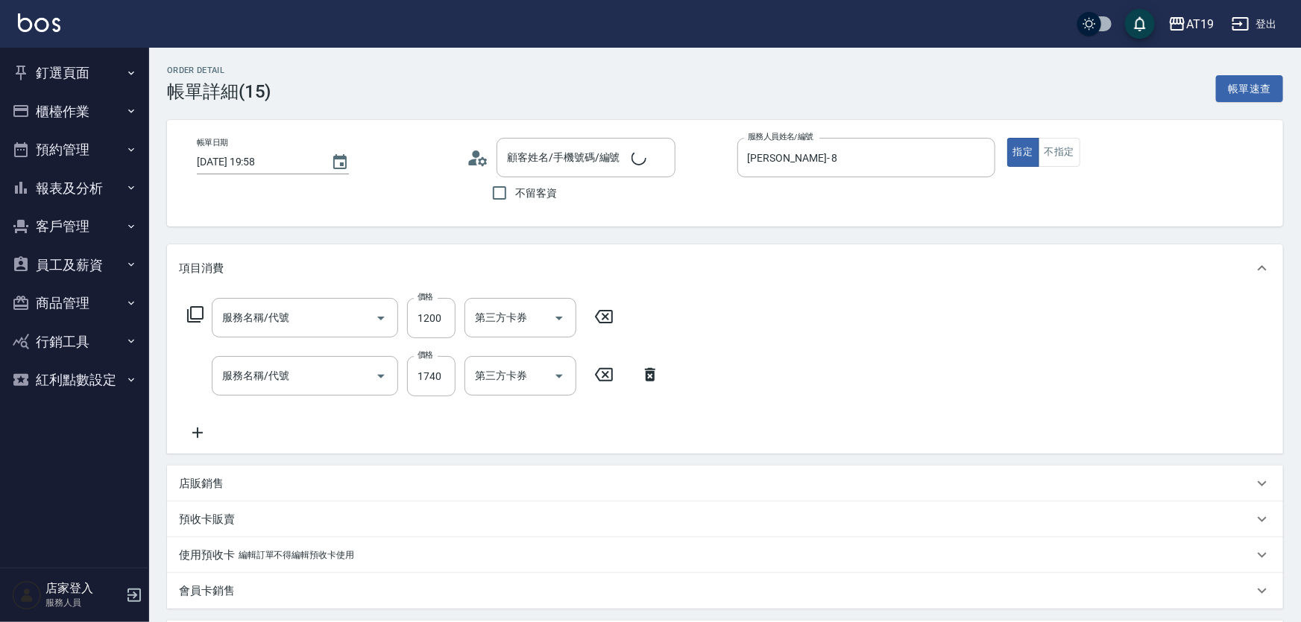
type input "2025/09/09 19:58"
type input "Mika- 8"
type input "290"
type input "自備護髮(結構二,三段)(659)"
type input "染髮(501)"
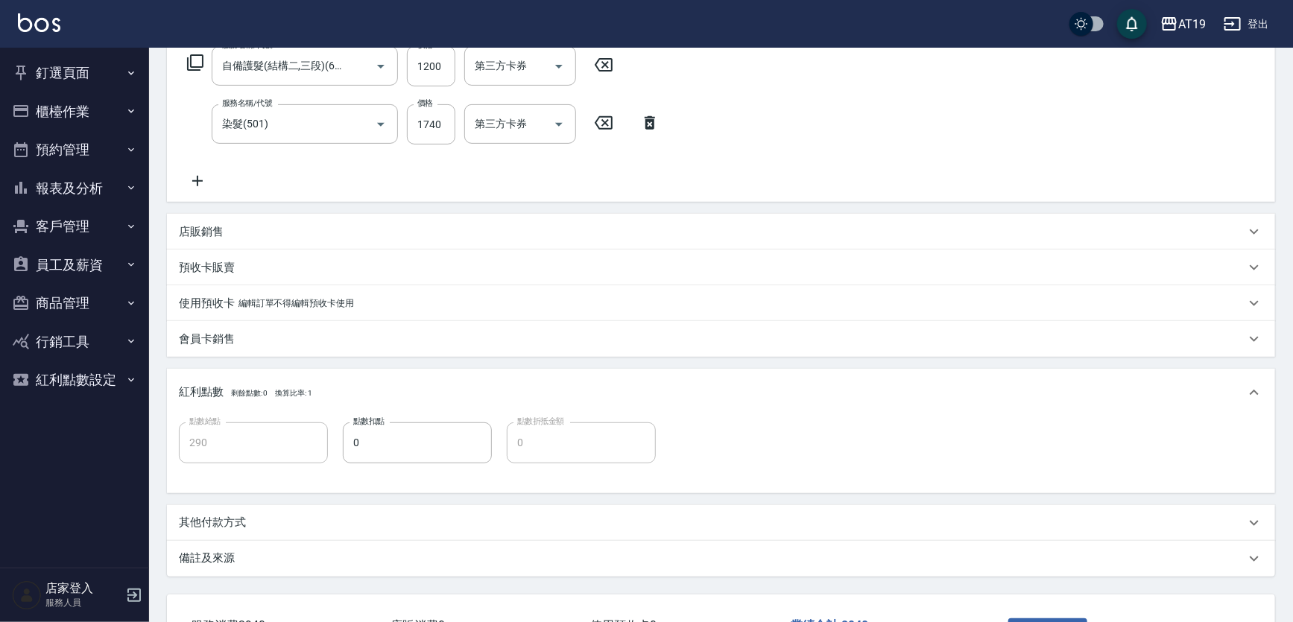
type input "陳盈宇/0905355851/09466"
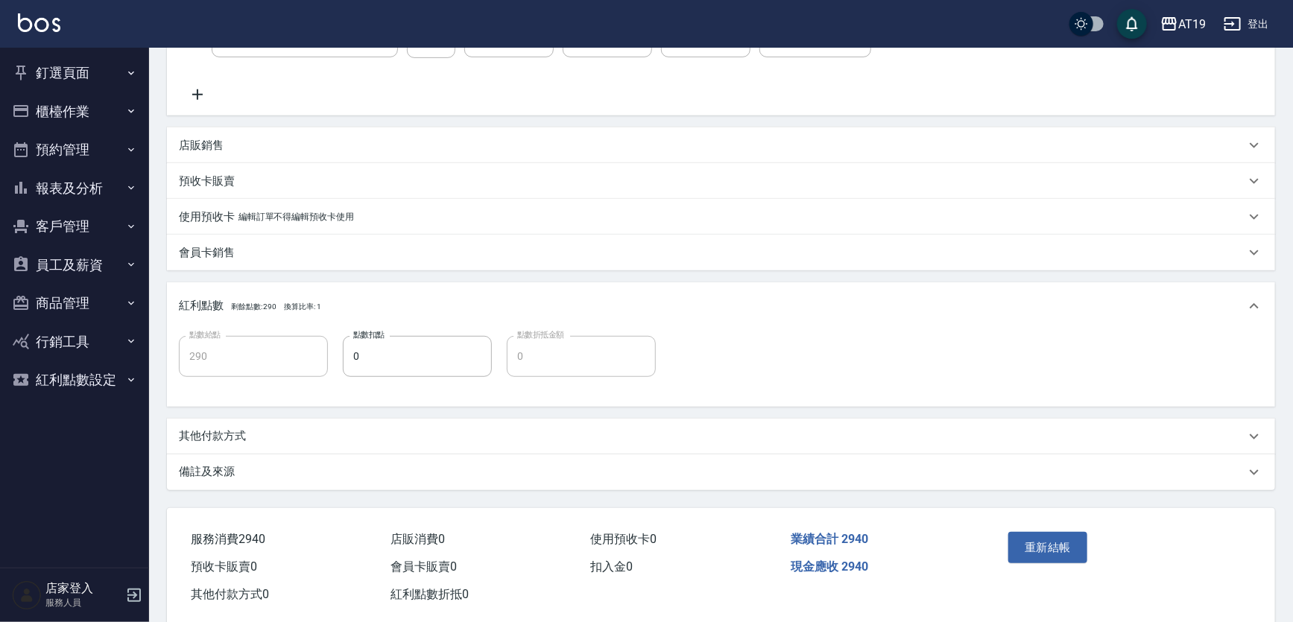
click at [226, 432] on p "其他付款方式" at bounding box center [212, 437] width 67 height 16
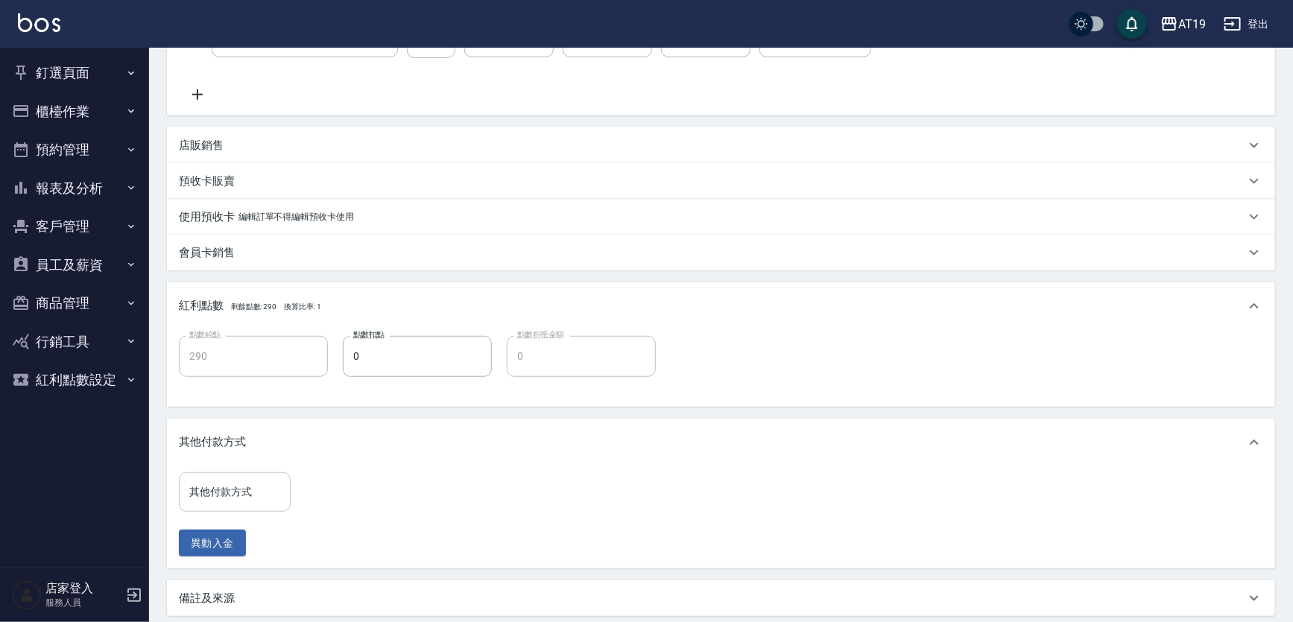
click at [221, 490] on input "其他付款方式" at bounding box center [235, 492] width 98 height 26
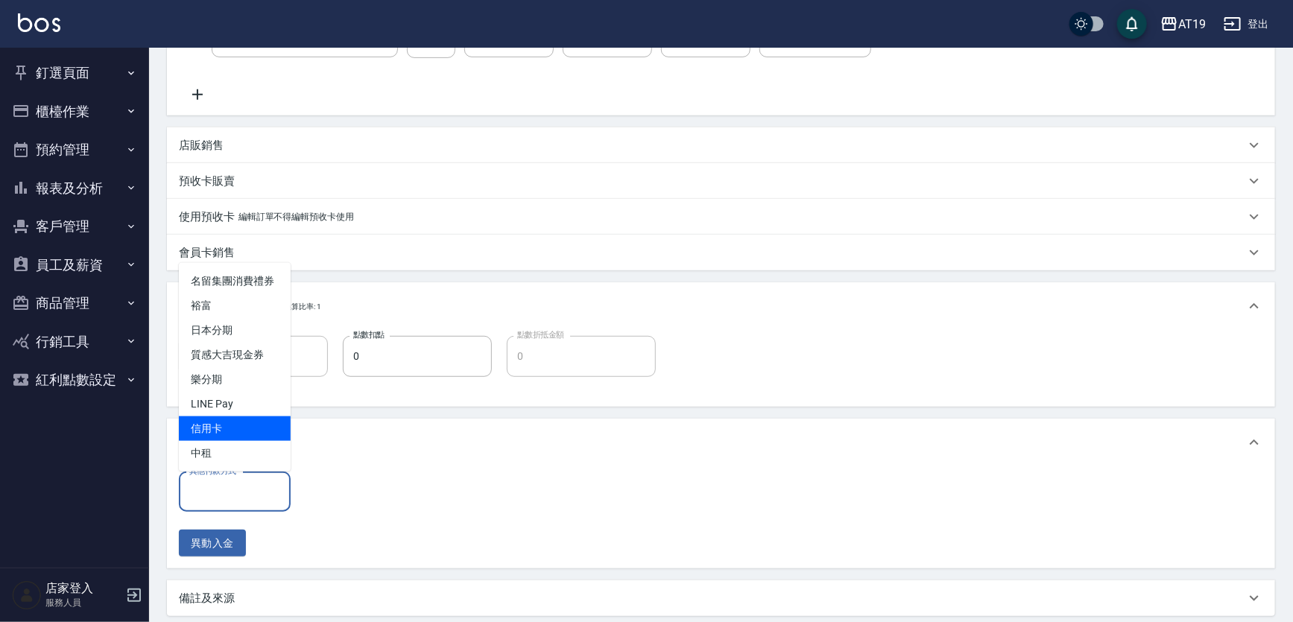
click at [219, 428] on span "信用卡" at bounding box center [235, 429] width 112 height 25
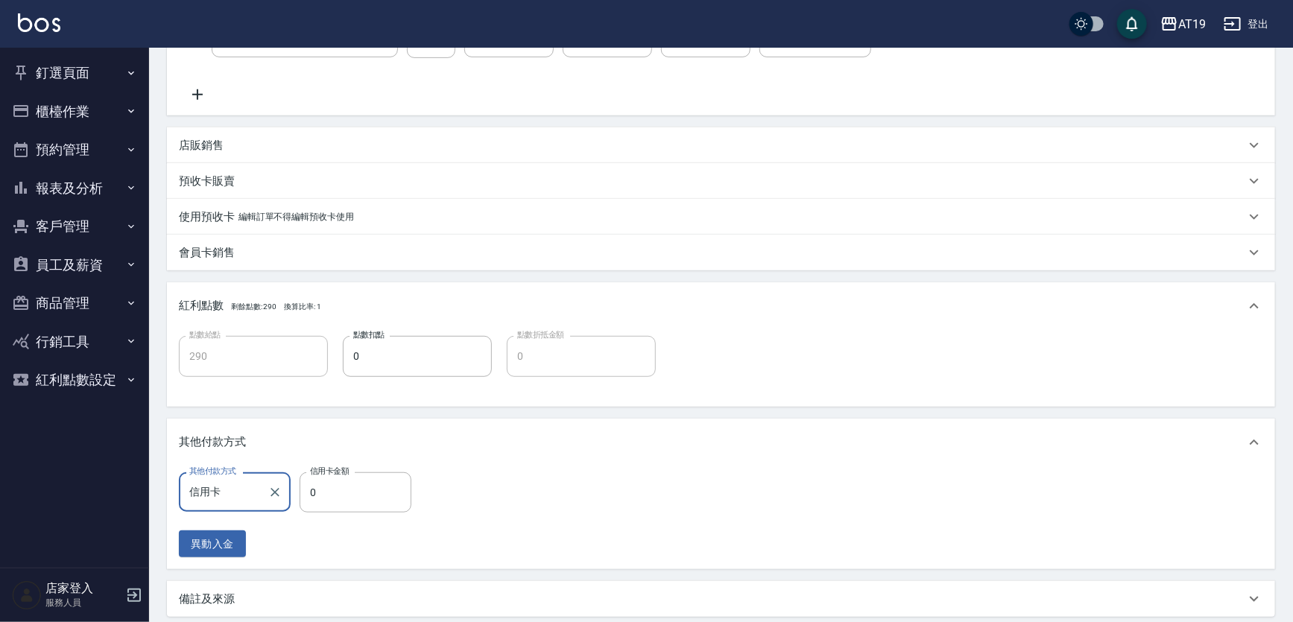
type input "信用卡"
type input "29"
type input "260"
type input "294"
type input "0"
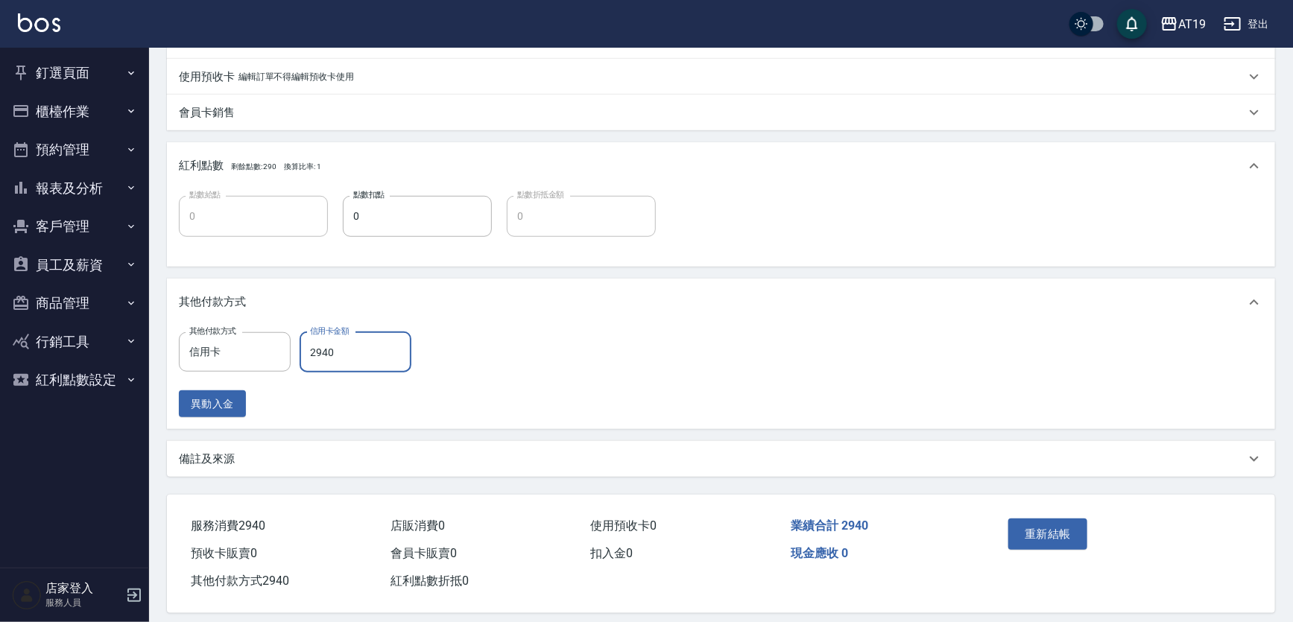
scroll to position [490, 0]
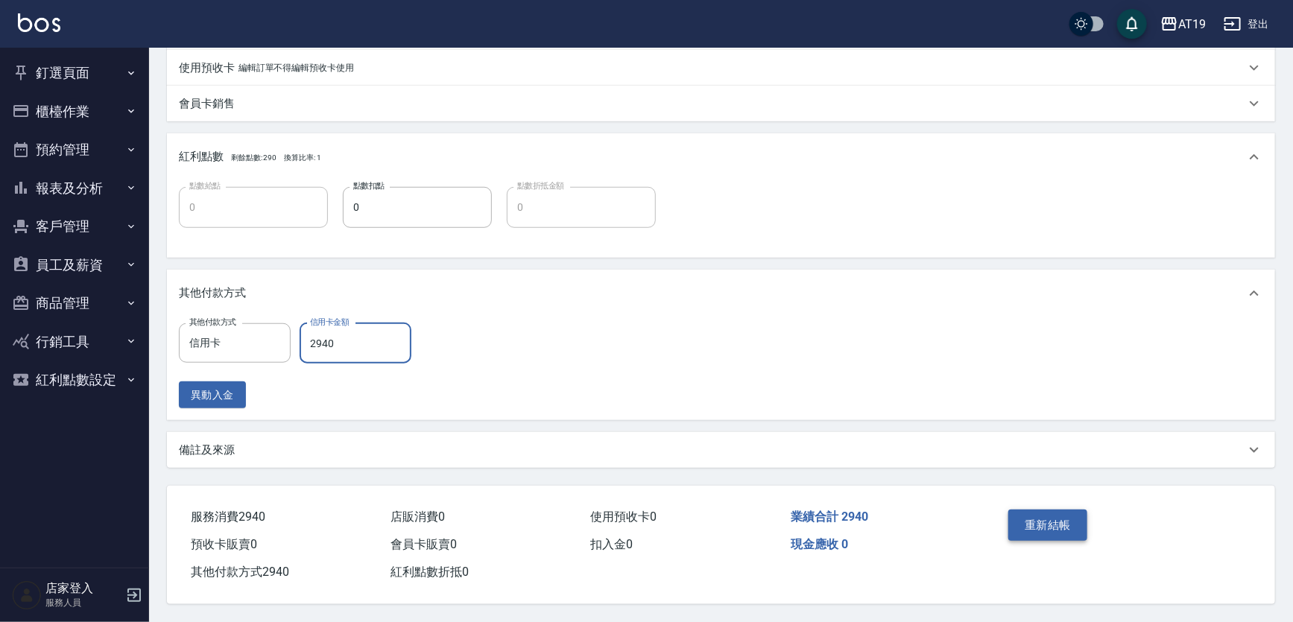
type input "2940"
click at [1053, 521] on button "重新結帳" at bounding box center [1048, 525] width 79 height 31
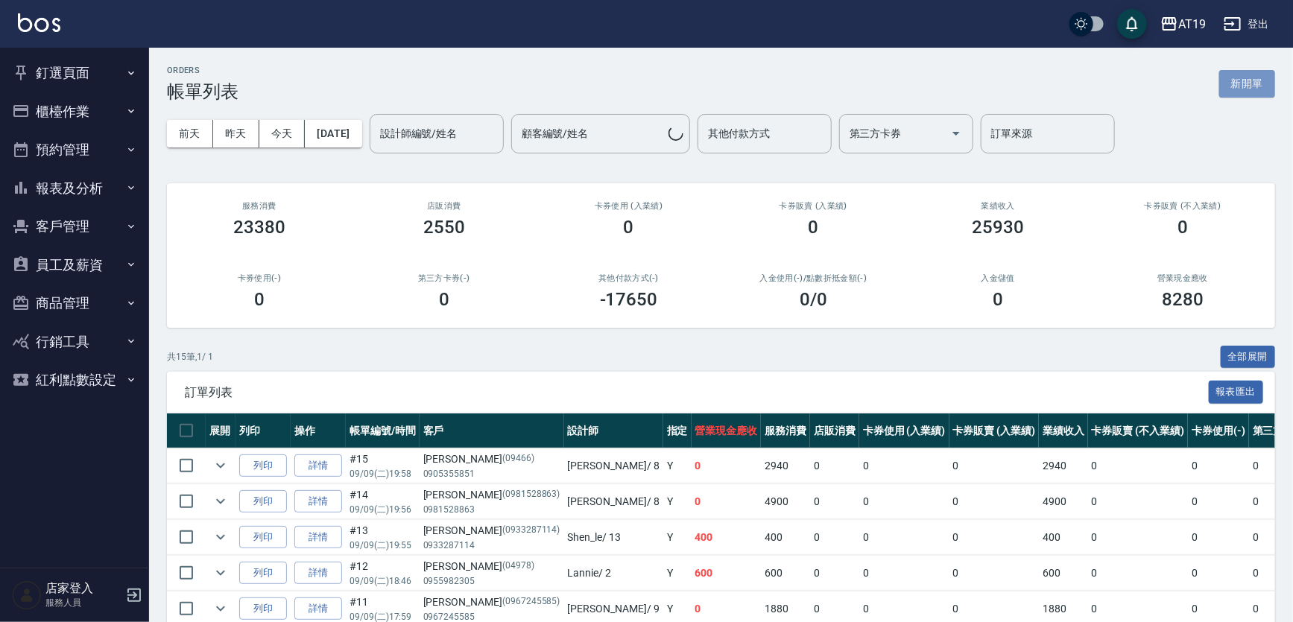
click at [1252, 83] on button "新開單" at bounding box center [1248, 84] width 56 height 28
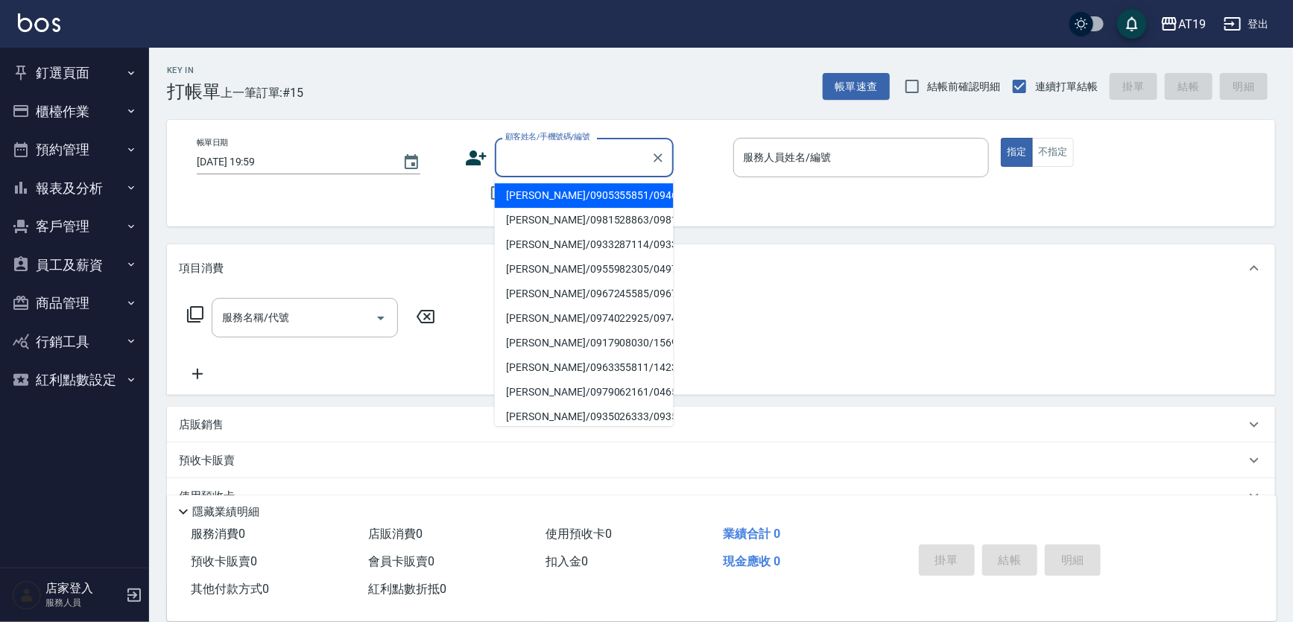
click at [593, 158] on input "顧客姓名/手機號碼/編號" at bounding box center [573, 158] width 143 height 26
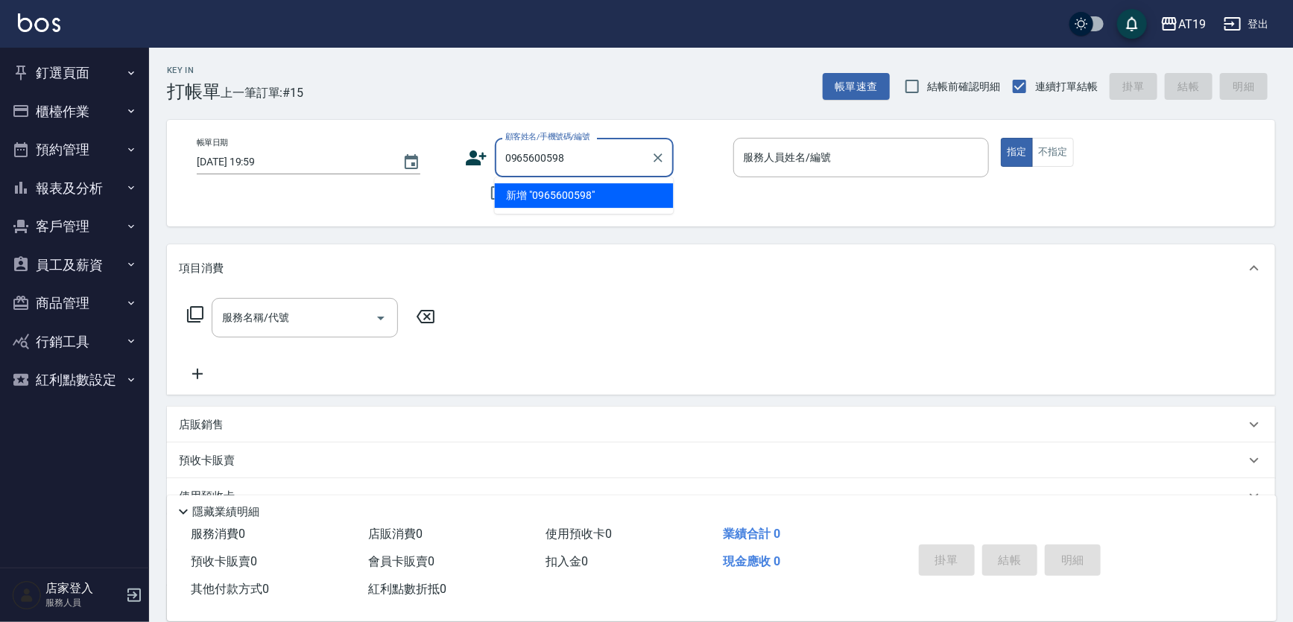
type input "0965600598"
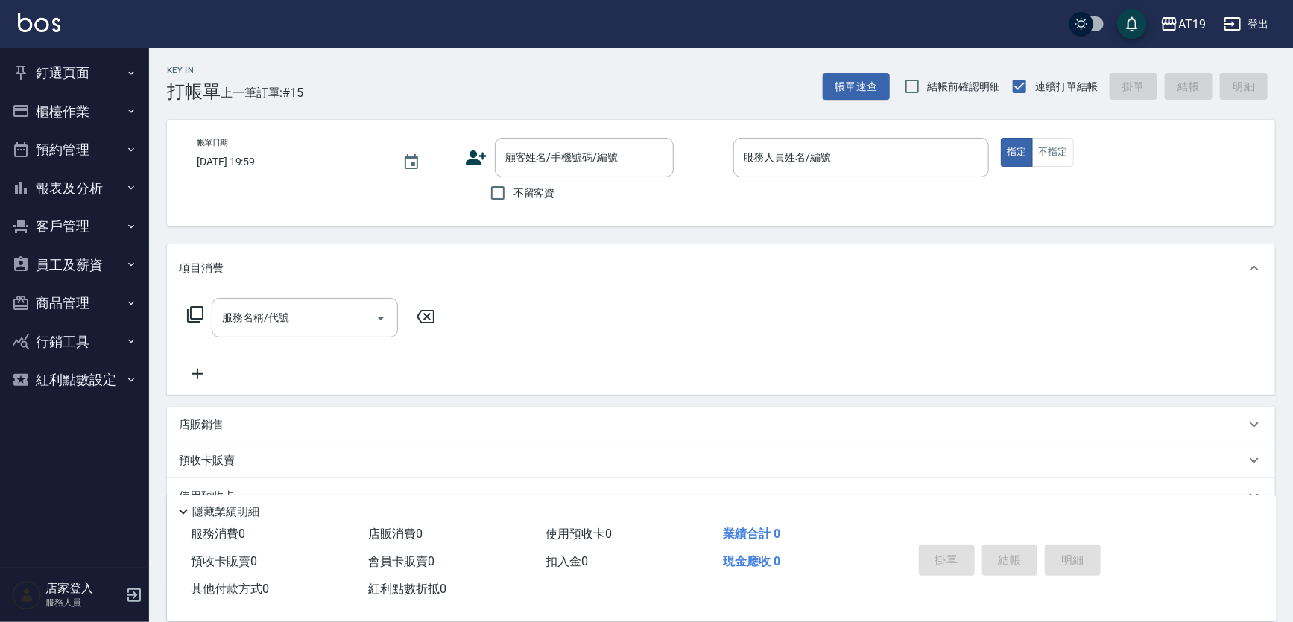
click at [478, 154] on icon at bounding box center [476, 158] width 22 height 22
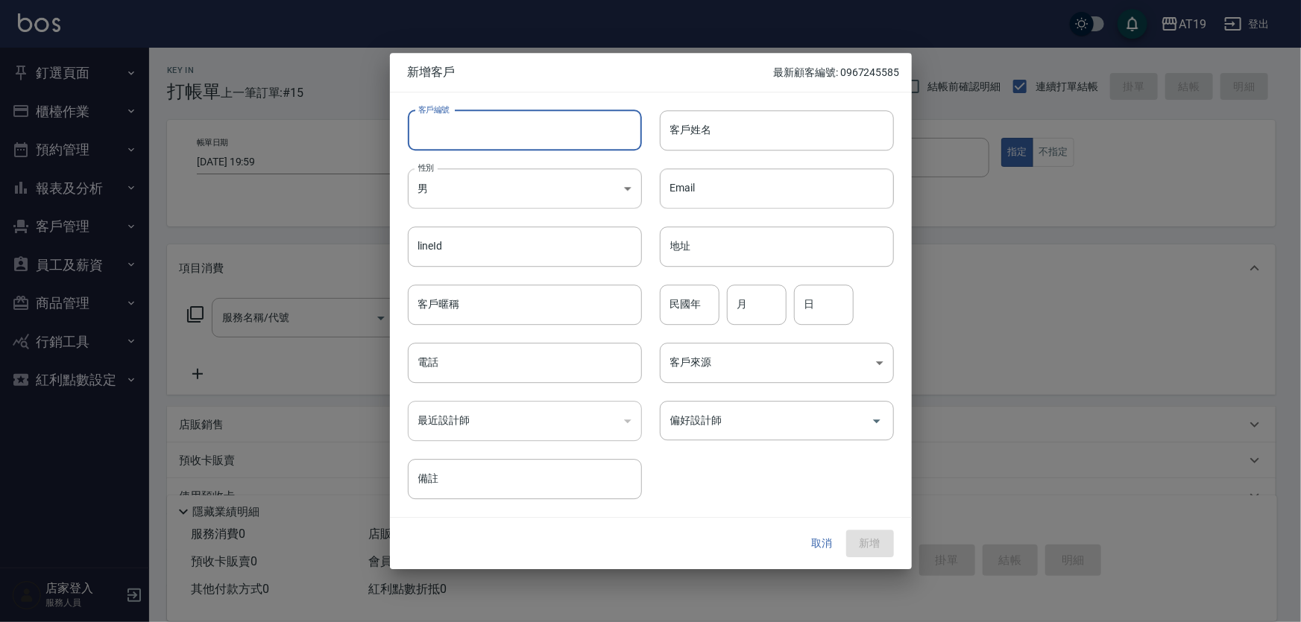
click at [485, 138] on input "客戶編號" at bounding box center [525, 130] width 234 height 40
paste input "0965600598"
type input "0965600598"
click at [517, 359] on input "電話" at bounding box center [525, 363] width 234 height 40
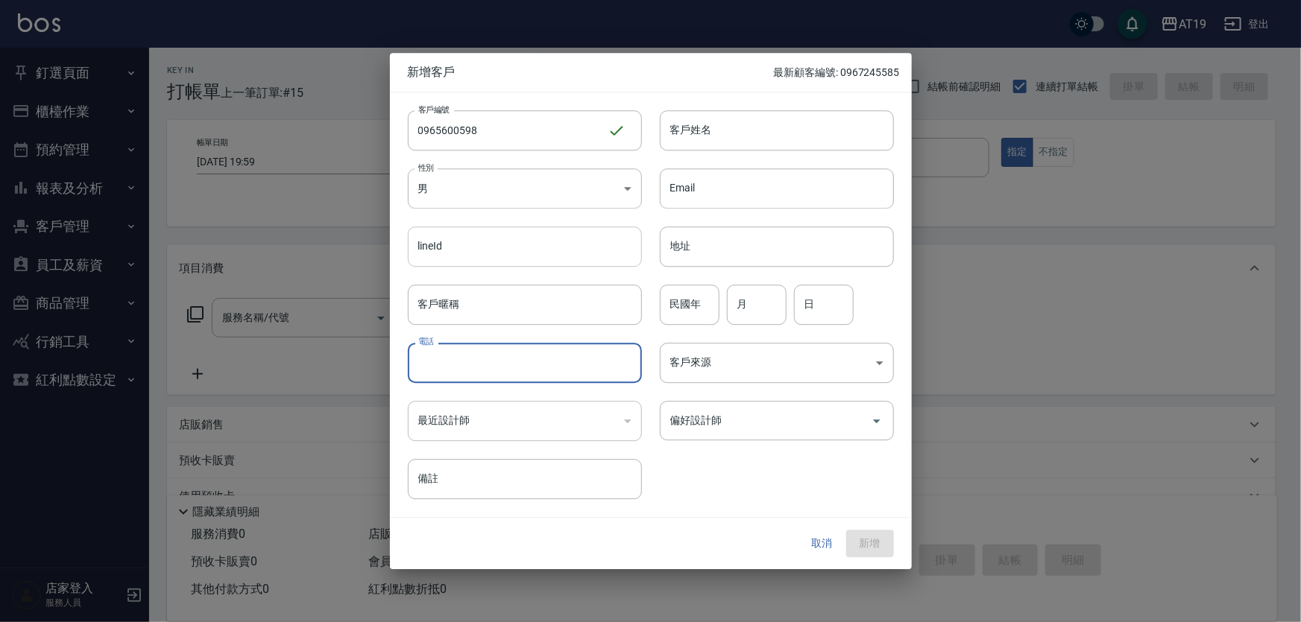
paste input "0965600598"
type input "0965600598"
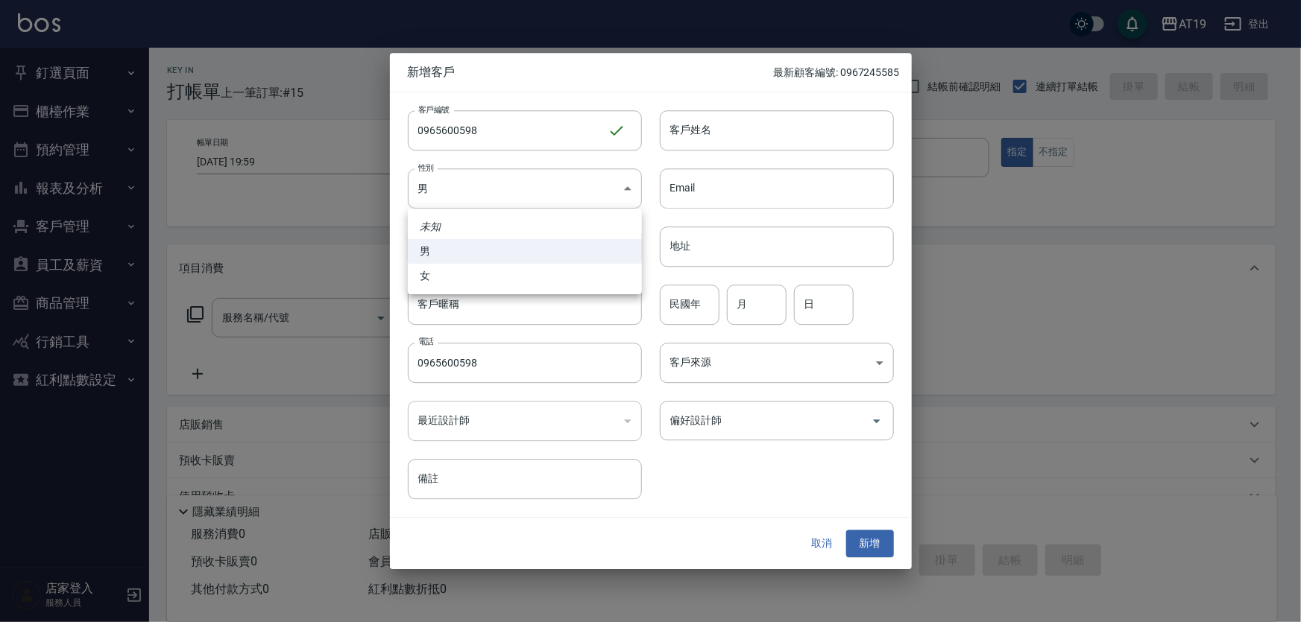
drag, startPoint x: 470, startPoint y: 195, endPoint x: 477, endPoint y: 261, distance: 66.0
click at [470, 197] on body "AT19 登出 釘選頁面 打帳單 帳單列表 排班表 現場電腦打卡 店家日報表 互助日報表 設計師日報表 櫃檯作業 打帳單 帳單列表 現金收支登錄 高階收支登錄…" at bounding box center [650, 381] width 1301 height 762
drag, startPoint x: 480, startPoint y: 274, endPoint x: 520, endPoint y: 248, distance: 47.6
click at [483, 273] on li "女" at bounding box center [525, 276] width 234 height 25
type input "FEMALE"
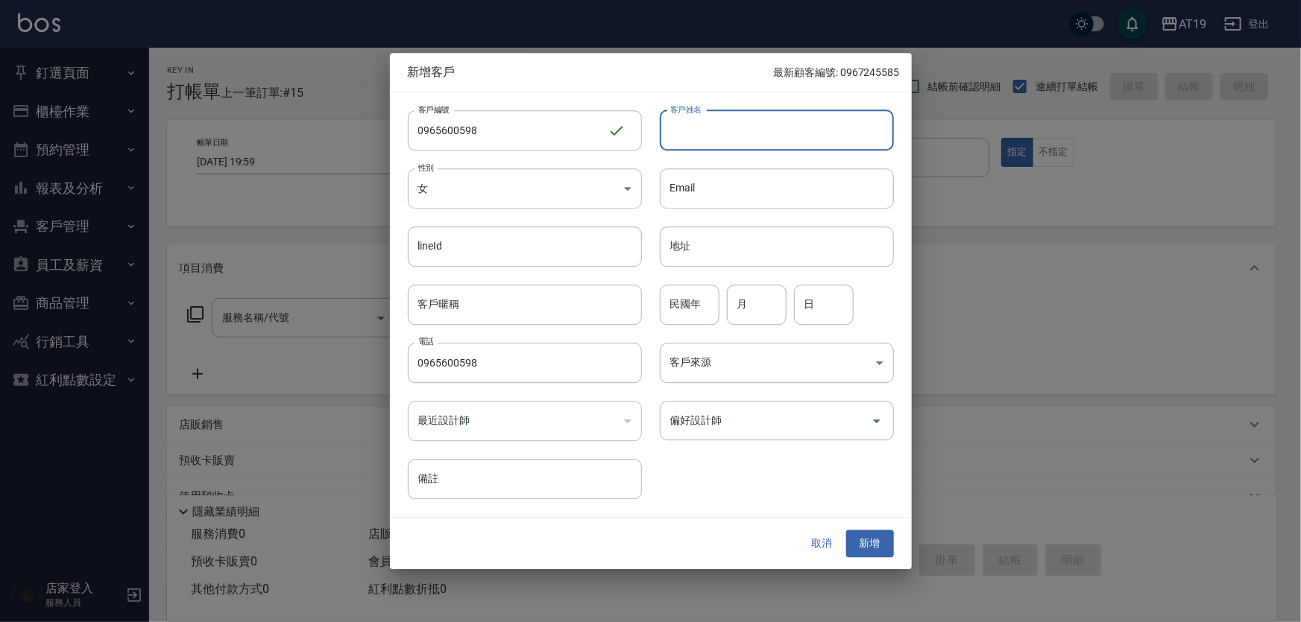
drag, startPoint x: 700, startPoint y: 129, endPoint x: 705, endPoint y: 117, distance: 13.0
click at [700, 129] on input "客戶姓名" at bounding box center [777, 130] width 234 height 40
type input "陳飾渝"
type input "0"
type input "96"
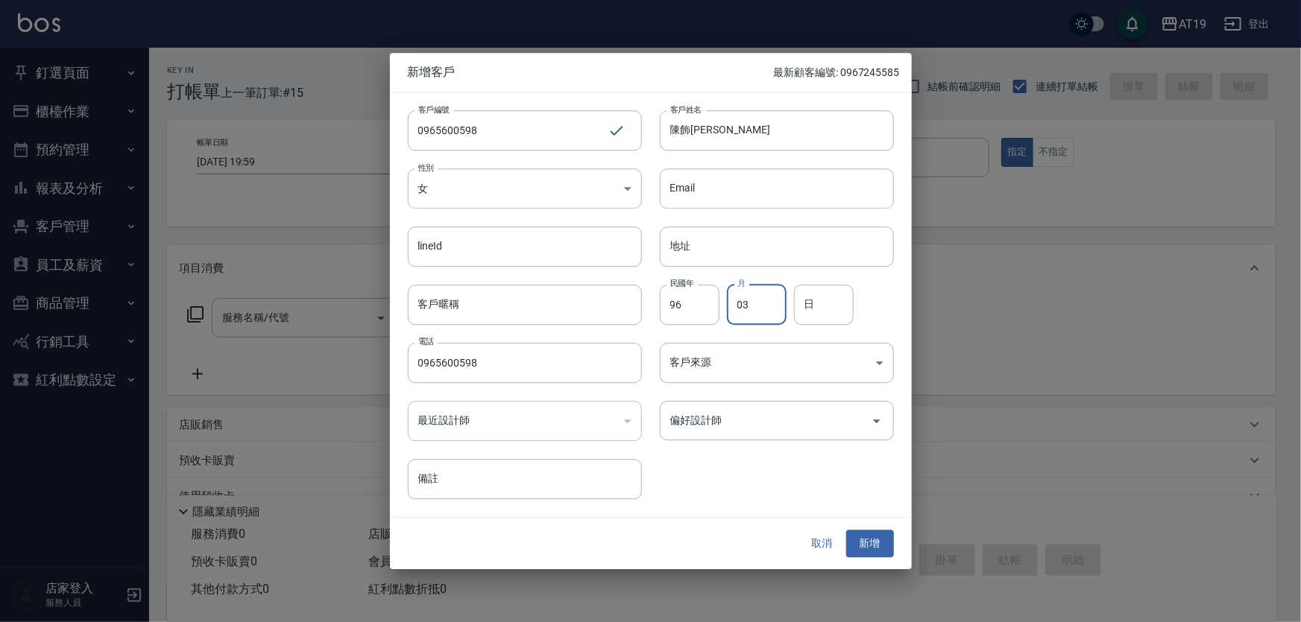
type input "03"
type input "20"
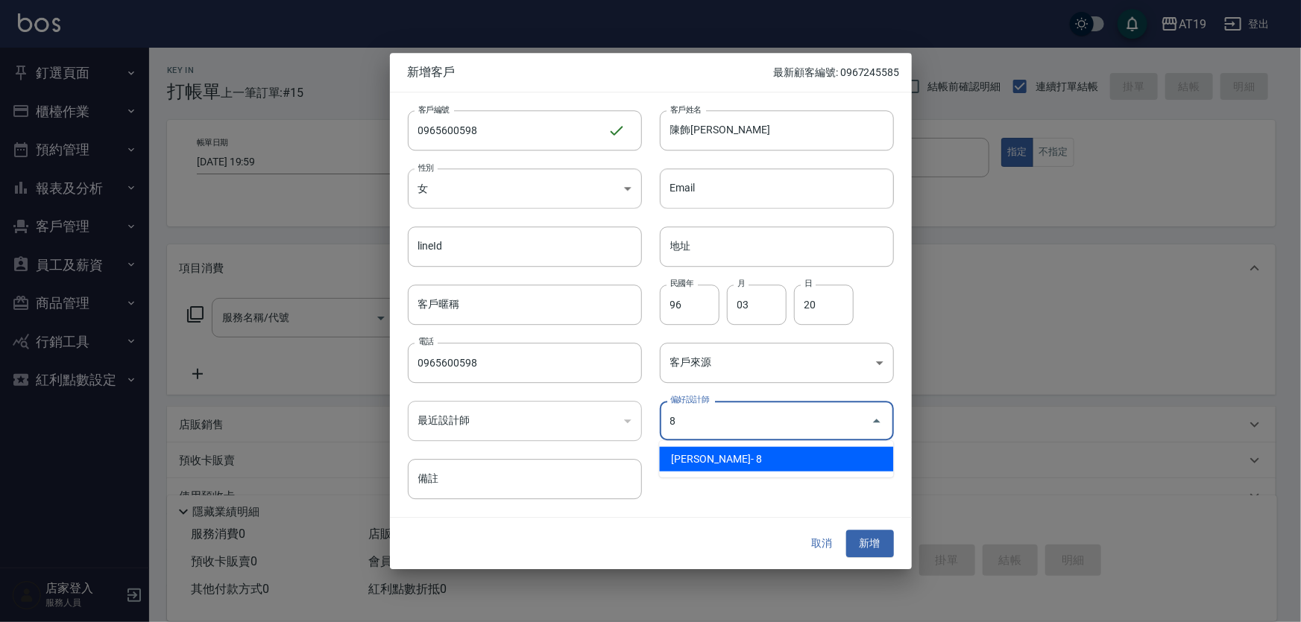
type input "[PERSON_NAME]"
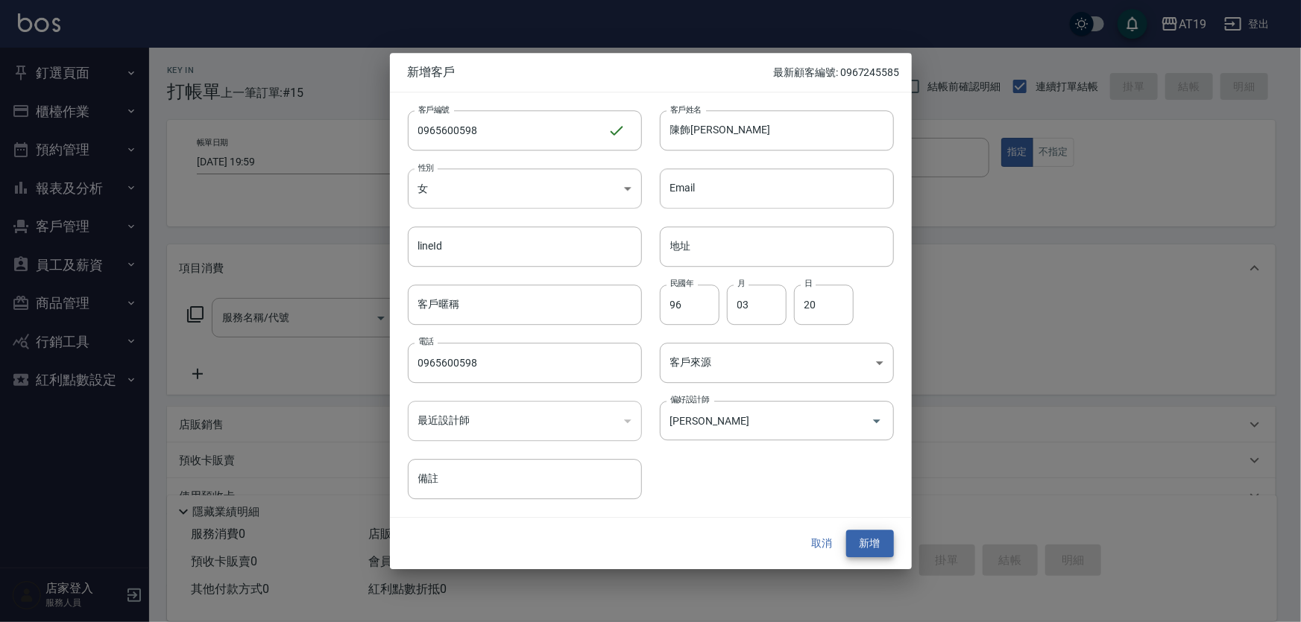
click at [846, 531] on button "新增" at bounding box center [870, 545] width 48 height 28
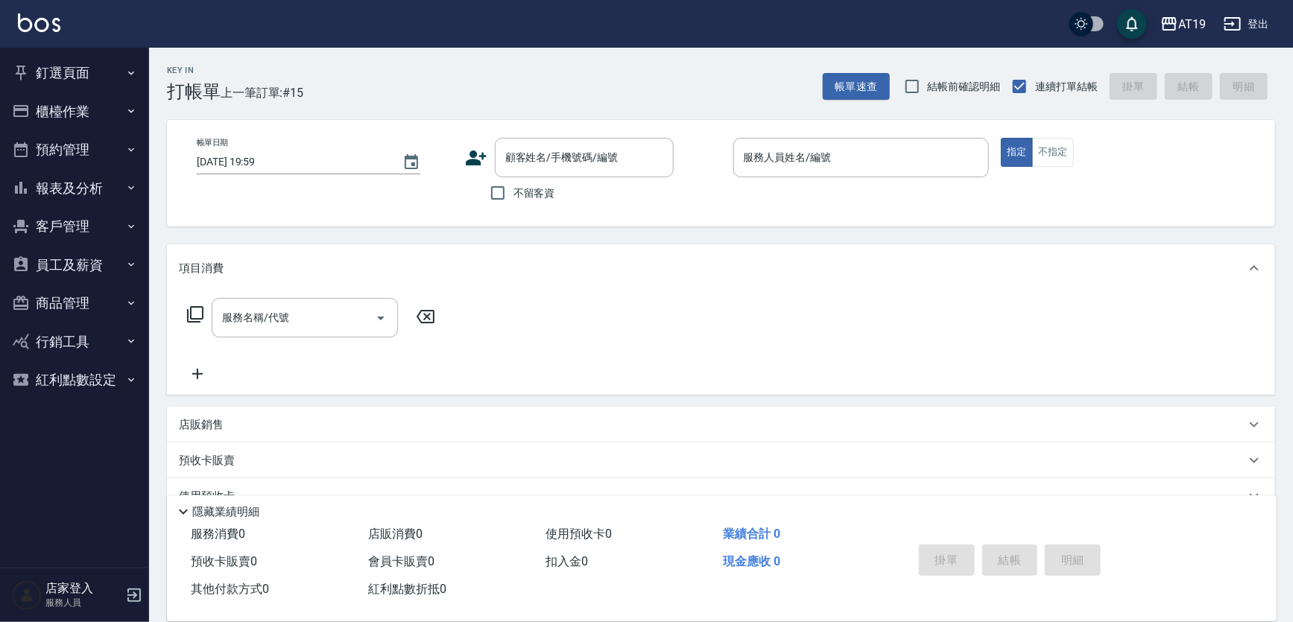
drag, startPoint x: 584, startPoint y: 139, endPoint x: 626, endPoint y: 66, distance: 85.2
click at [584, 136] on div "帳單日期 2025/09/09 19:59 顧客姓名/手機號碼/編號 顧客姓名/手機號碼/編號 不留客資 服務人員姓名/編號 服務人員姓名/編號 指定 不指定" at bounding box center [721, 173] width 1108 height 107
drag, startPoint x: 613, startPoint y: 163, endPoint x: 651, endPoint y: 117, distance: 59.4
click at [622, 154] on input "顧客姓名/手機號碼/編號" at bounding box center [573, 158] width 143 height 26
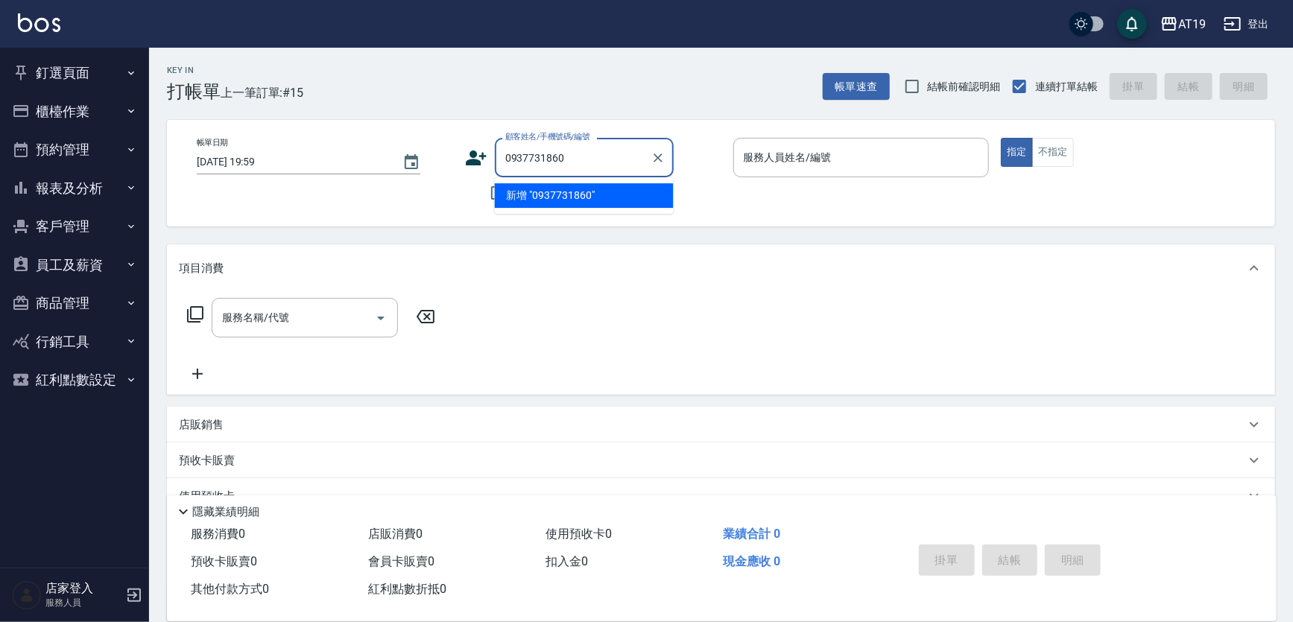
type input "0937731860"
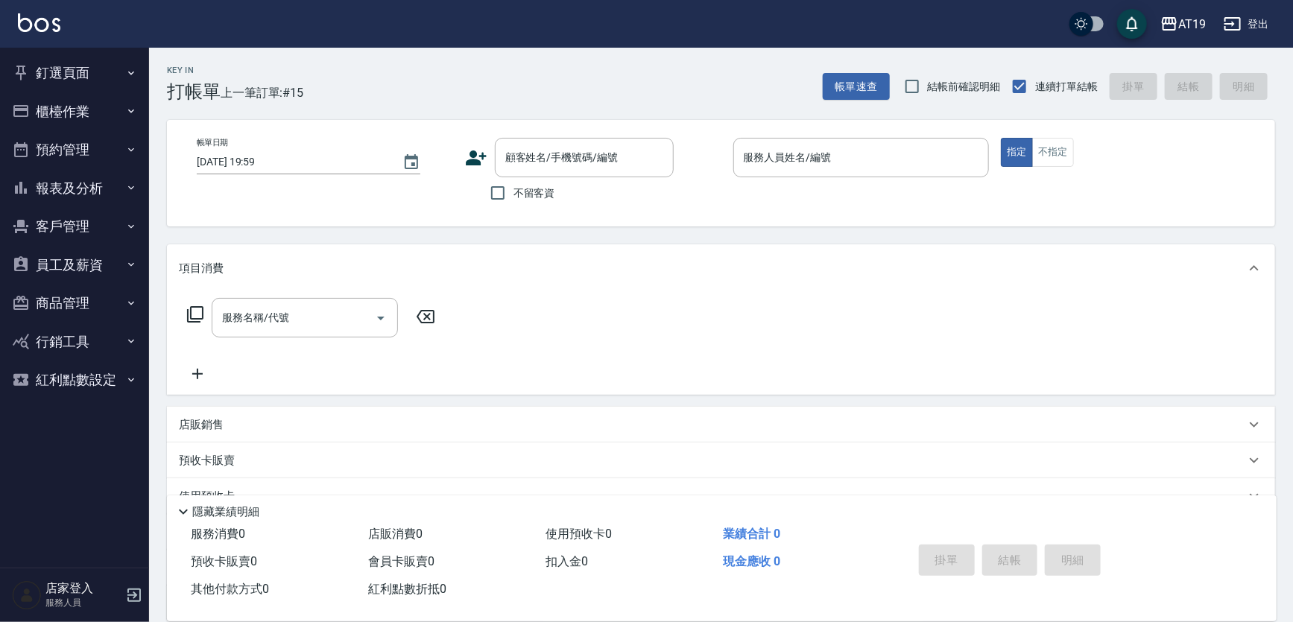
click at [478, 155] on icon at bounding box center [476, 158] width 22 height 22
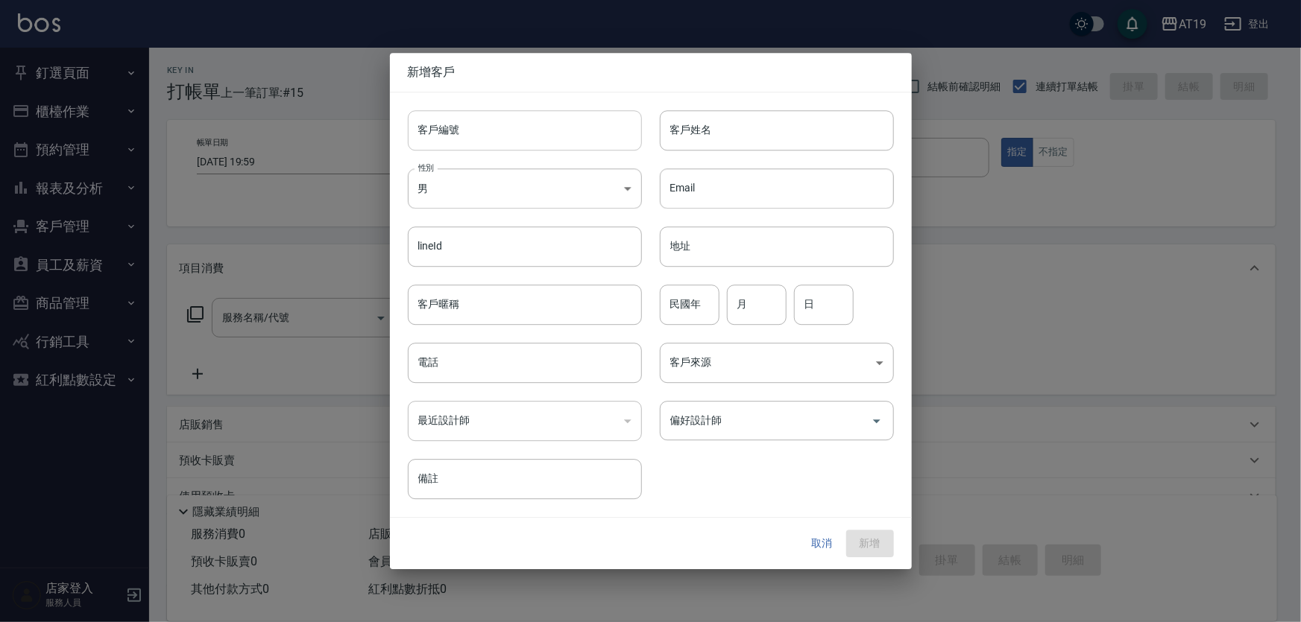
click at [490, 148] on input "客戶編號" at bounding box center [525, 130] width 234 height 40
paste input "0937731860"
type input "0937731860"
paste input "0937731860"
drag, startPoint x: 515, startPoint y: 363, endPoint x: 517, endPoint y: 327, distance: 35.8
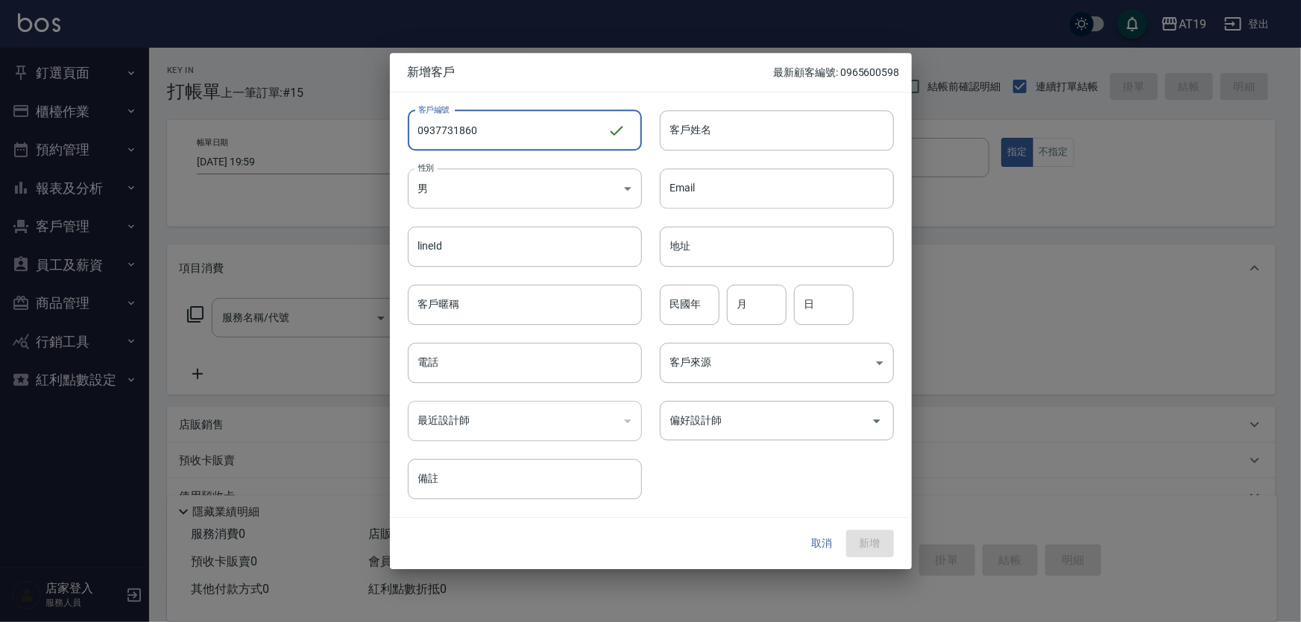
click at [517, 359] on input "電話" at bounding box center [525, 363] width 234 height 40
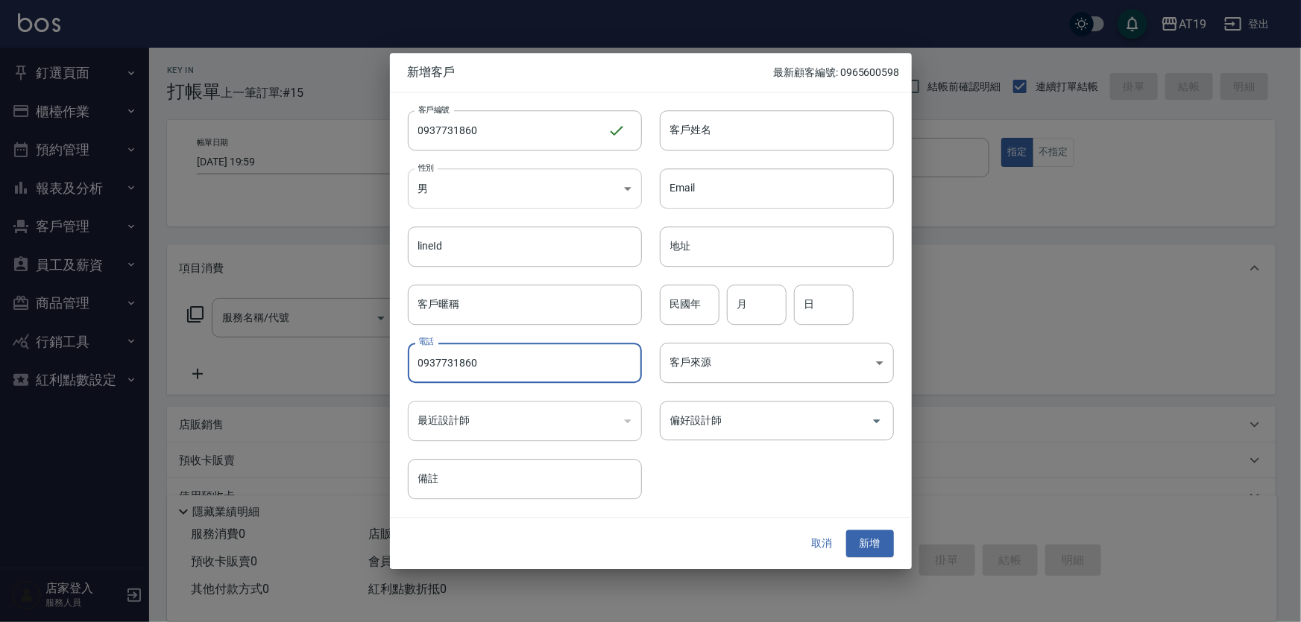
type input "0937731860"
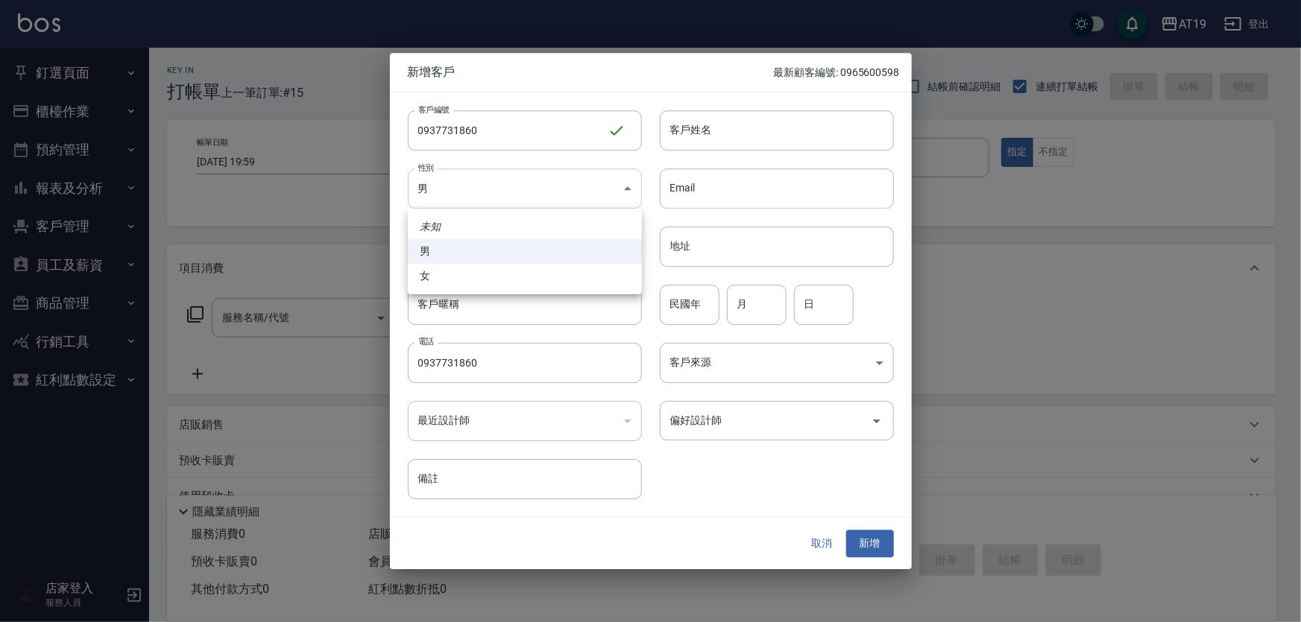
drag, startPoint x: 514, startPoint y: 186, endPoint x: 514, endPoint y: 264, distance: 78.3
click at [514, 189] on body "AT19 登出 釘選頁面 打帳單 帳單列表 排班表 現場電腦打卡 店家日報表 互助日報表 設計師日報表 櫃檯作業 打帳單 帳單列表 現金收支登錄 高階收支登錄…" at bounding box center [650, 381] width 1301 height 762
click at [516, 292] on div "未知 男 女" at bounding box center [650, 311] width 1301 height 622
click at [516, 283] on li "女" at bounding box center [525, 276] width 234 height 25
type input "FEMALE"
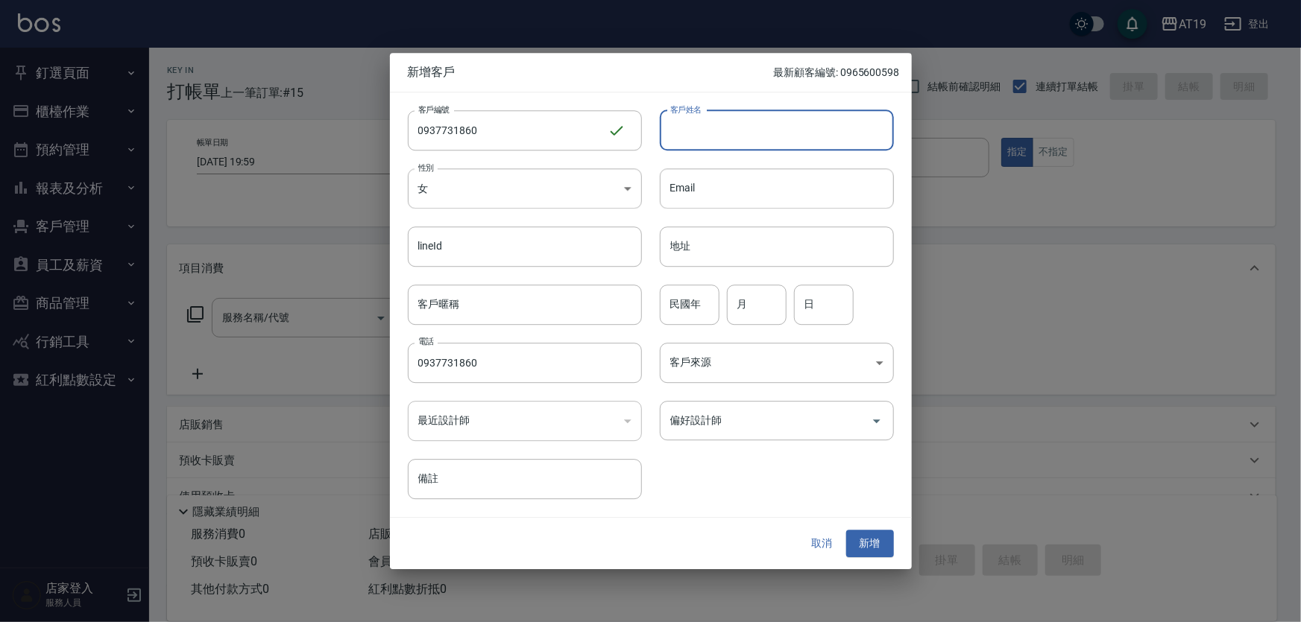
click at [693, 130] on input "客戶姓名" at bounding box center [777, 130] width 234 height 40
type input "林侑葶"
type input "92"
type input "02"
type input "25"
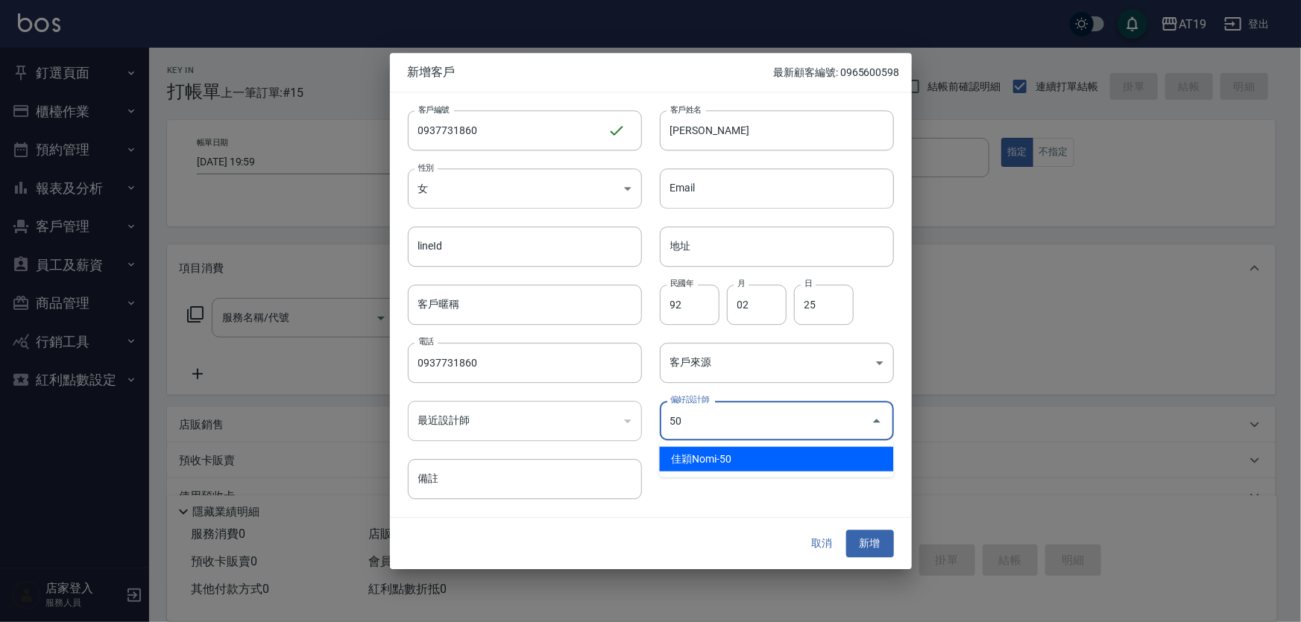
type input "佳穎[PERSON_NAME]"
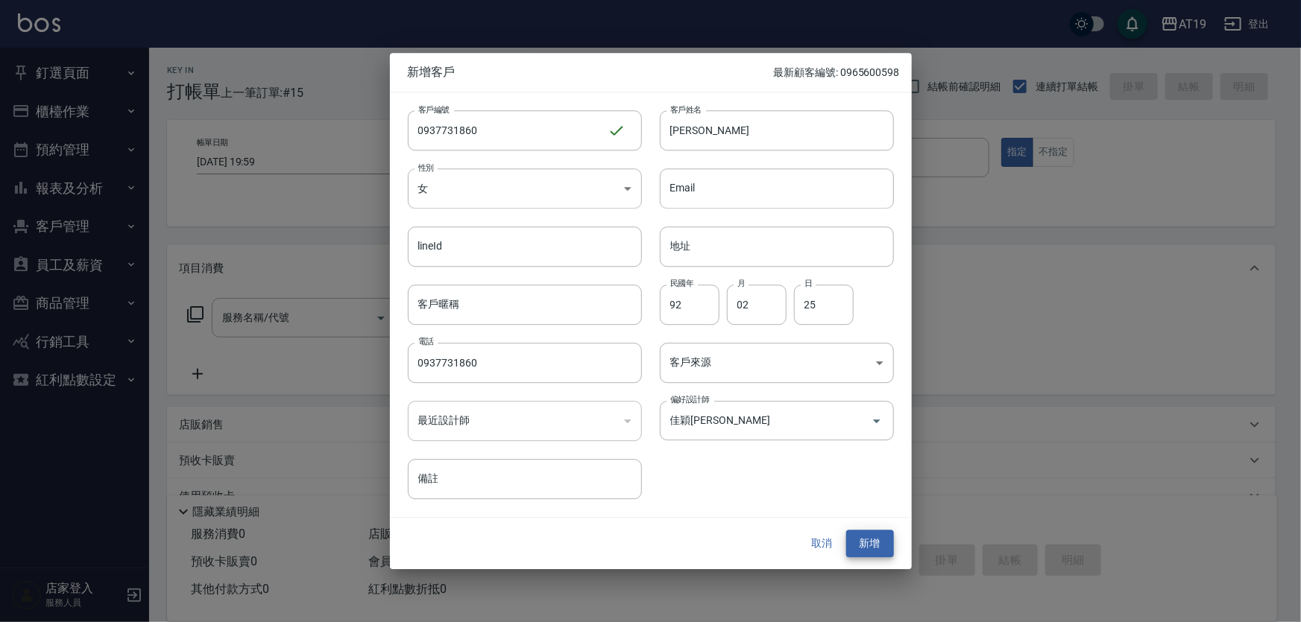
click at [846, 531] on button "新增" at bounding box center [870, 545] width 48 height 28
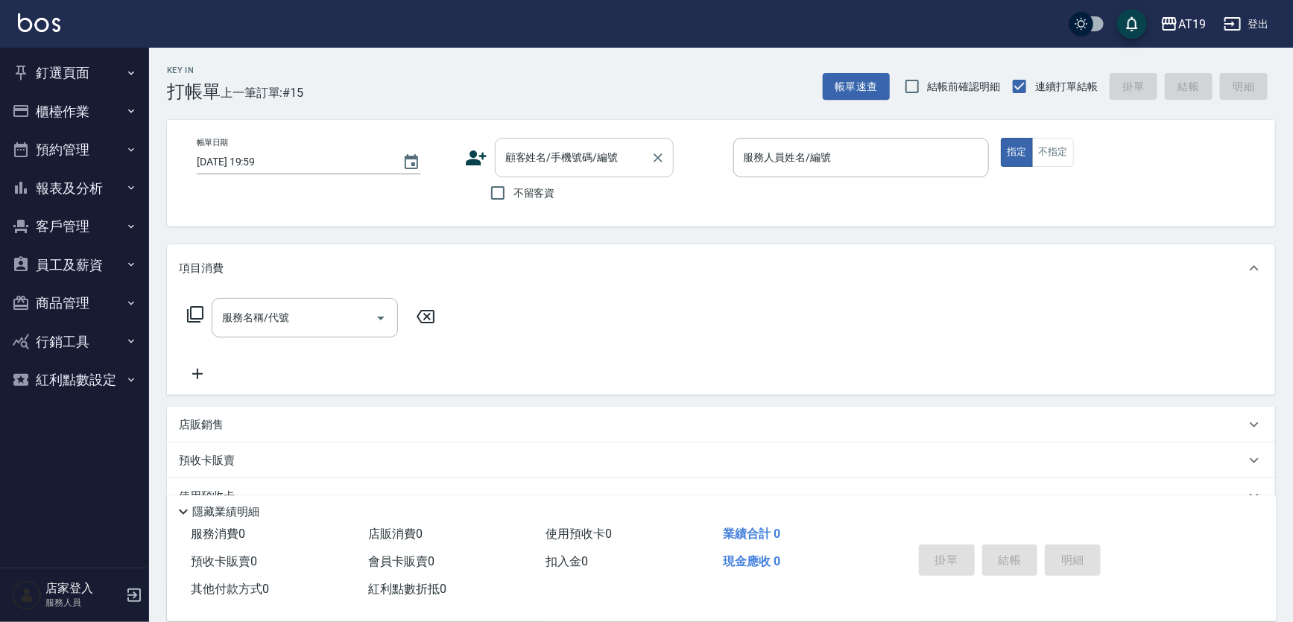
click at [551, 153] on input "顧客姓名/手機號碼/編號" at bounding box center [573, 158] width 143 height 26
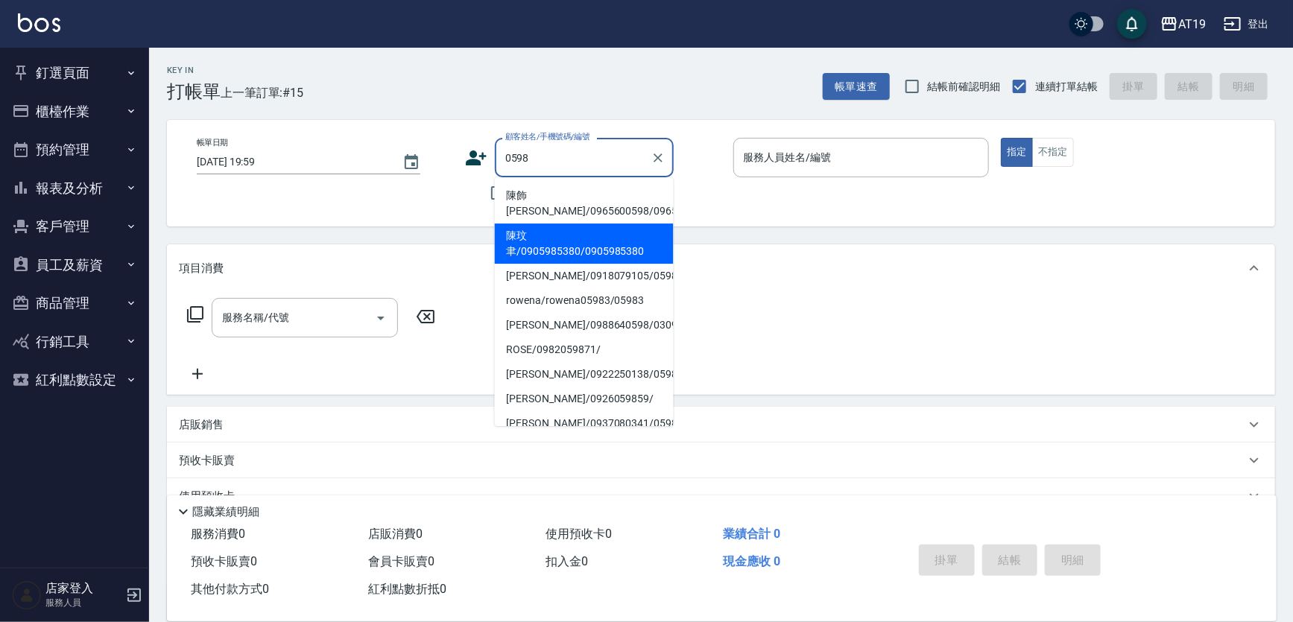
type input "陳飾渝/0965600598/0965600598"
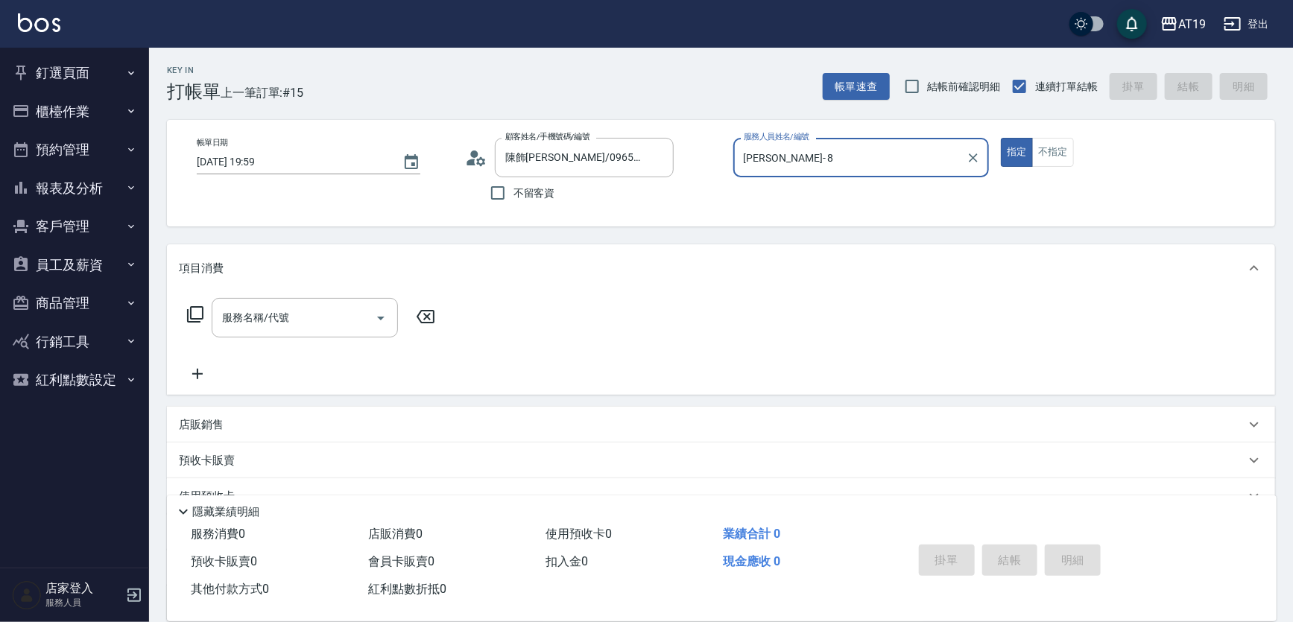
type input "Mika- 8"
click at [1001, 138] on button "指定" at bounding box center [1017, 152] width 32 height 29
type button "true"
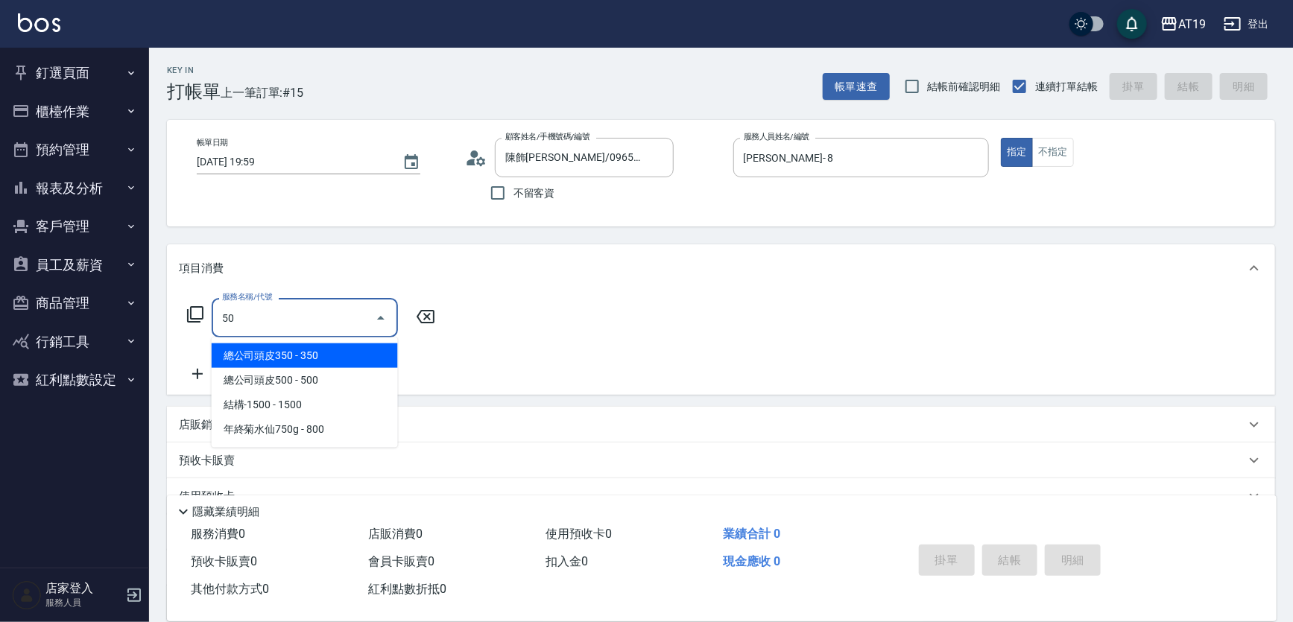
type input "501"
type input "100"
type input "染髮(501)"
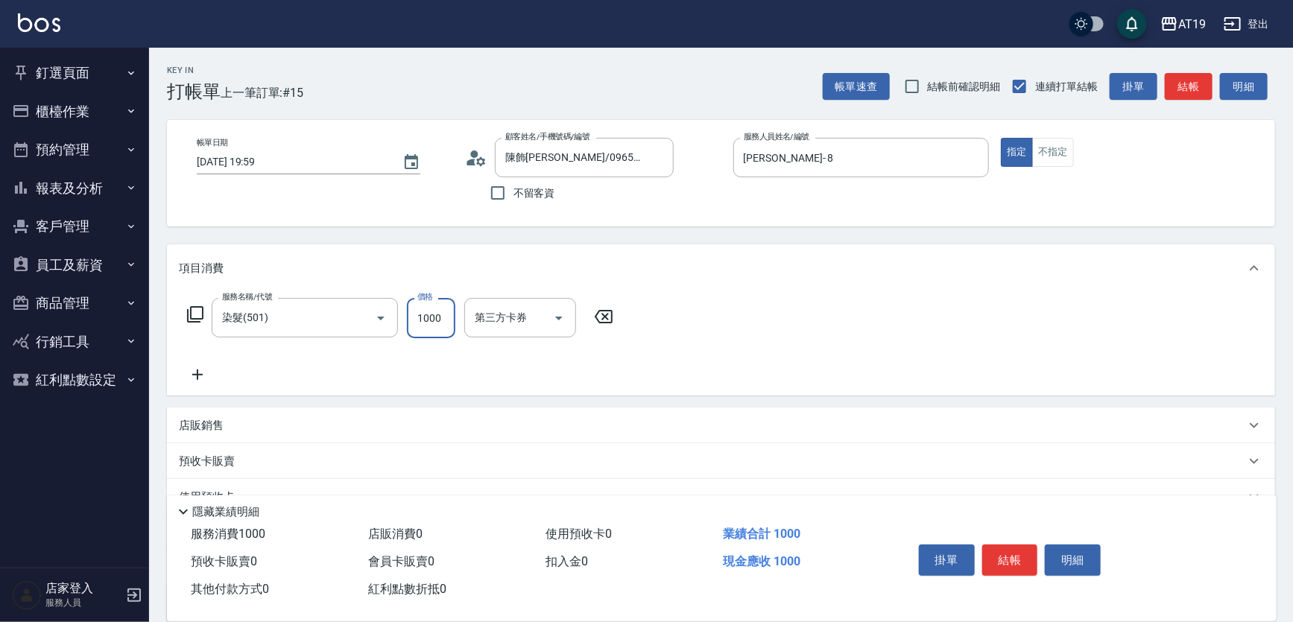
type input "1"
type input "0"
type input "100"
type input "1000"
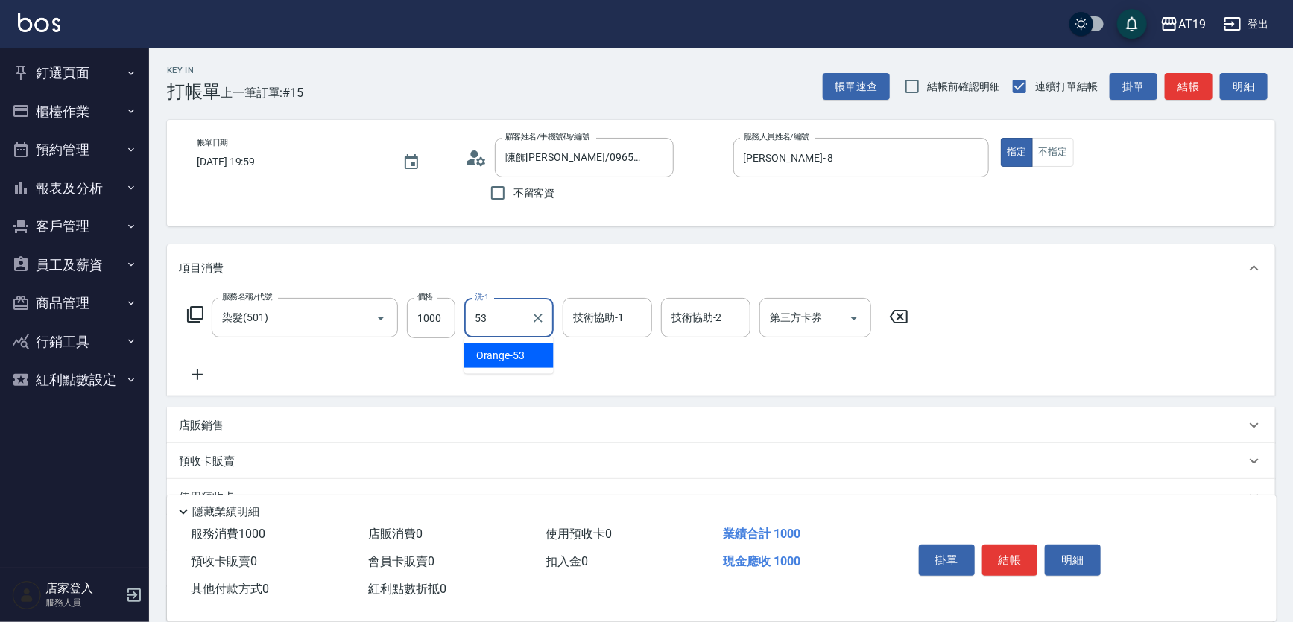
type input "Orange-53"
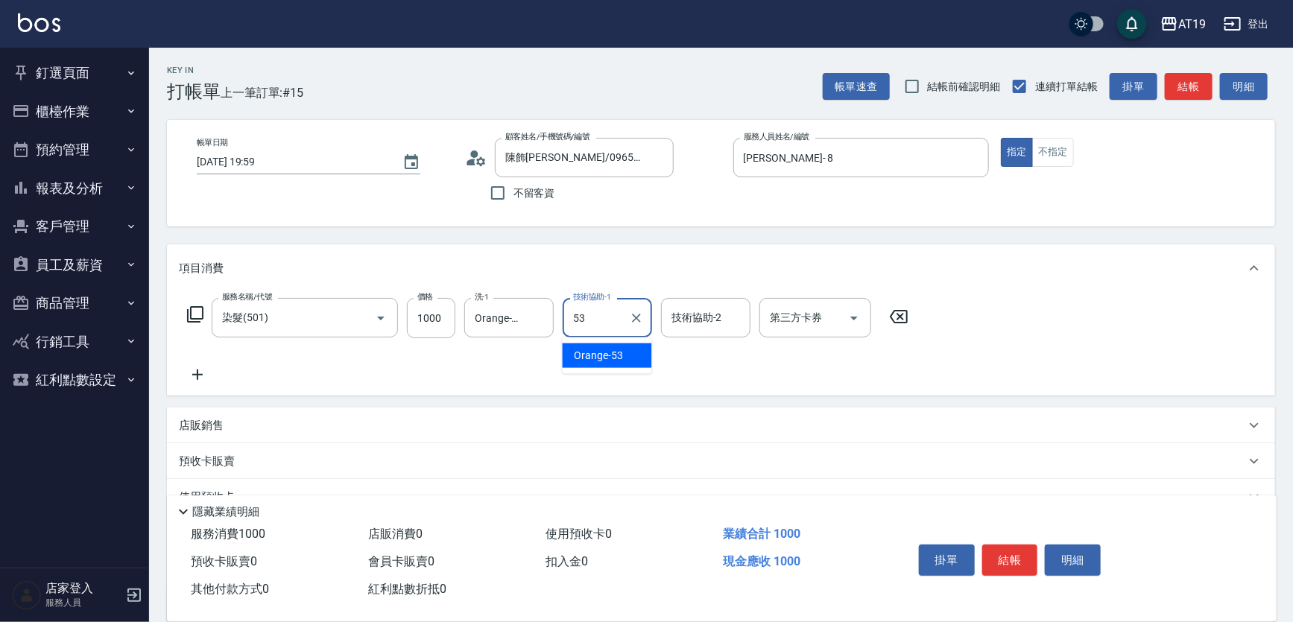
type input "Orange-53"
click at [192, 321] on icon at bounding box center [195, 314] width 16 height 16
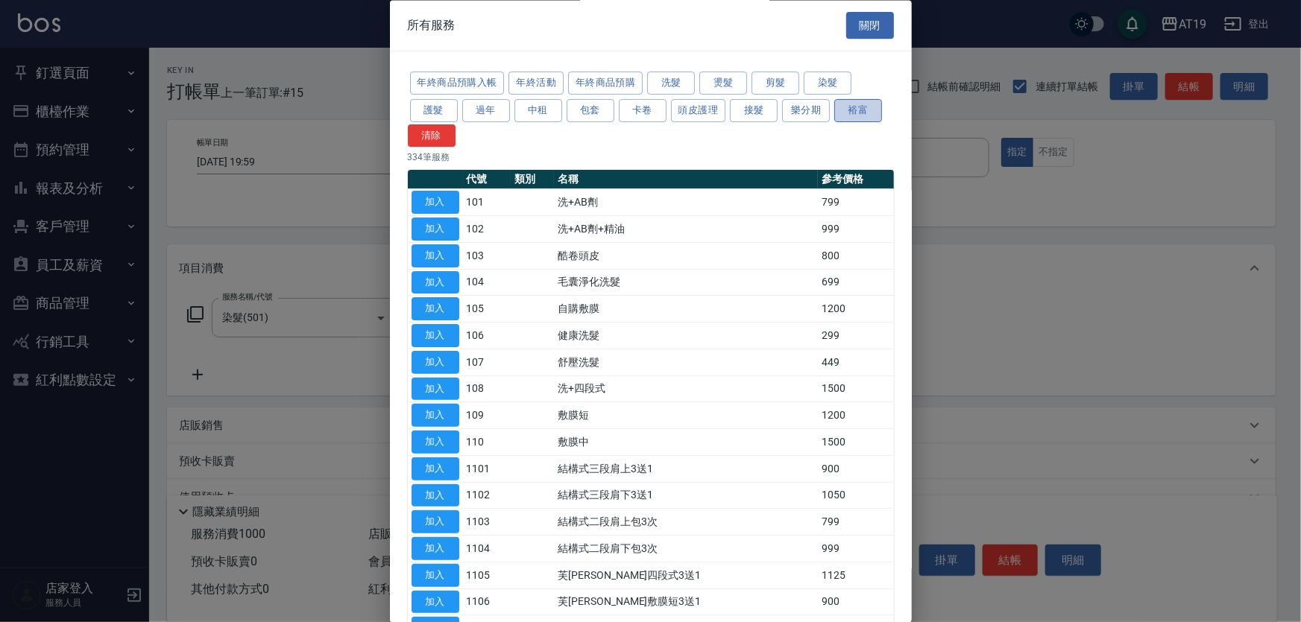
click at [848, 112] on button "裕富" at bounding box center [858, 110] width 48 height 23
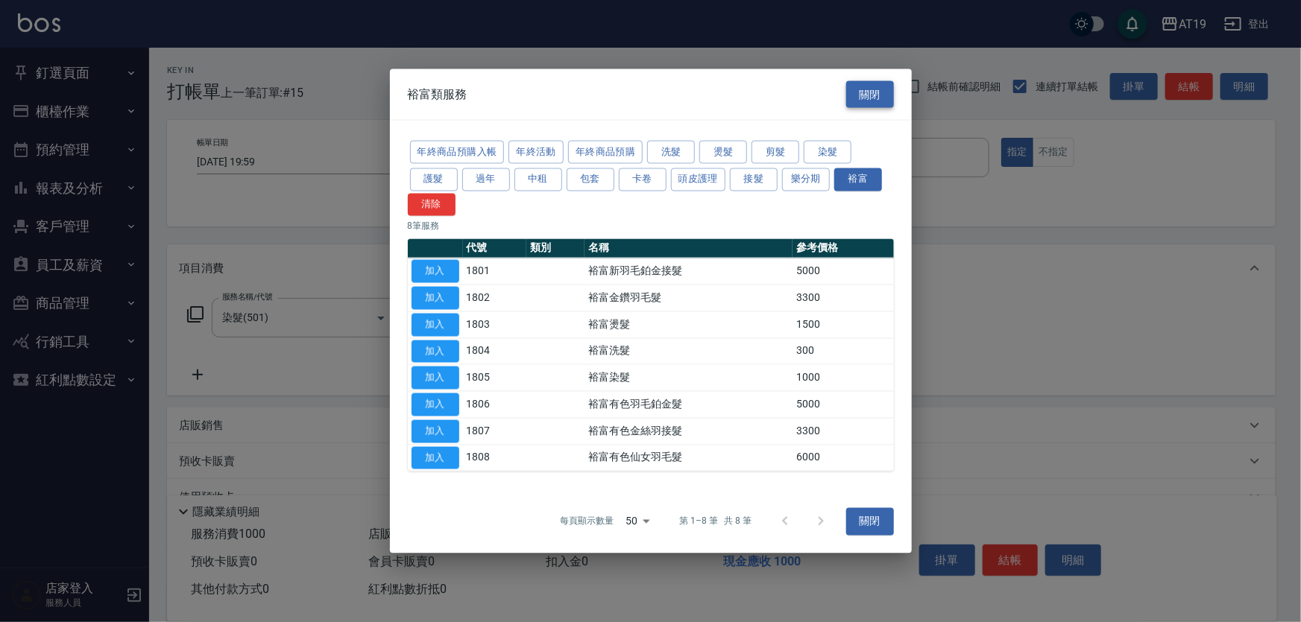
click at [869, 95] on button "關閉" at bounding box center [870, 95] width 48 height 28
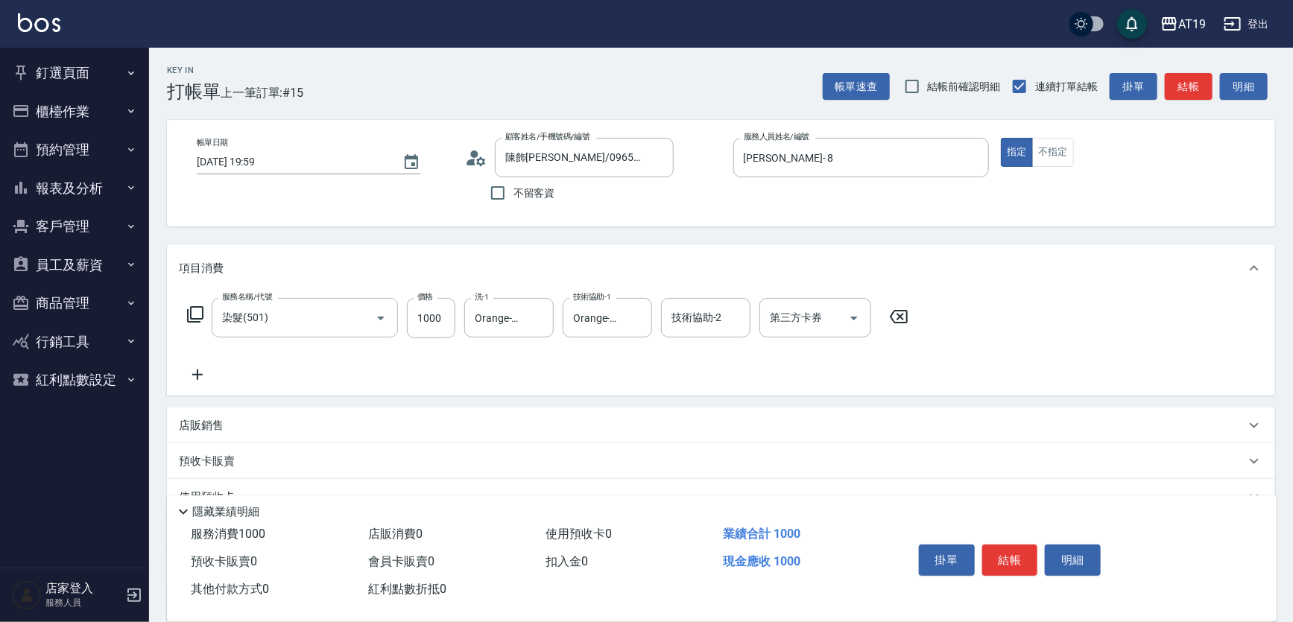
click at [899, 316] on icon at bounding box center [899, 316] width 18 height 13
type input "0"
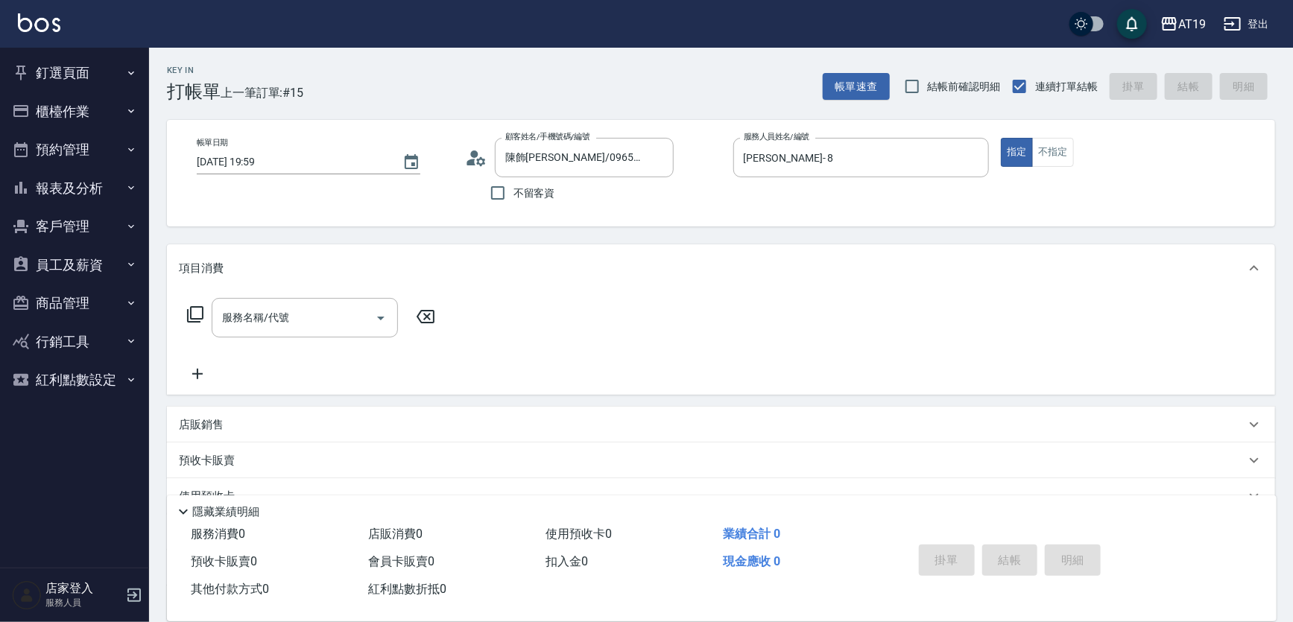
click at [190, 319] on icon at bounding box center [195, 314] width 16 height 16
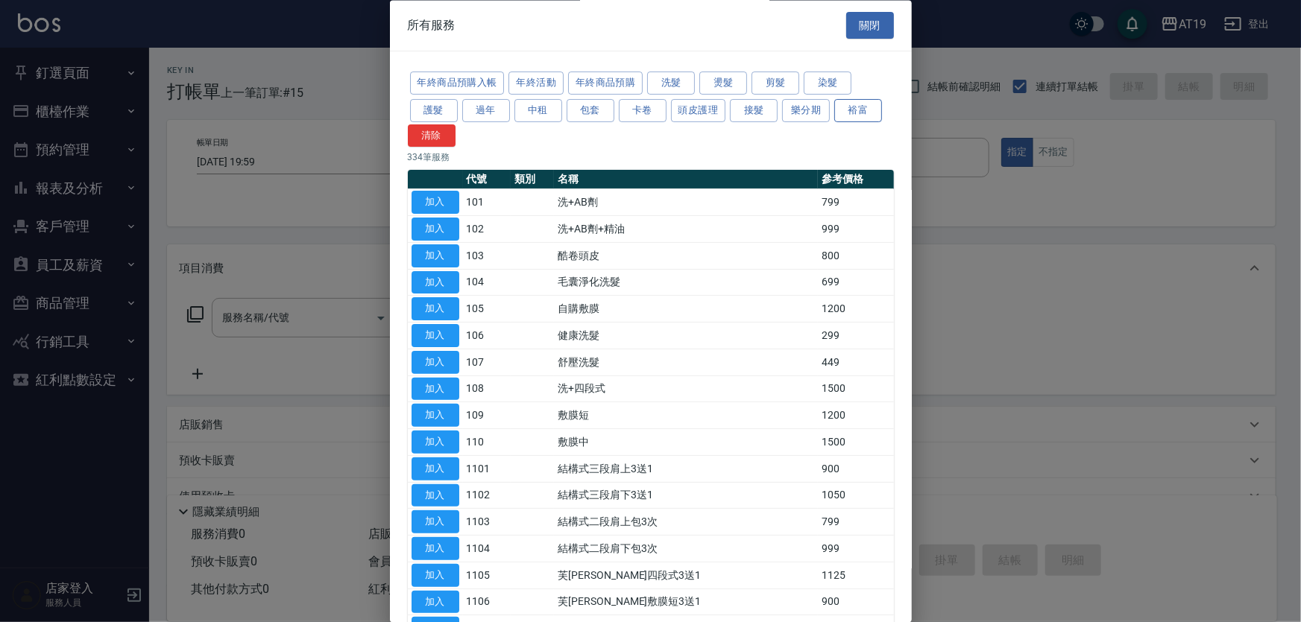
click at [857, 114] on button "裕富" at bounding box center [858, 110] width 48 height 23
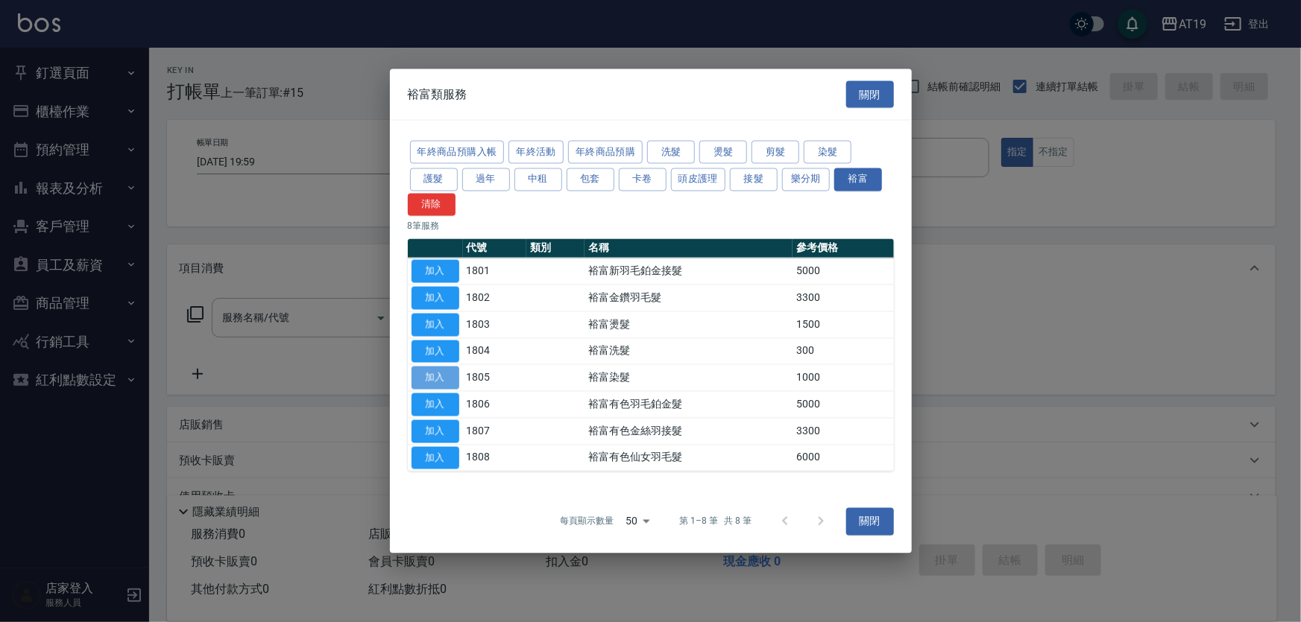
click at [432, 382] on button "加入" at bounding box center [435, 378] width 48 height 23
type input "裕富染髮(1805 )"
type input "100"
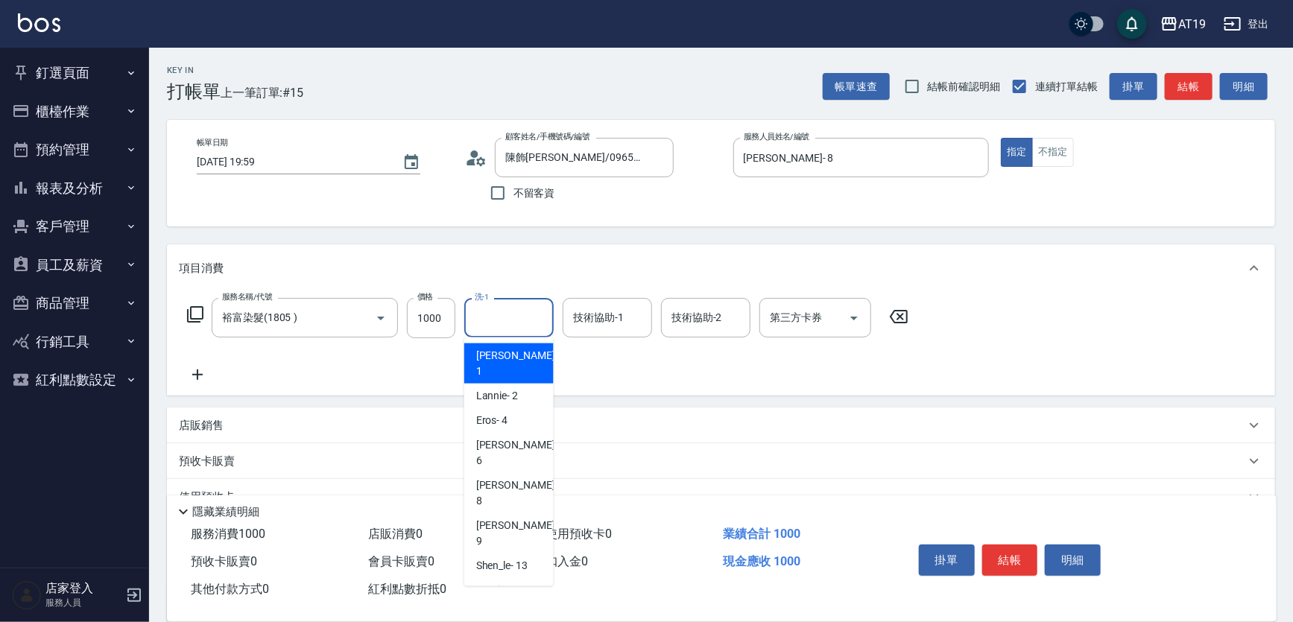
click at [488, 315] on input "洗-1" at bounding box center [509, 318] width 76 height 26
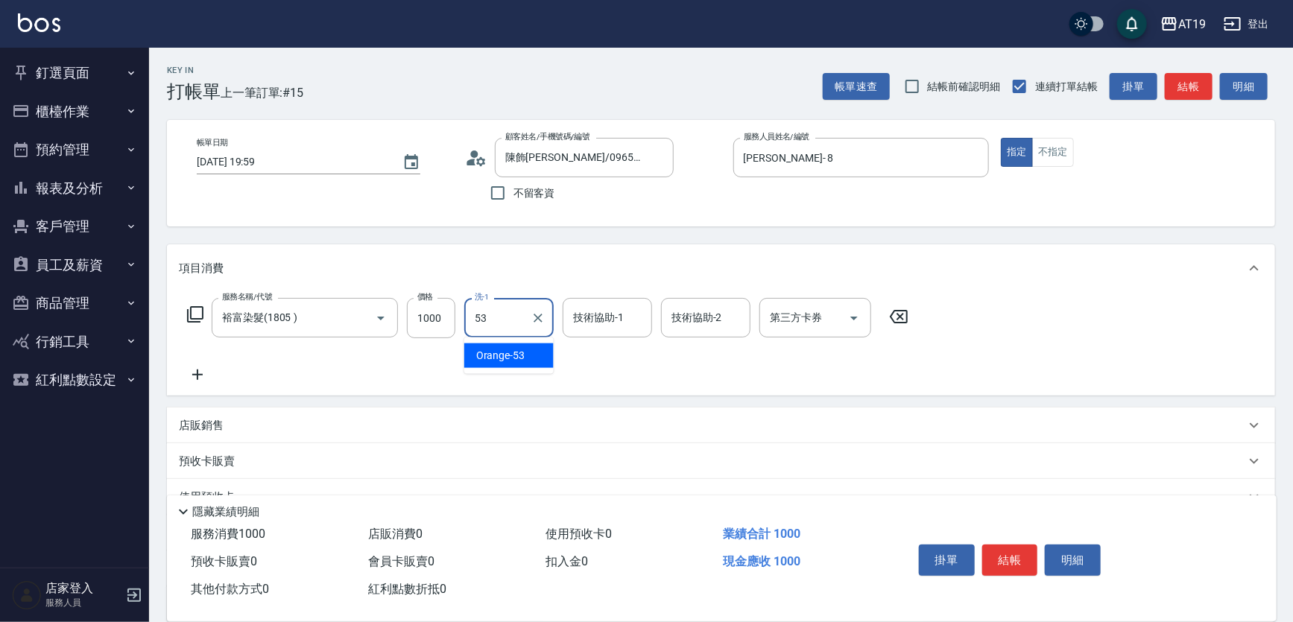
type input "Orange-53"
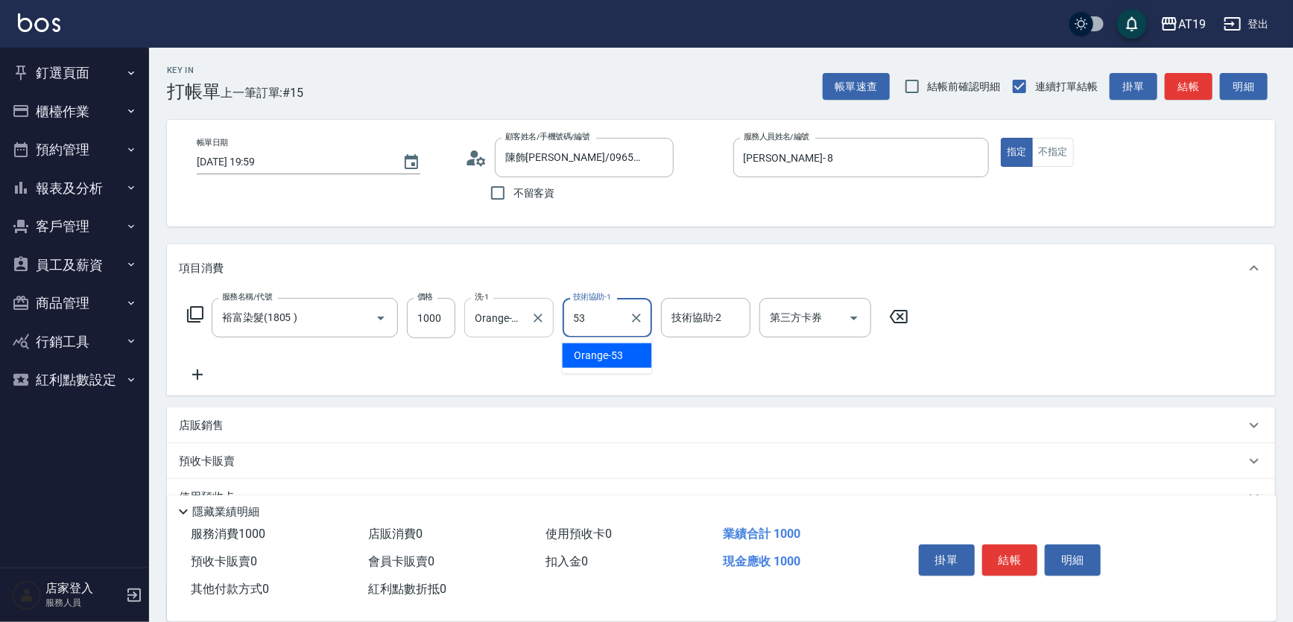
type input "Orange-53"
click at [192, 315] on icon at bounding box center [195, 315] width 18 height 18
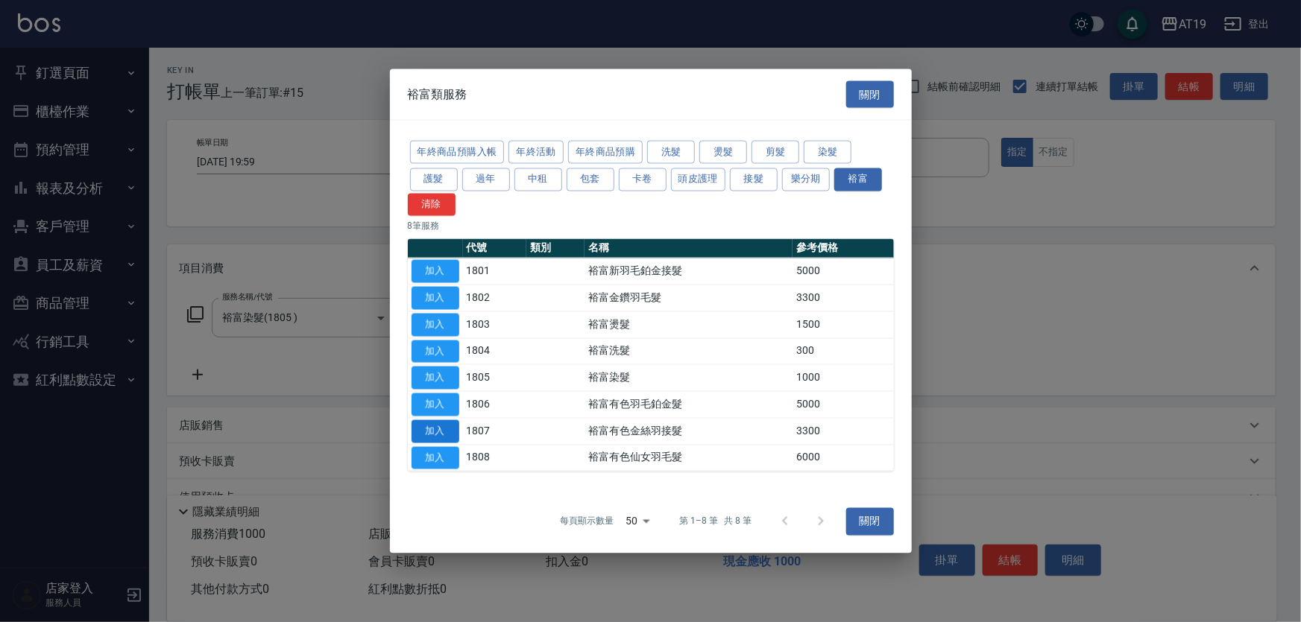
click at [445, 434] on button "加入" at bounding box center [435, 431] width 48 height 23
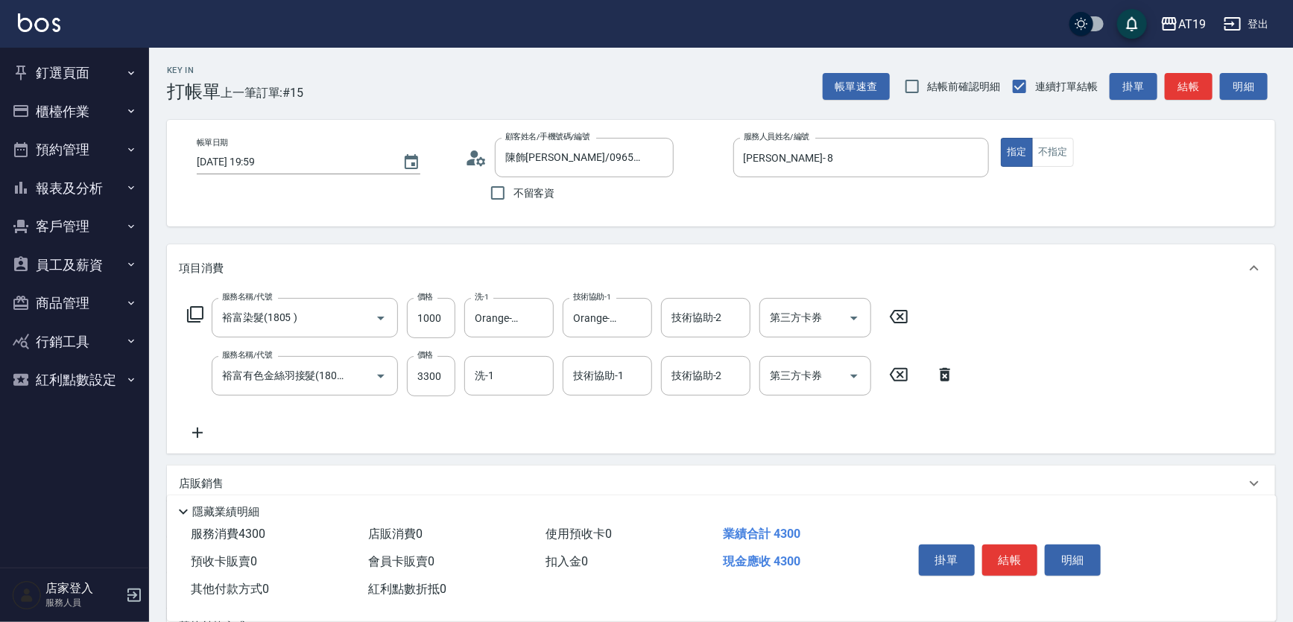
click at [196, 316] on icon at bounding box center [195, 315] width 18 height 18
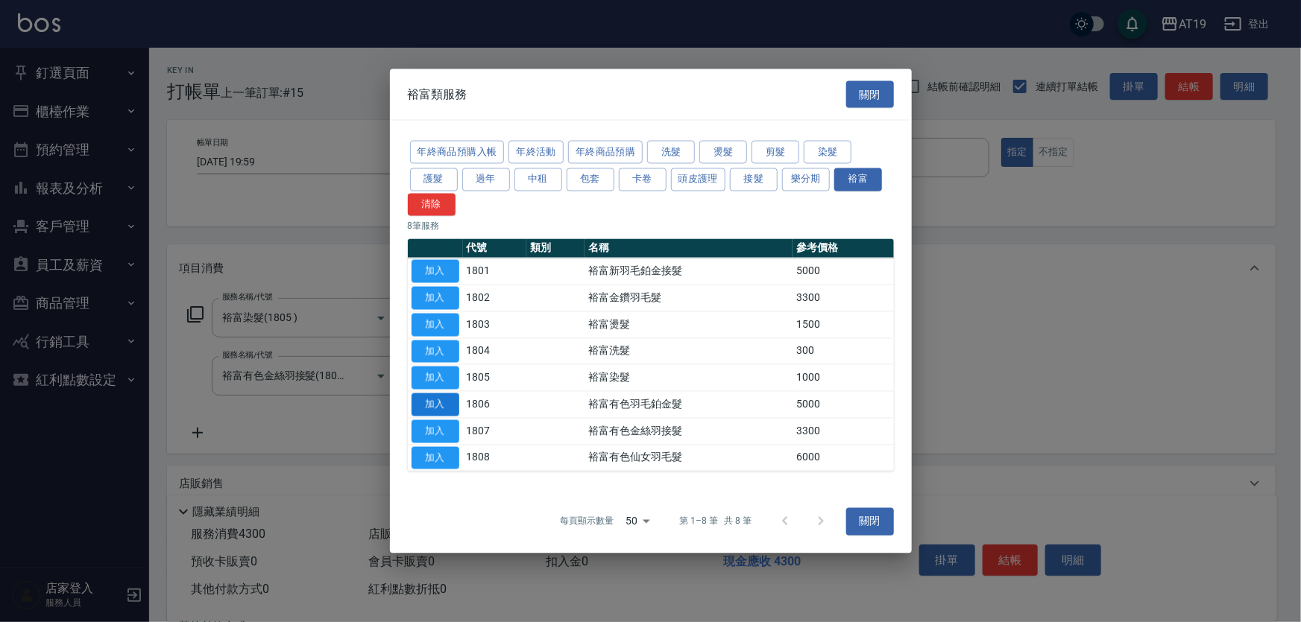
click at [437, 408] on button "加入" at bounding box center [435, 405] width 48 height 23
type input "930"
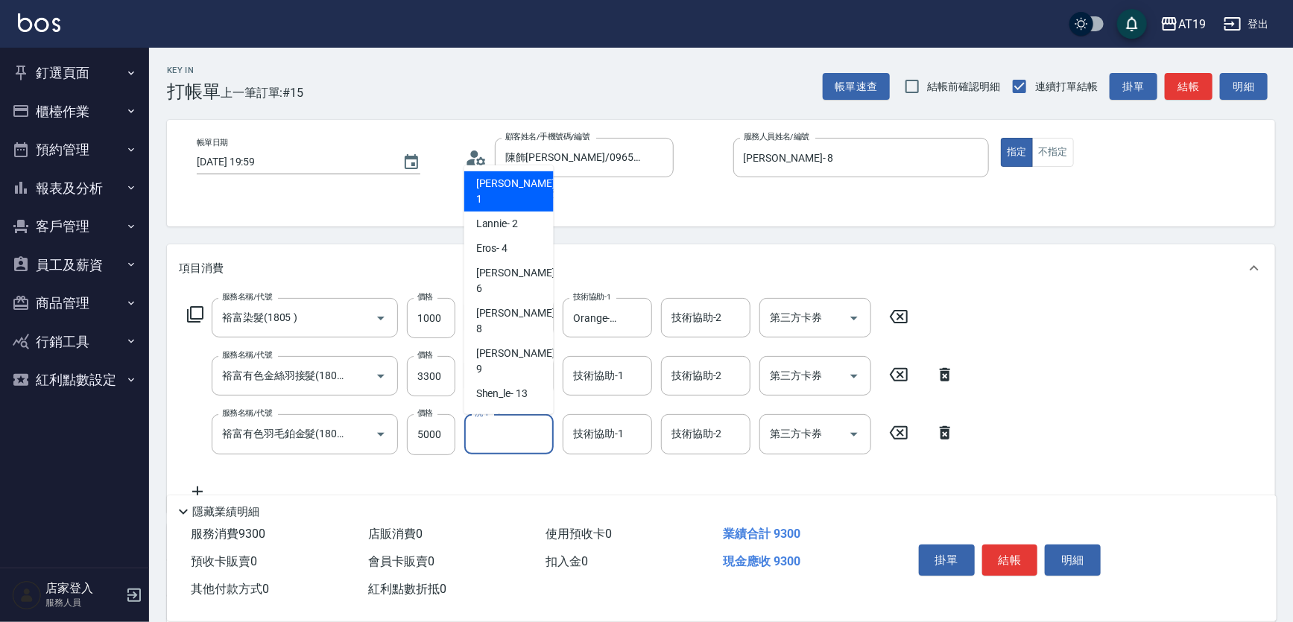
click at [499, 431] on input "洗-1" at bounding box center [509, 434] width 76 height 26
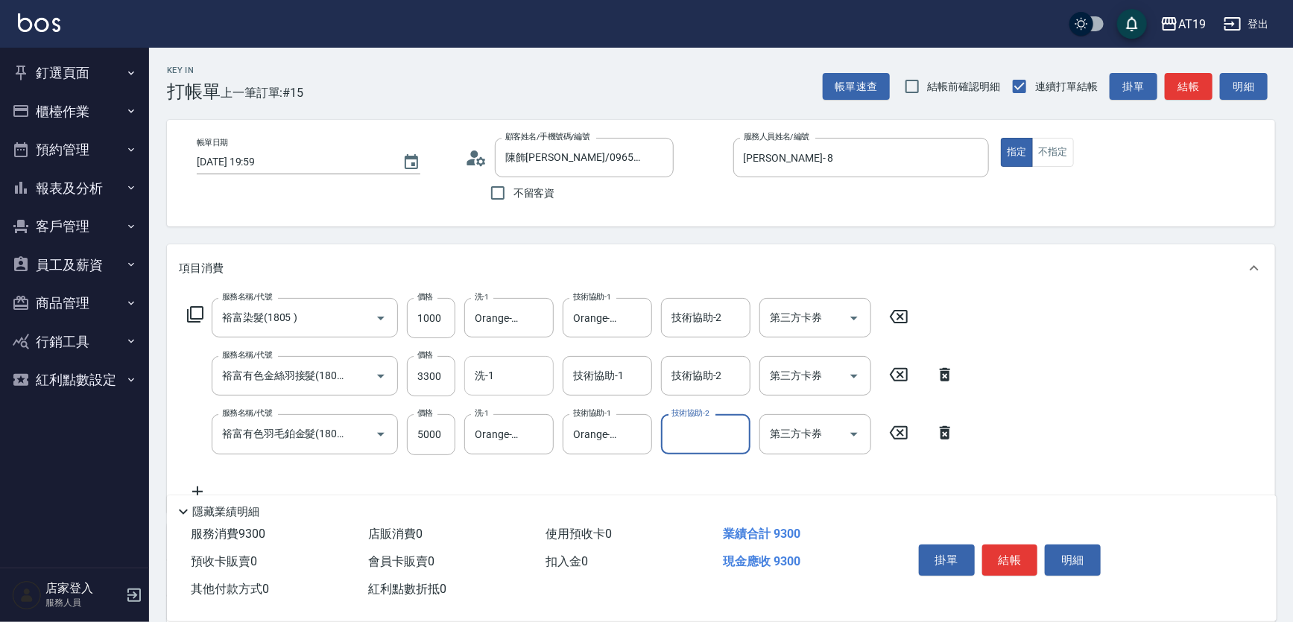
click at [511, 391] on div "洗-1" at bounding box center [508, 376] width 89 height 40
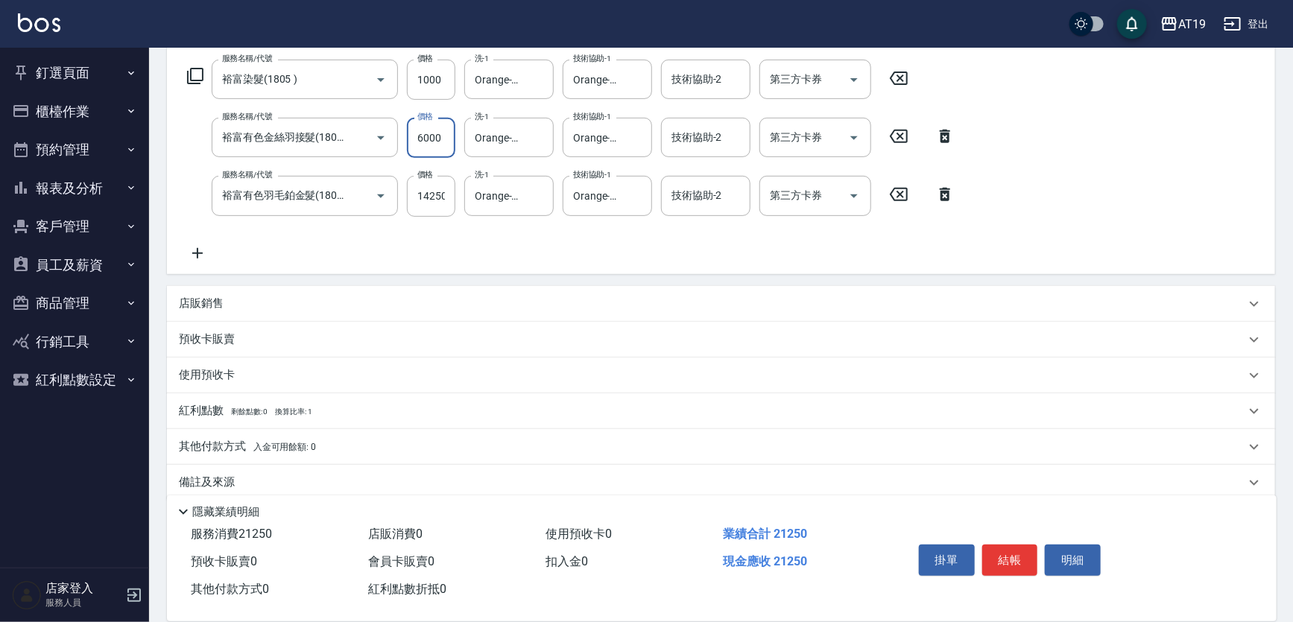
scroll to position [256, 0]
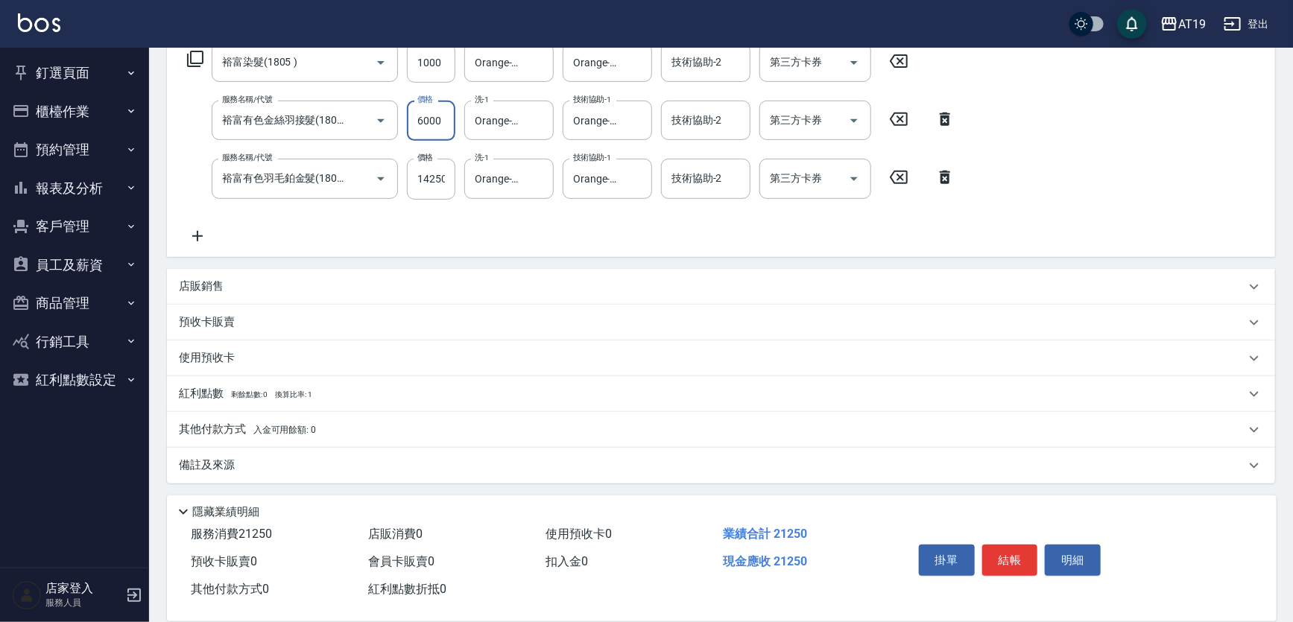
click at [226, 425] on p "其他付款方式 入金可用餘額: 0" at bounding box center [247, 430] width 137 height 16
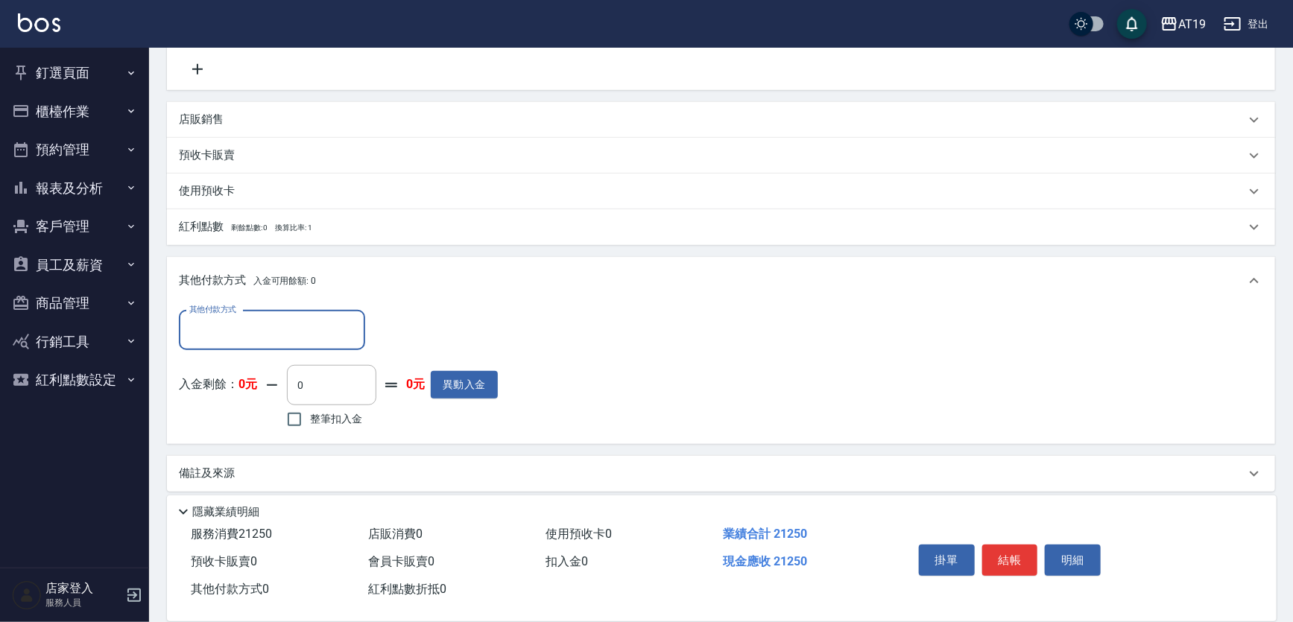
scroll to position [432, 0]
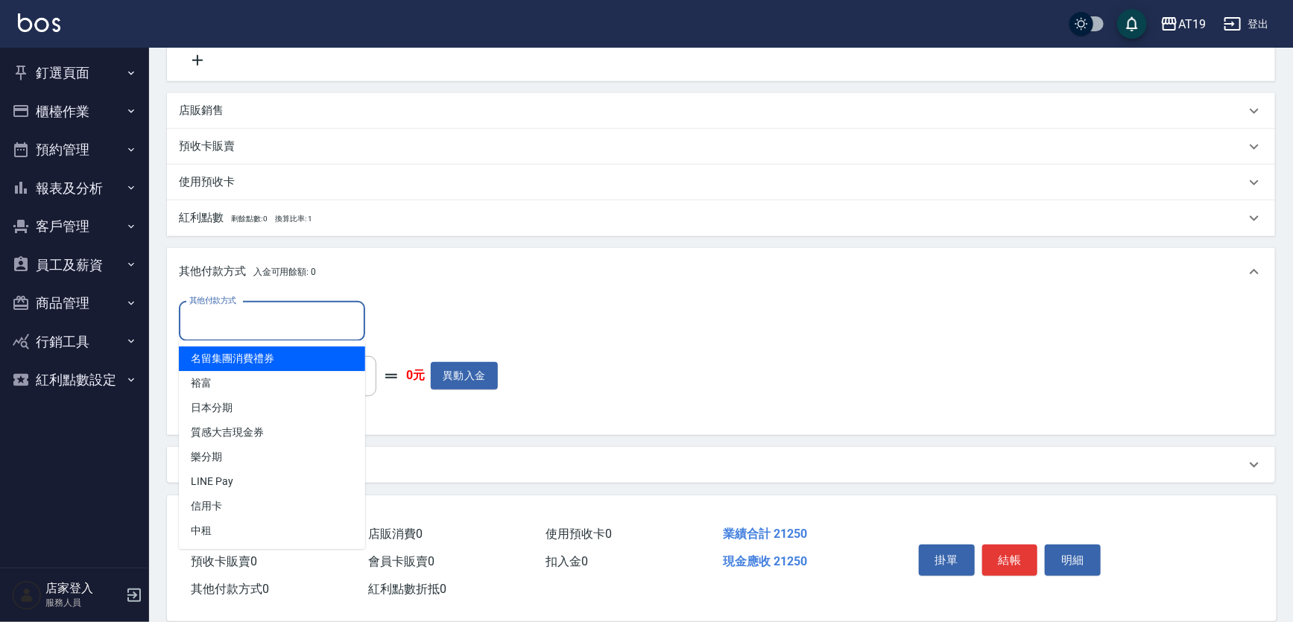
click at [234, 324] on input "其他付款方式" at bounding box center [272, 322] width 173 height 26
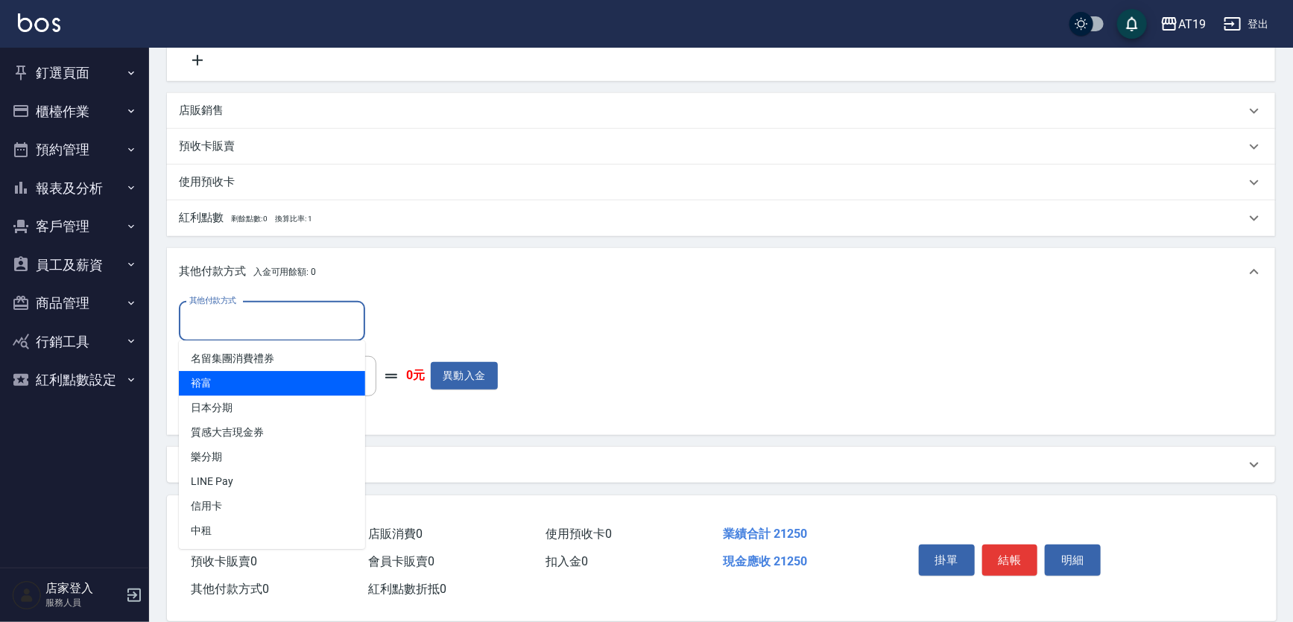
click at [239, 382] on span "裕富" at bounding box center [272, 383] width 186 height 25
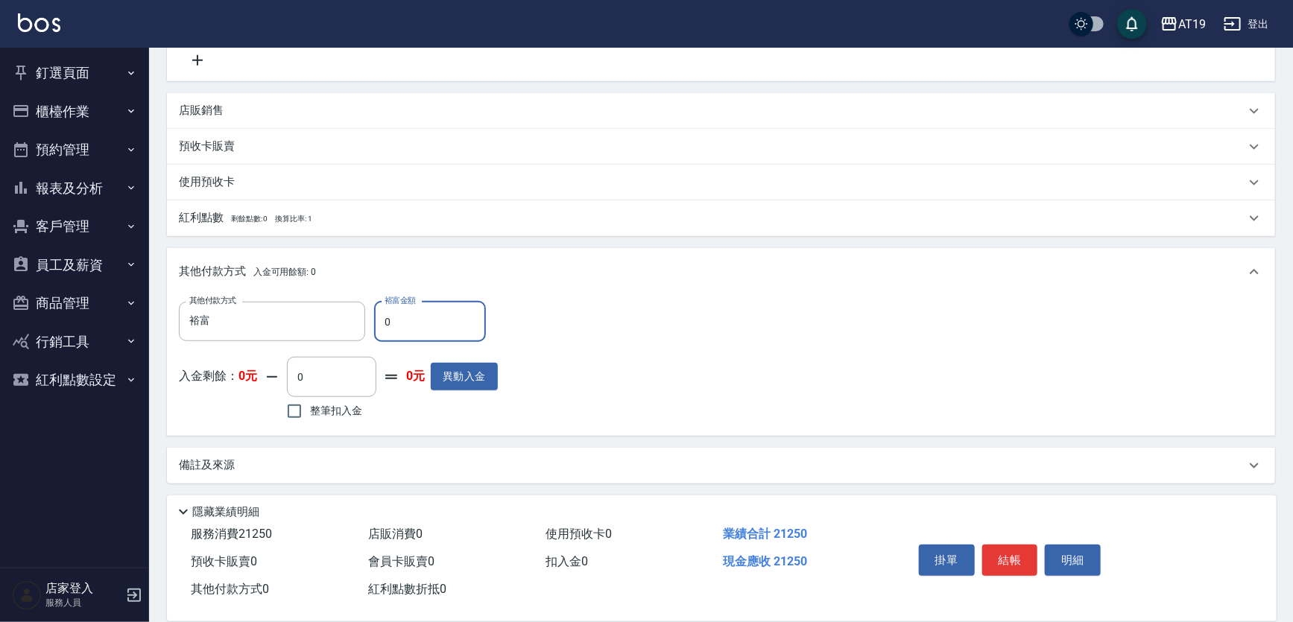
drag, startPoint x: 388, startPoint y: 320, endPoint x: 380, endPoint y: 321, distance: 7.5
click at [380, 321] on input "0" at bounding box center [430, 322] width 112 height 40
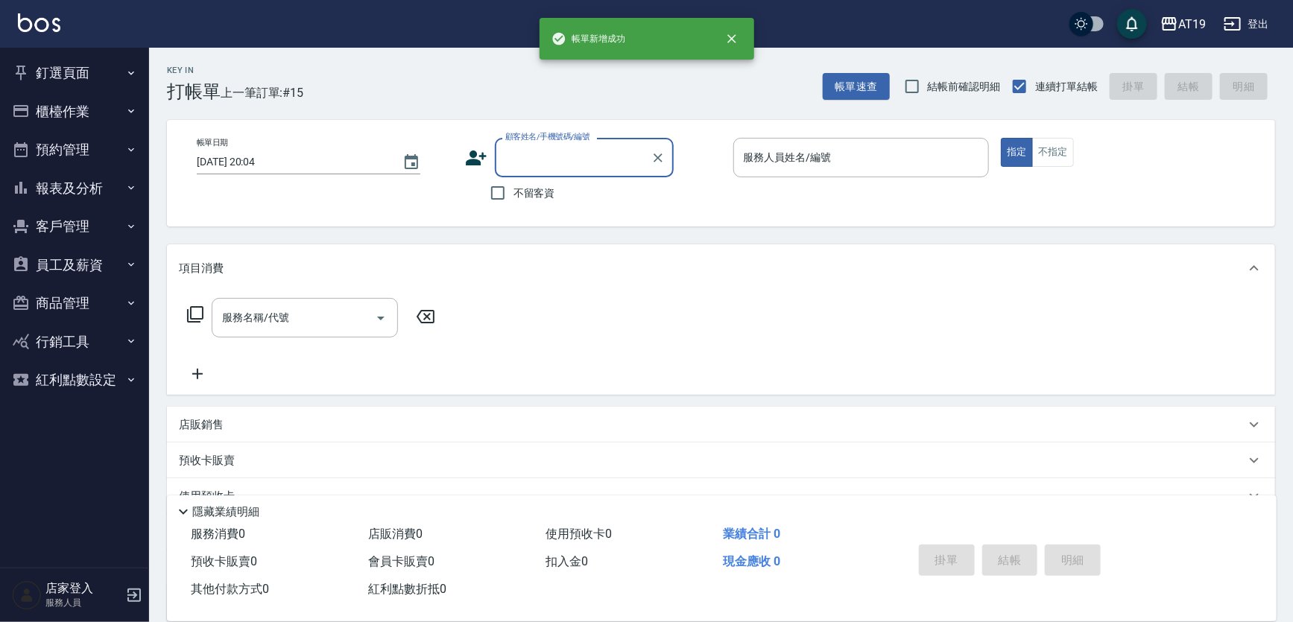
scroll to position [0, 0]
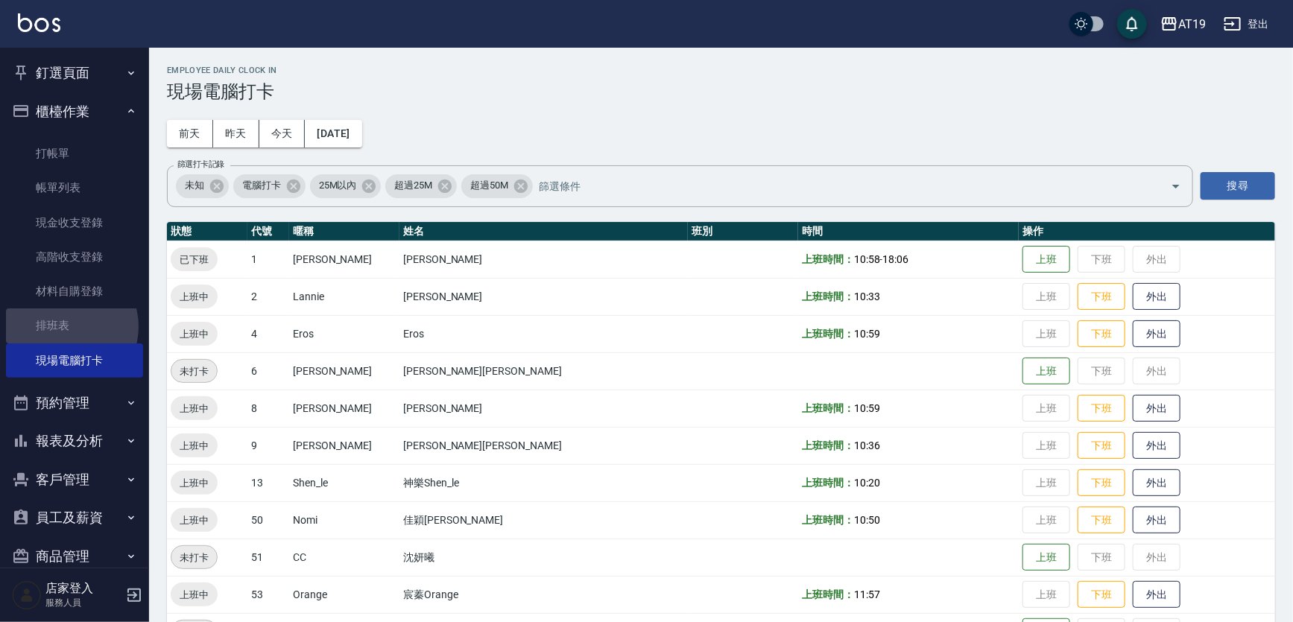
drag, startPoint x: 69, startPoint y: 327, endPoint x: 98, endPoint y: 94, distance: 234.4
click at [68, 326] on link "排班表" at bounding box center [74, 326] width 137 height 34
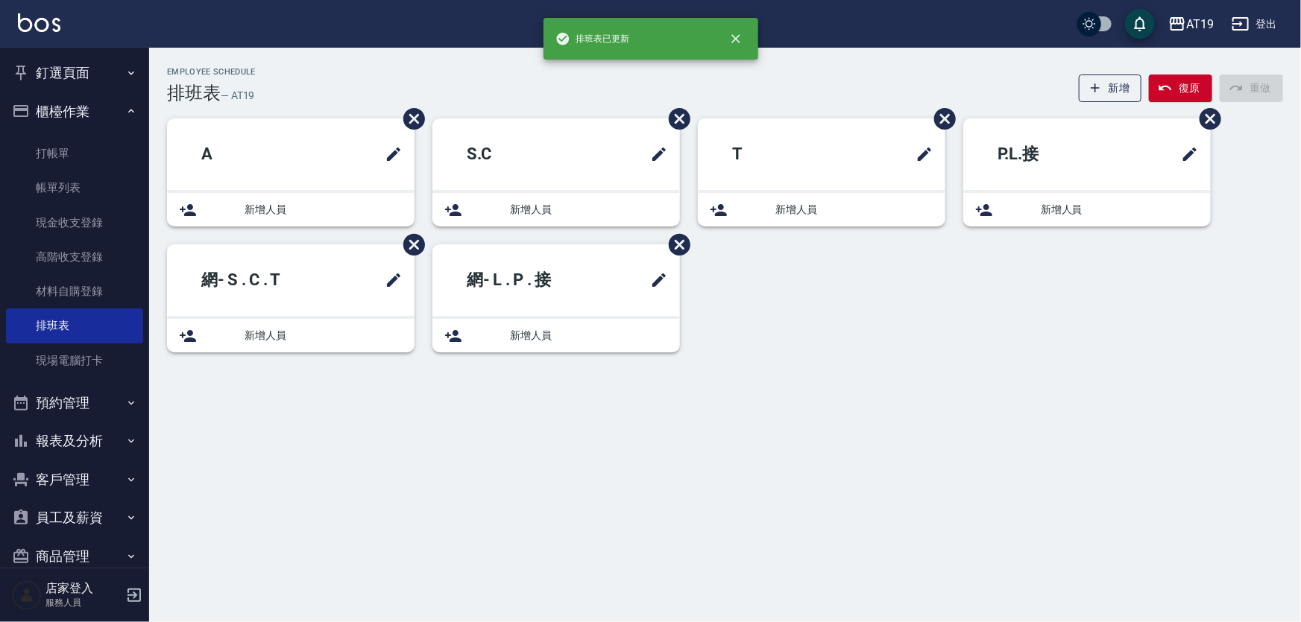
drag, startPoint x: 95, startPoint y: 107, endPoint x: 94, endPoint y: 95, distance: 12.0
click at [94, 107] on button "櫃檯作業" at bounding box center [74, 111] width 137 height 39
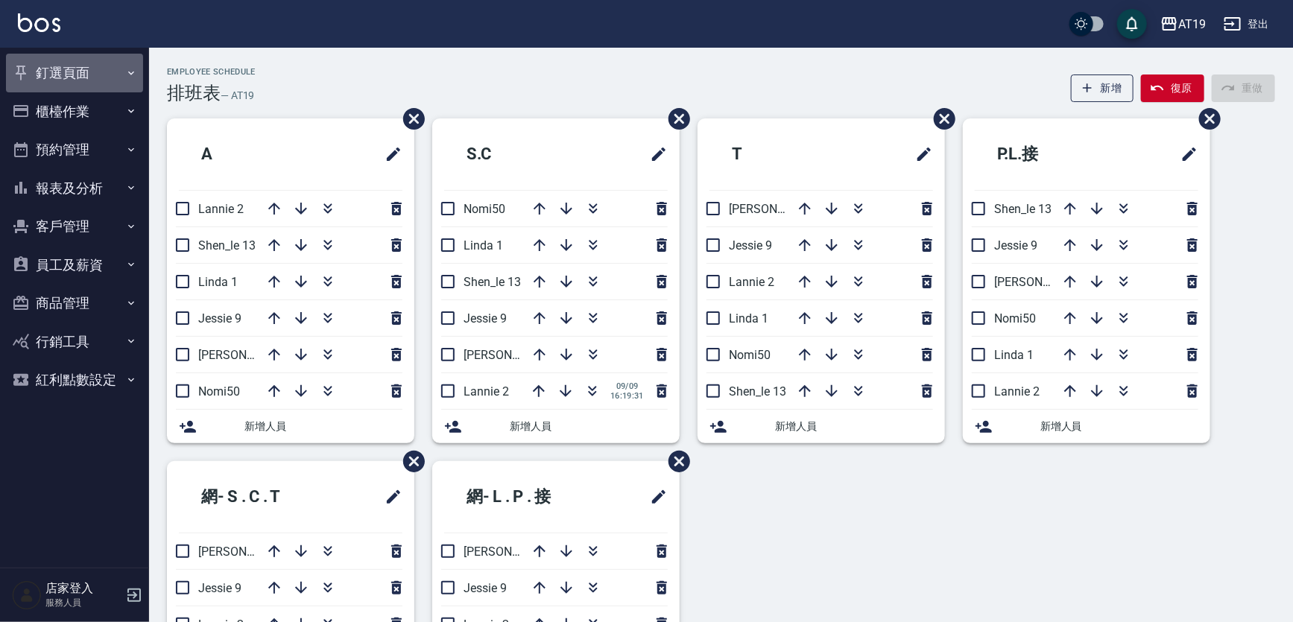
click at [94, 72] on button "釘選頁面" at bounding box center [74, 73] width 137 height 39
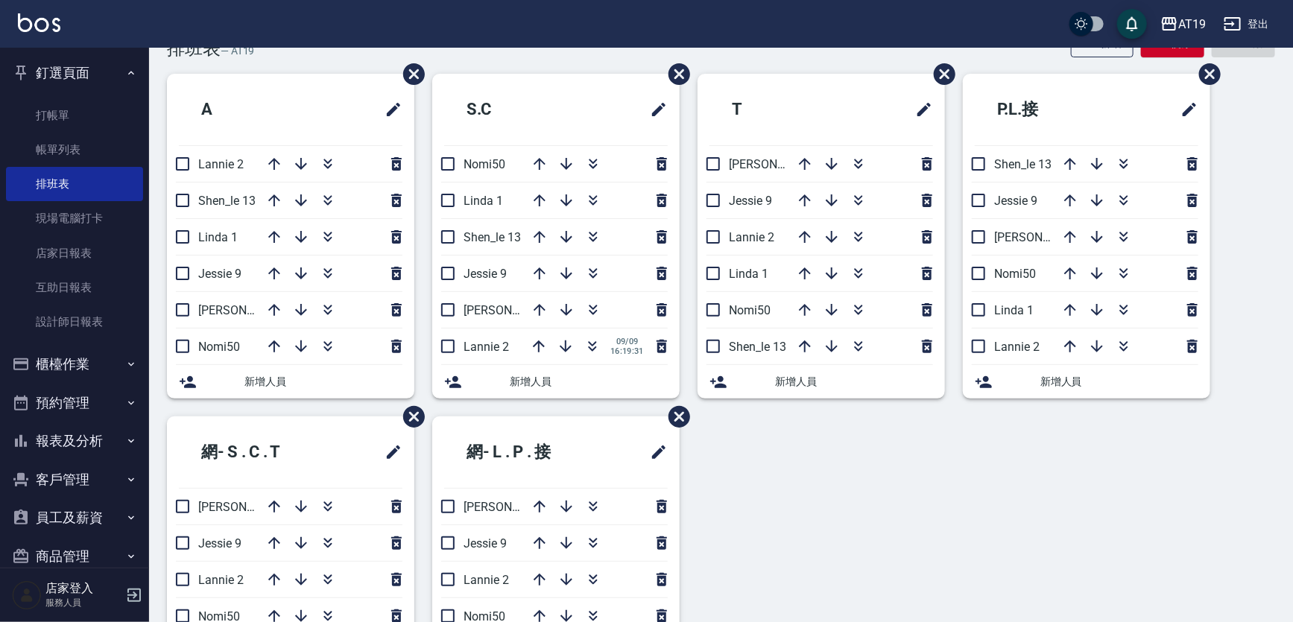
scroll to position [113, 0]
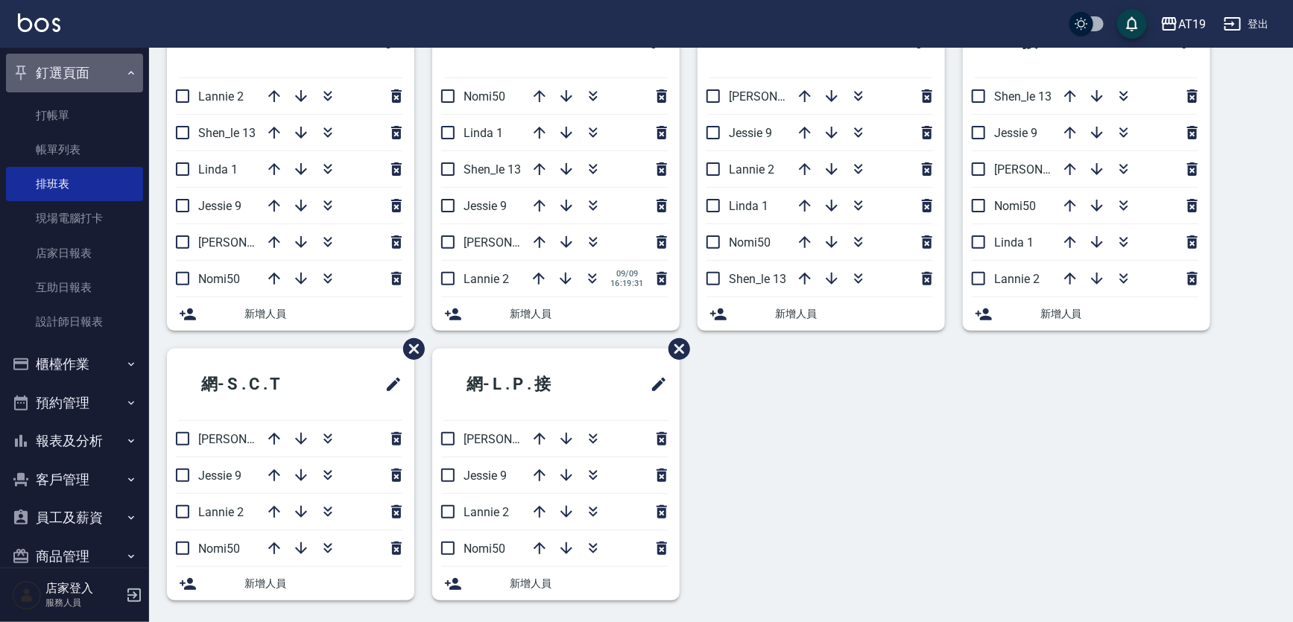
click at [89, 78] on button "釘選頁面" at bounding box center [74, 73] width 137 height 39
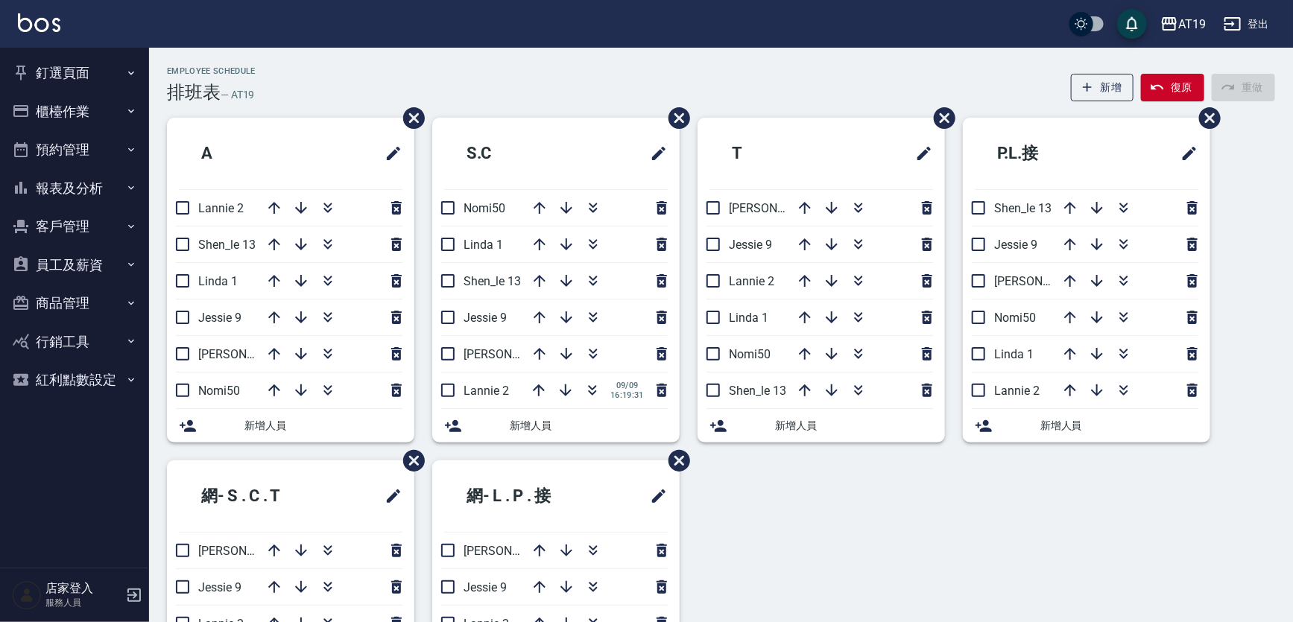
scroll to position [0, 0]
click at [82, 67] on button "釘選頁面" at bounding box center [74, 73] width 137 height 39
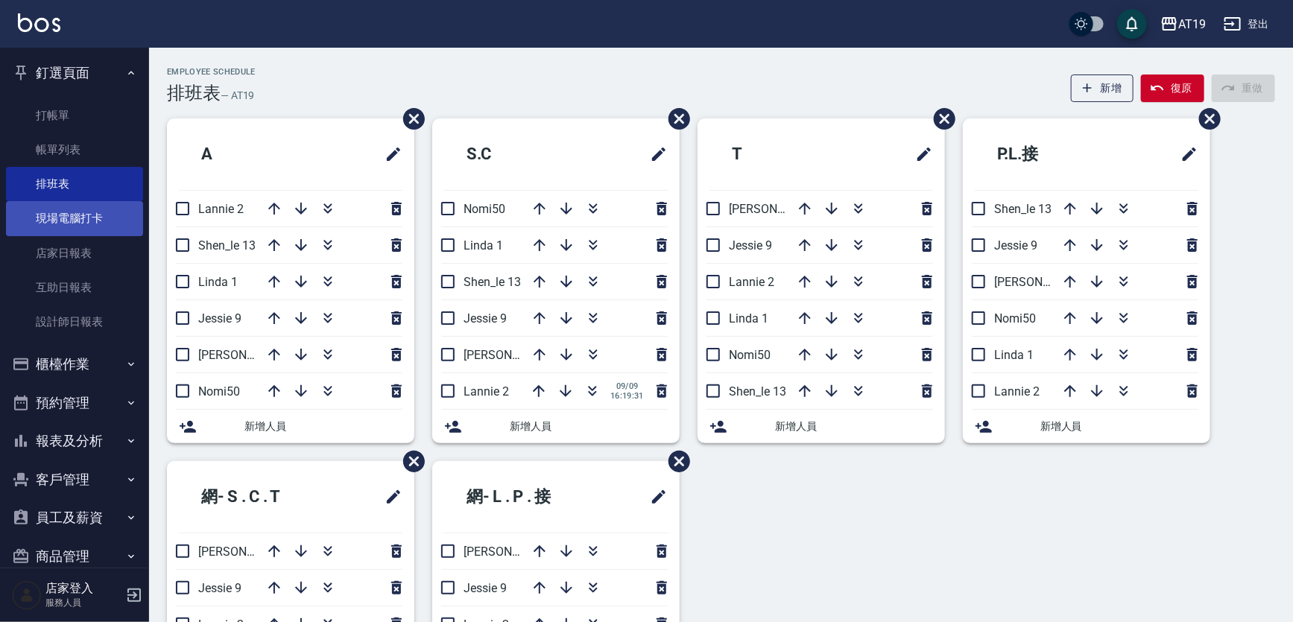
click at [83, 212] on link "現場電腦打卡" at bounding box center [74, 218] width 137 height 34
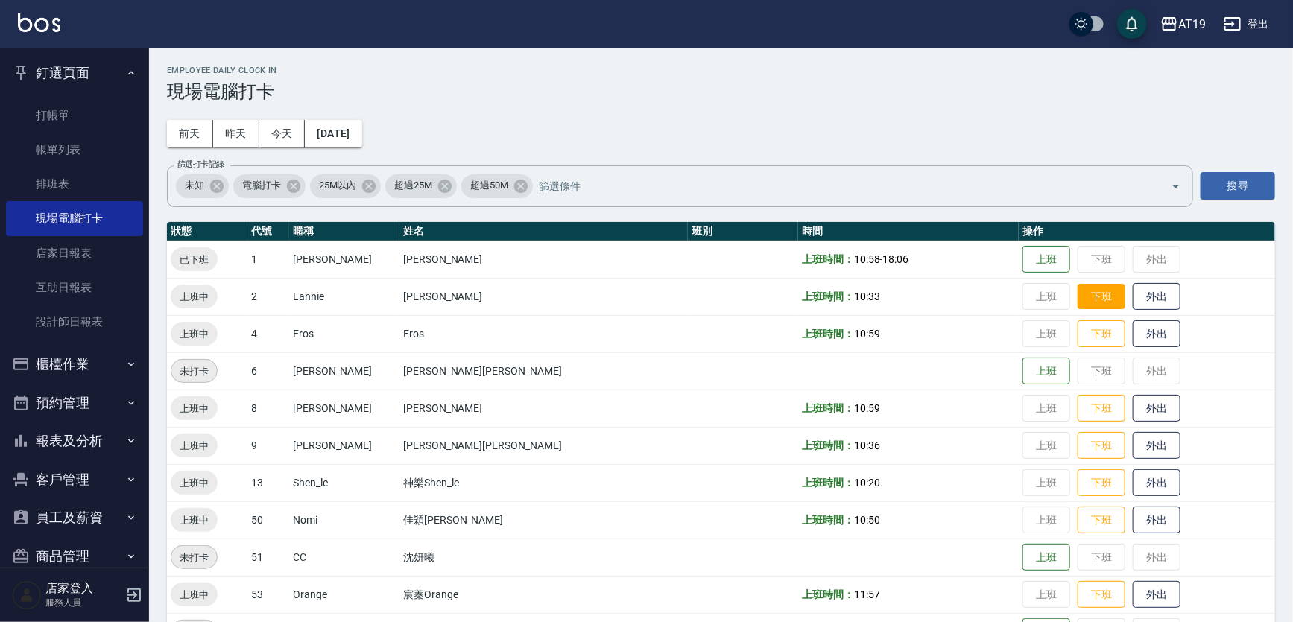
click at [1078, 298] on button "下班" at bounding box center [1102, 297] width 48 height 26
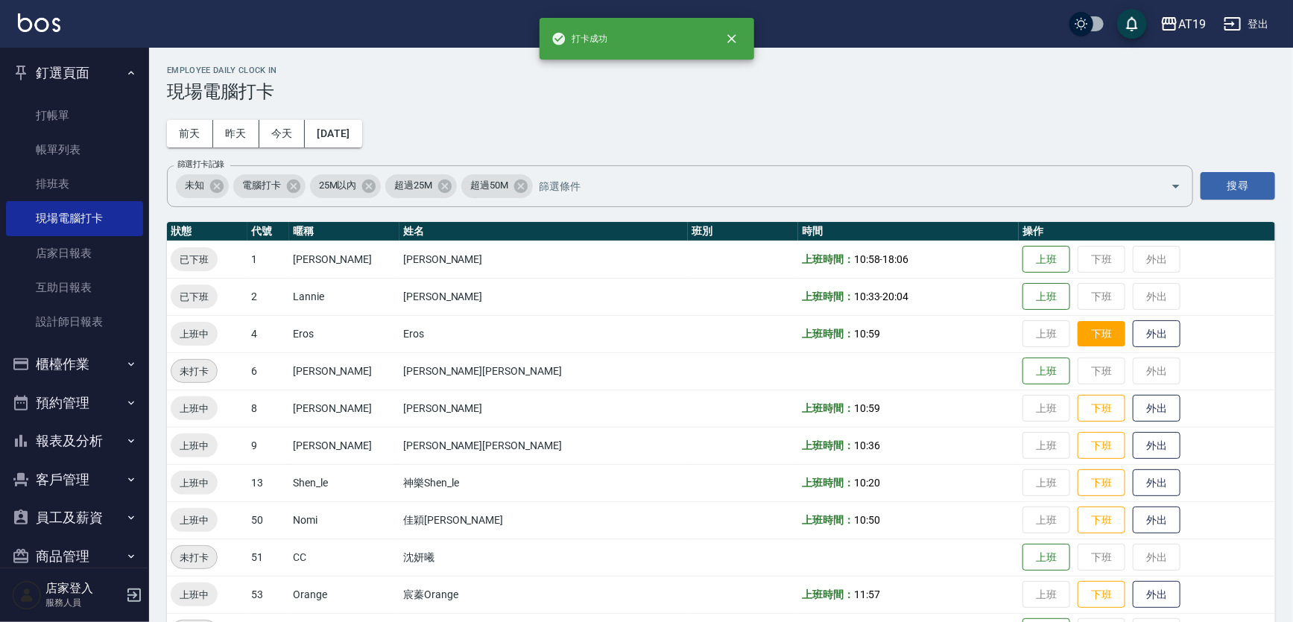
click at [1078, 326] on button "下班" at bounding box center [1102, 334] width 48 height 26
click at [1078, 407] on button "下班" at bounding box center [1102, 409] width 48 height 26
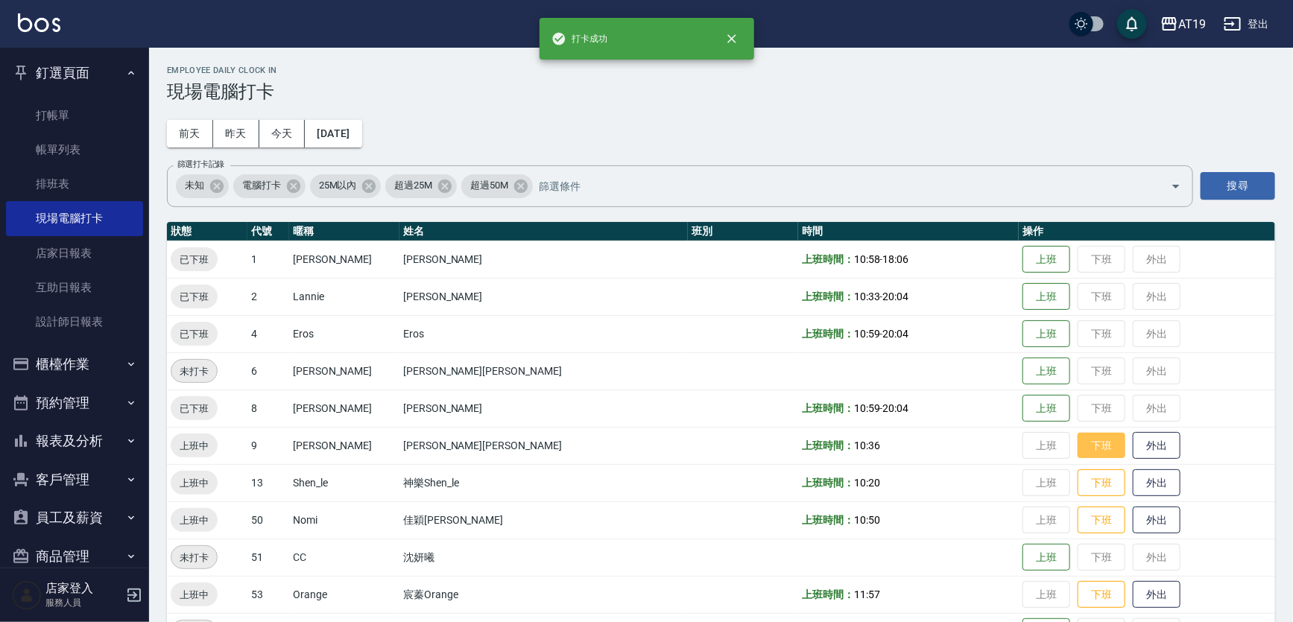
click at [1078, 438] on button "下班" at bounding box center [1102, 446] width 48 height 26
click at [1078, 481] on button "下班" at bounding box center [1102, 483] width 48 height 26
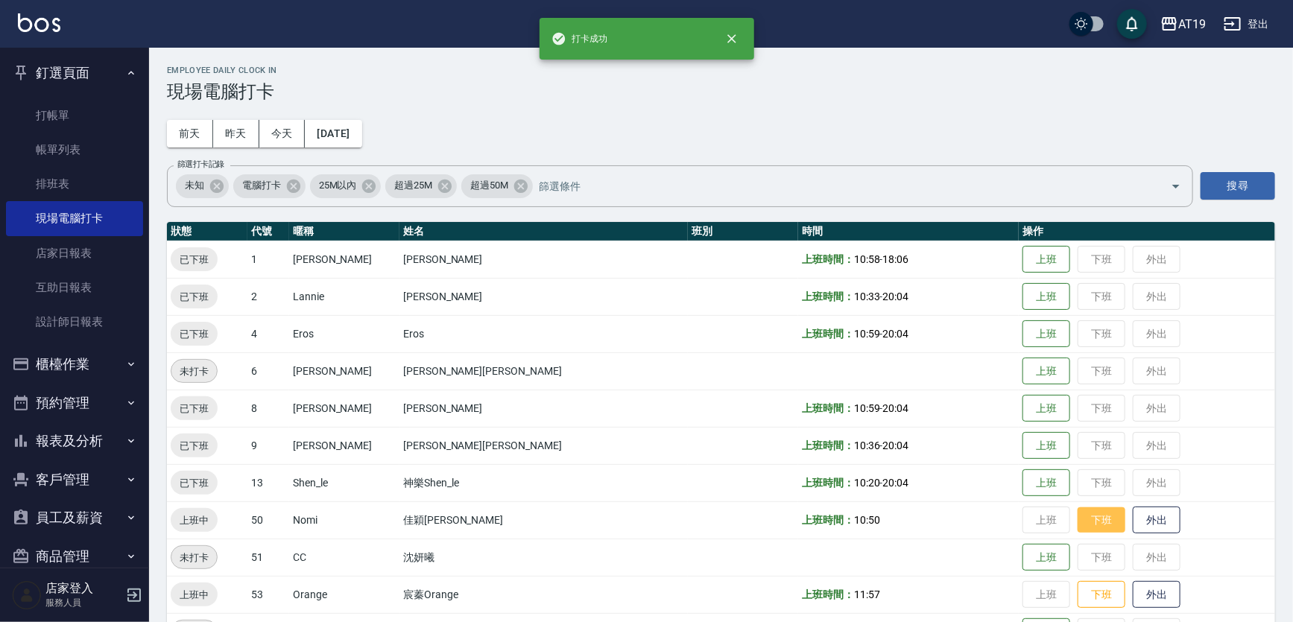
click at [1078, 514] on button "下班" at bounding box center [1102, 521] width 48 height 26
click at [1078, 589] on button "下班" at bounding box center [1102, 595] width 48 height 26
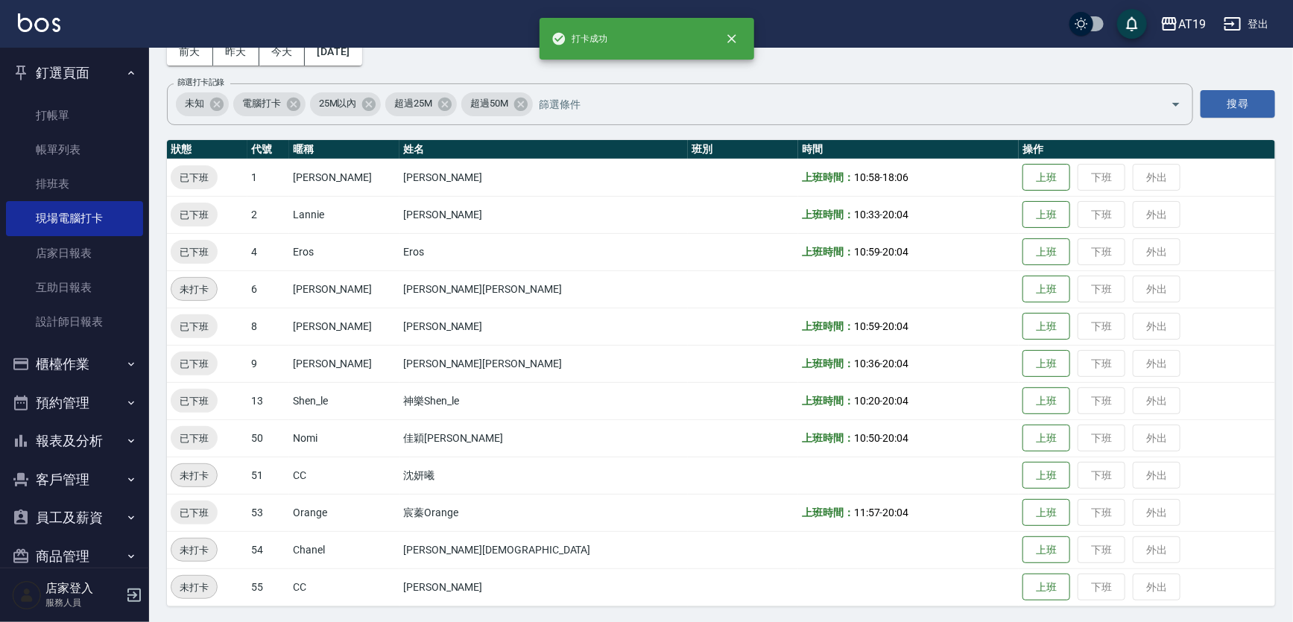
scroll to position [83, 0]
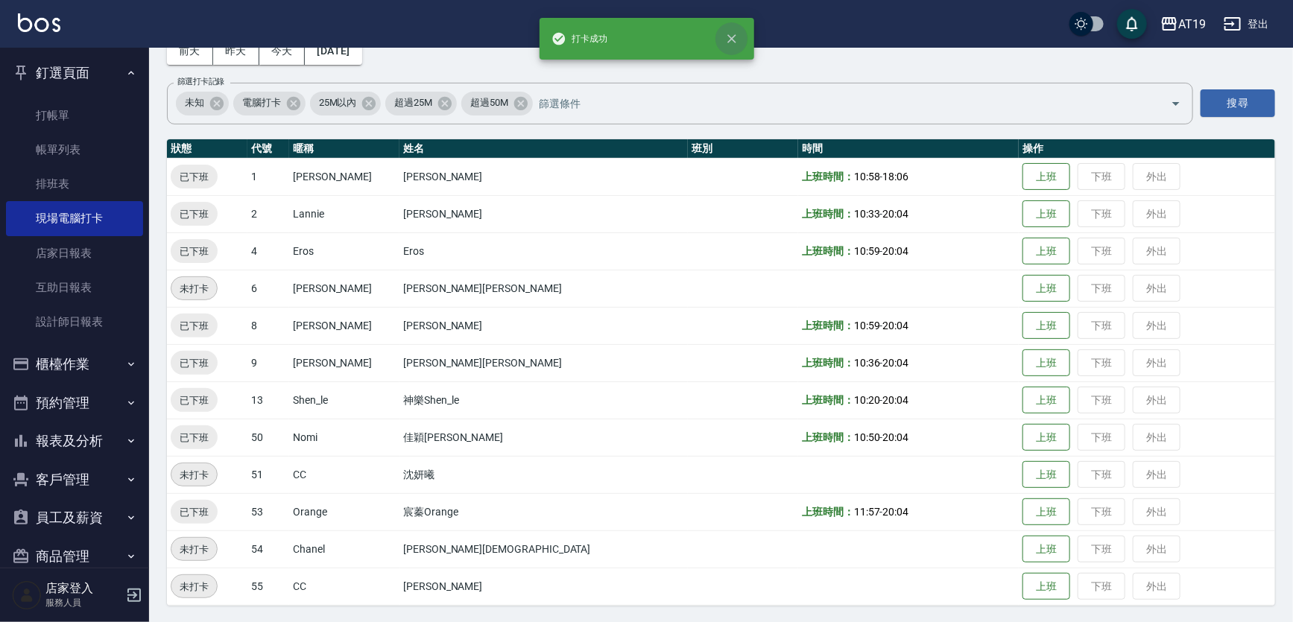
click at [731, 39] on icon "close" at bounding box center [732, 38] width 9 height 9
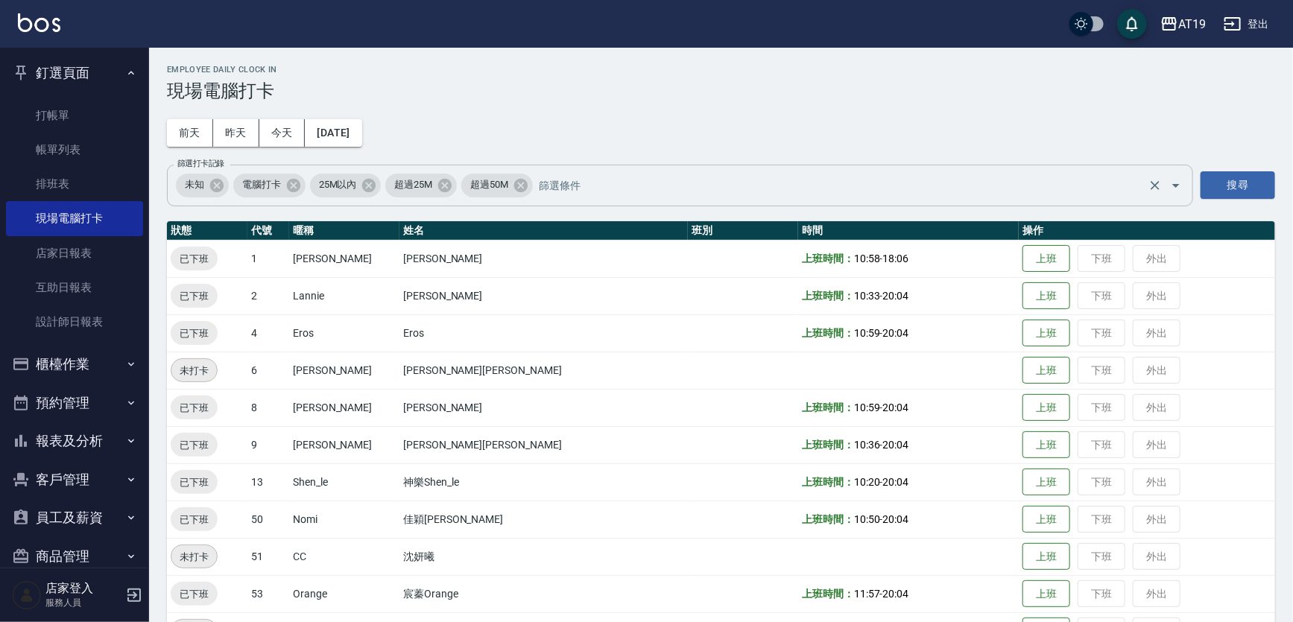
scroll to position [0, 0]
